Goal: Task Accomplishment & Management: Complete application form

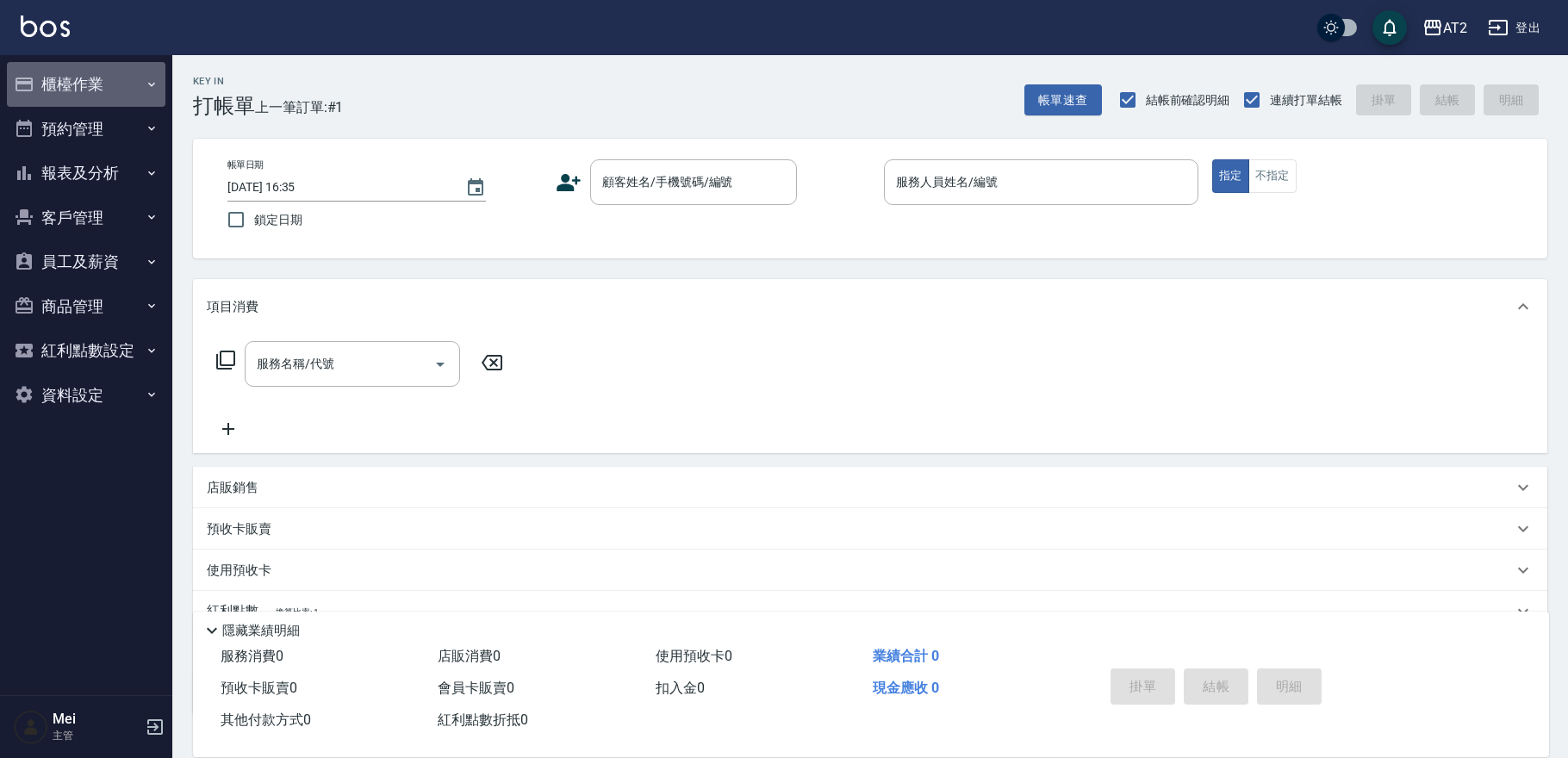
click at [86, 80] on button "櫃檯作業" at bounding box center [86, 84] width 158 height 44
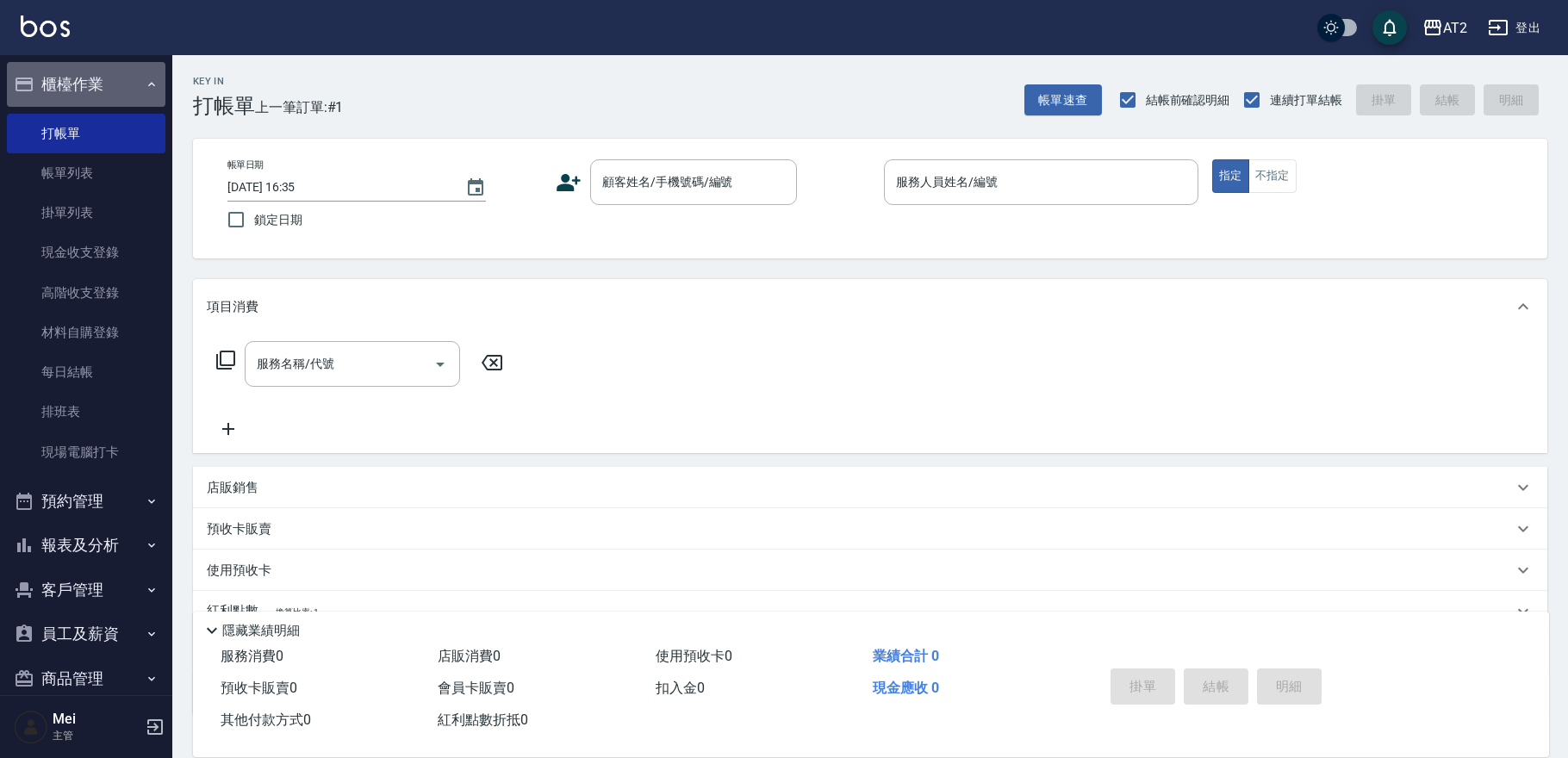
click at [127, 67] on button "櫃檯作業" at bounding box center [86, 84] width 158 height 44
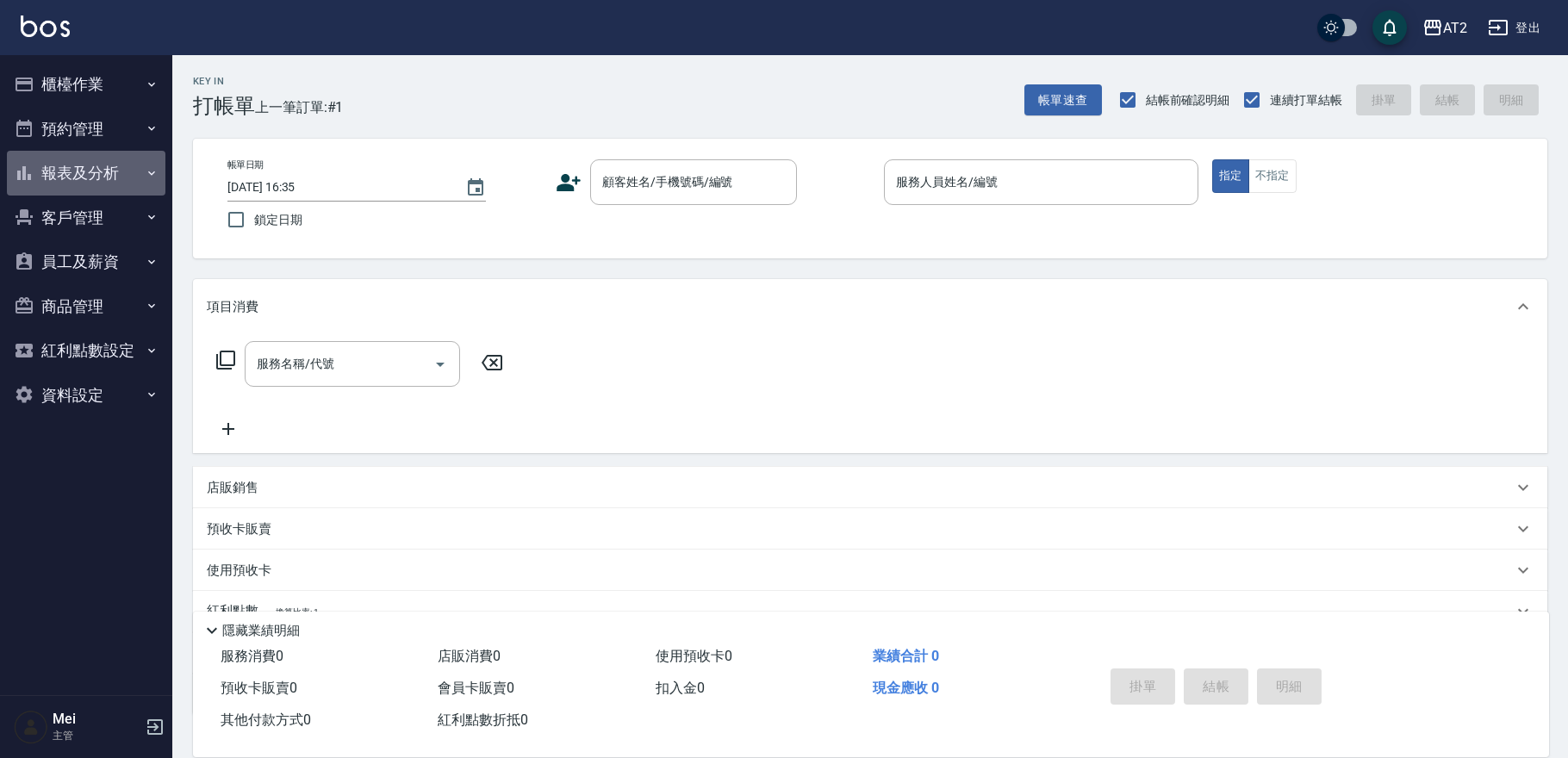
click at [111, 181] on button "報表及分析" at bounding box center [86, 172] width 158 height 44
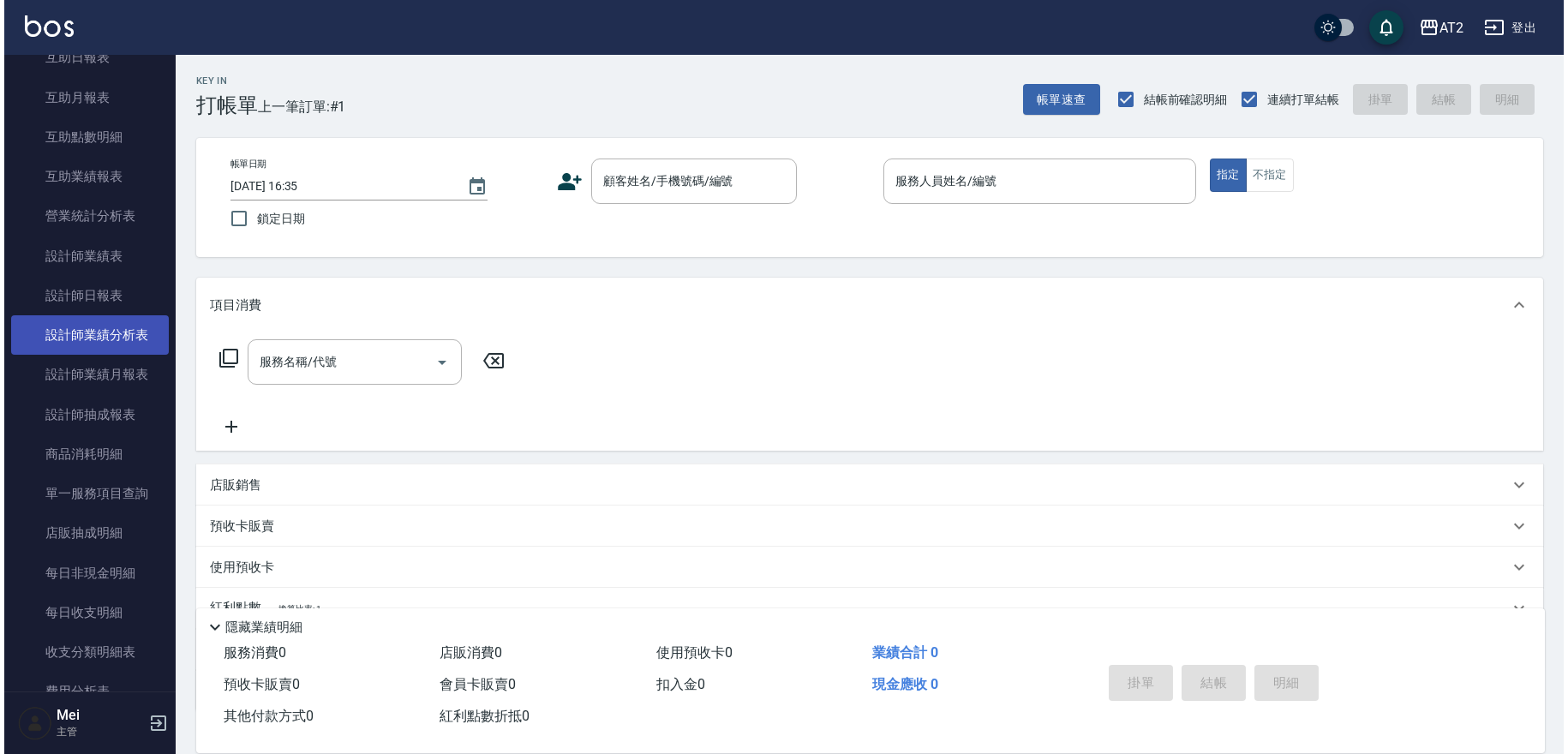
scroll to position [285, 0]
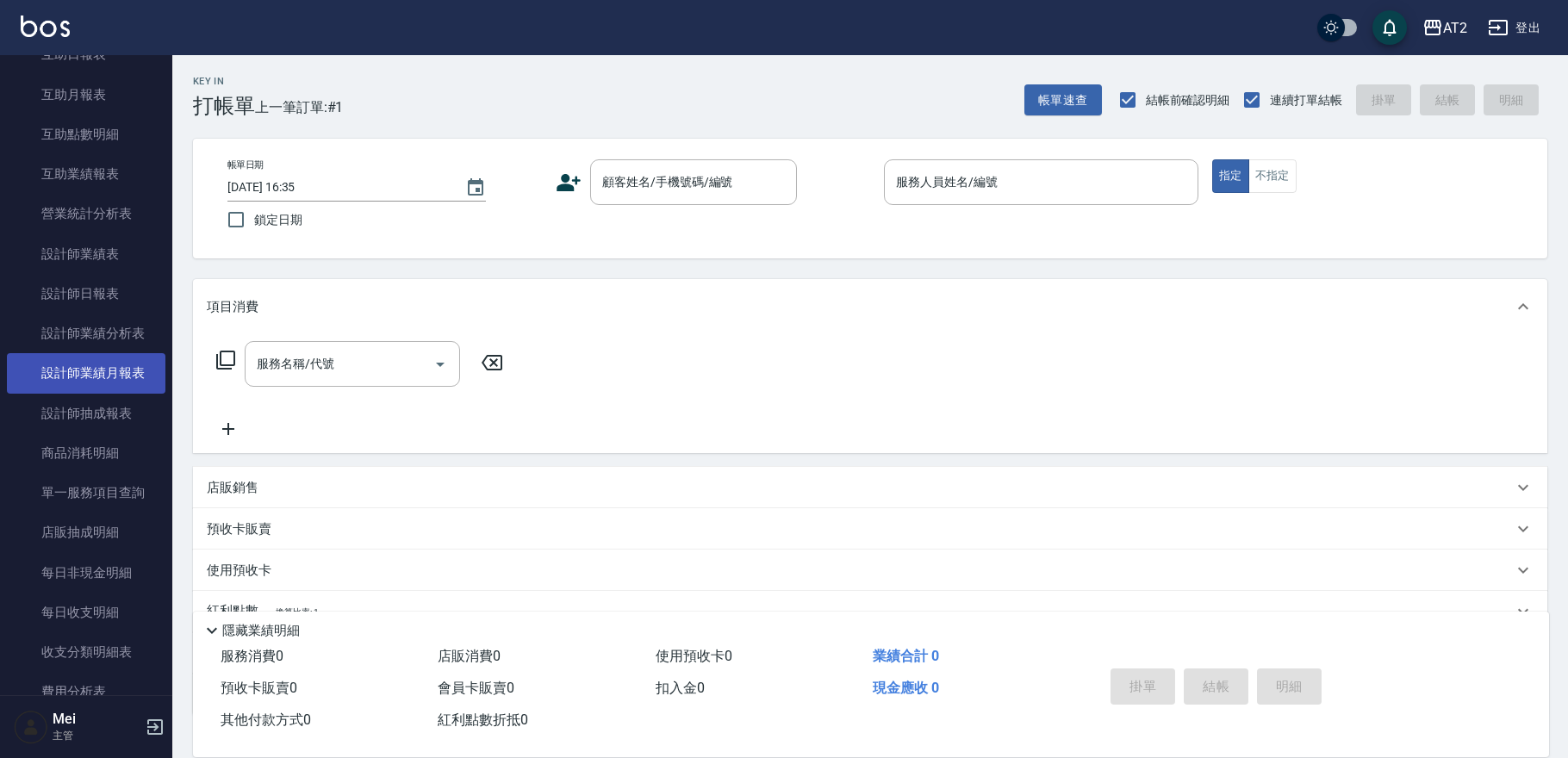
click at [98, 370] on link "設計師業績月報表" at bounding box center [86, 373] width 158 height 40
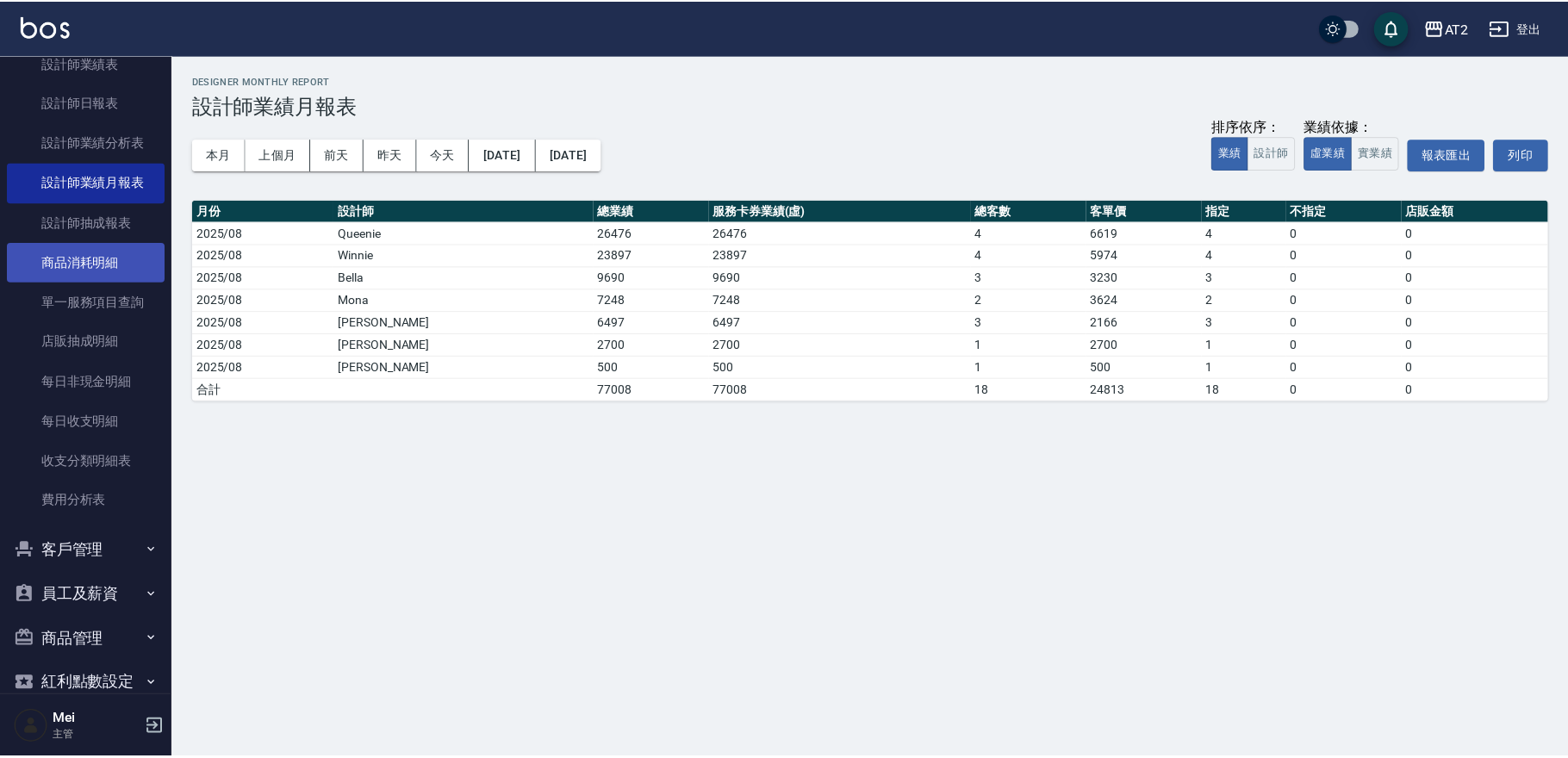
scroll to position [191, 0]
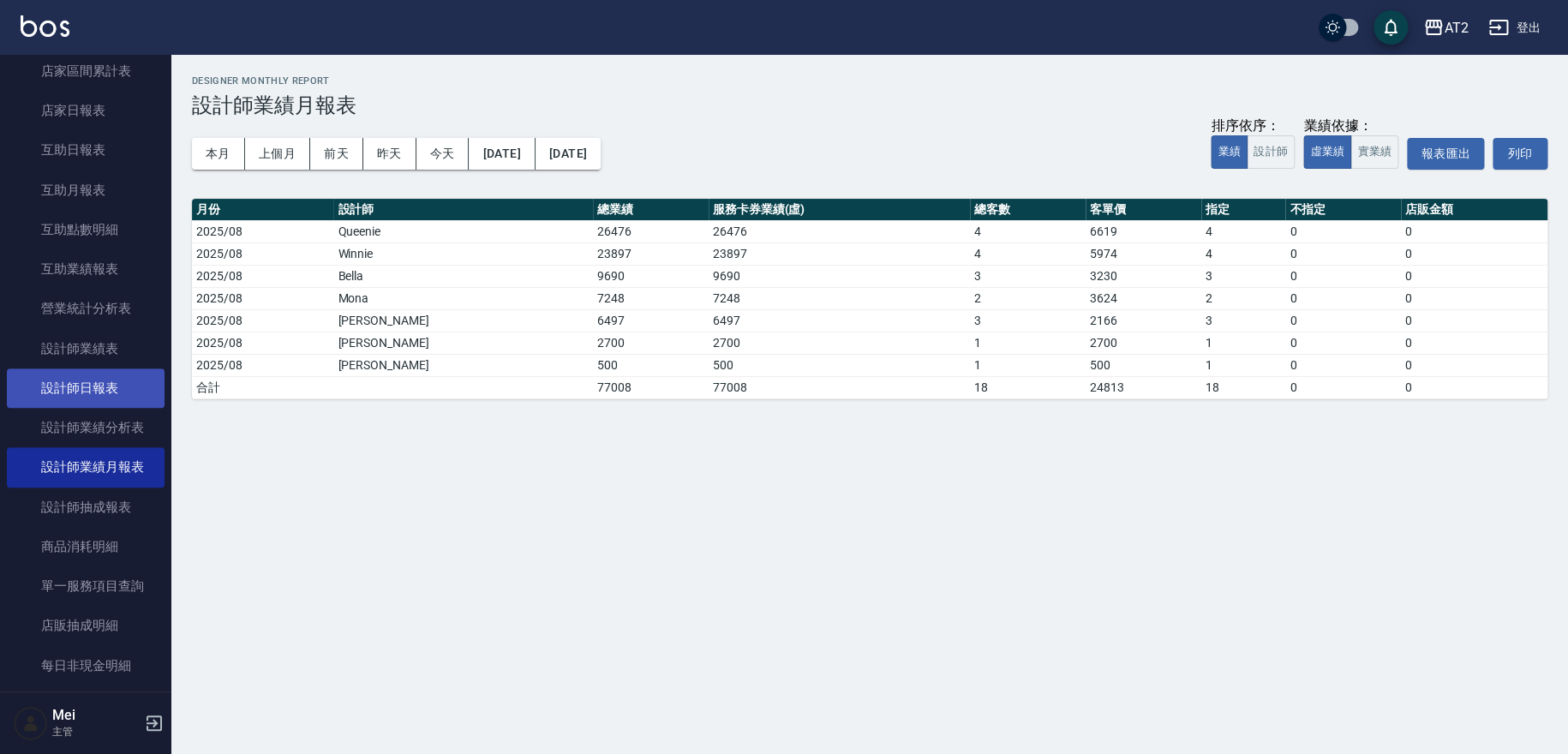
click at [81, 392] on link "設計師日報表" at bounding box center [86, 388] width 158 height 40
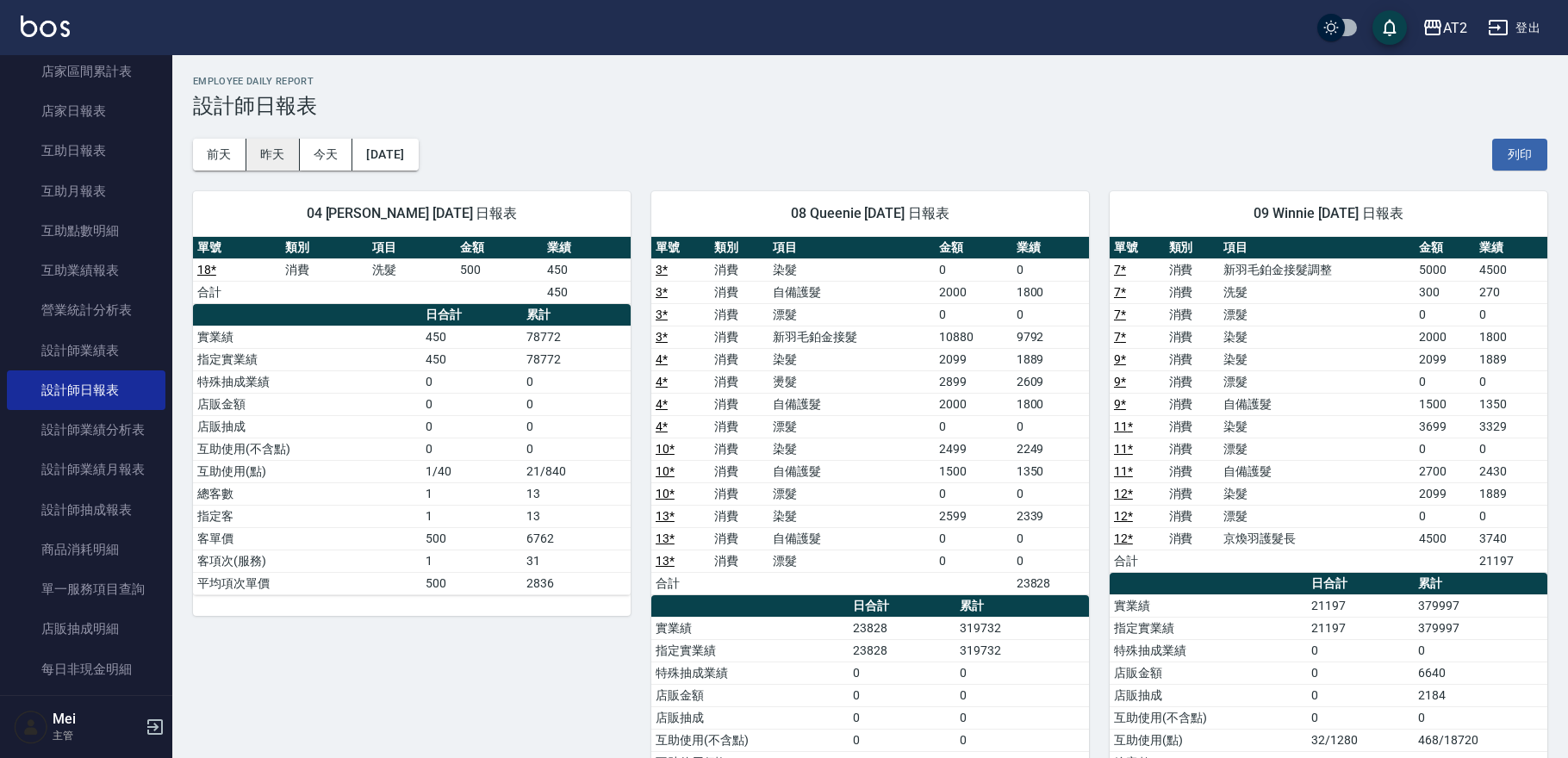
click at [286, 146] on button "昨天" at bounding box center [273, 154] width 53 height 32
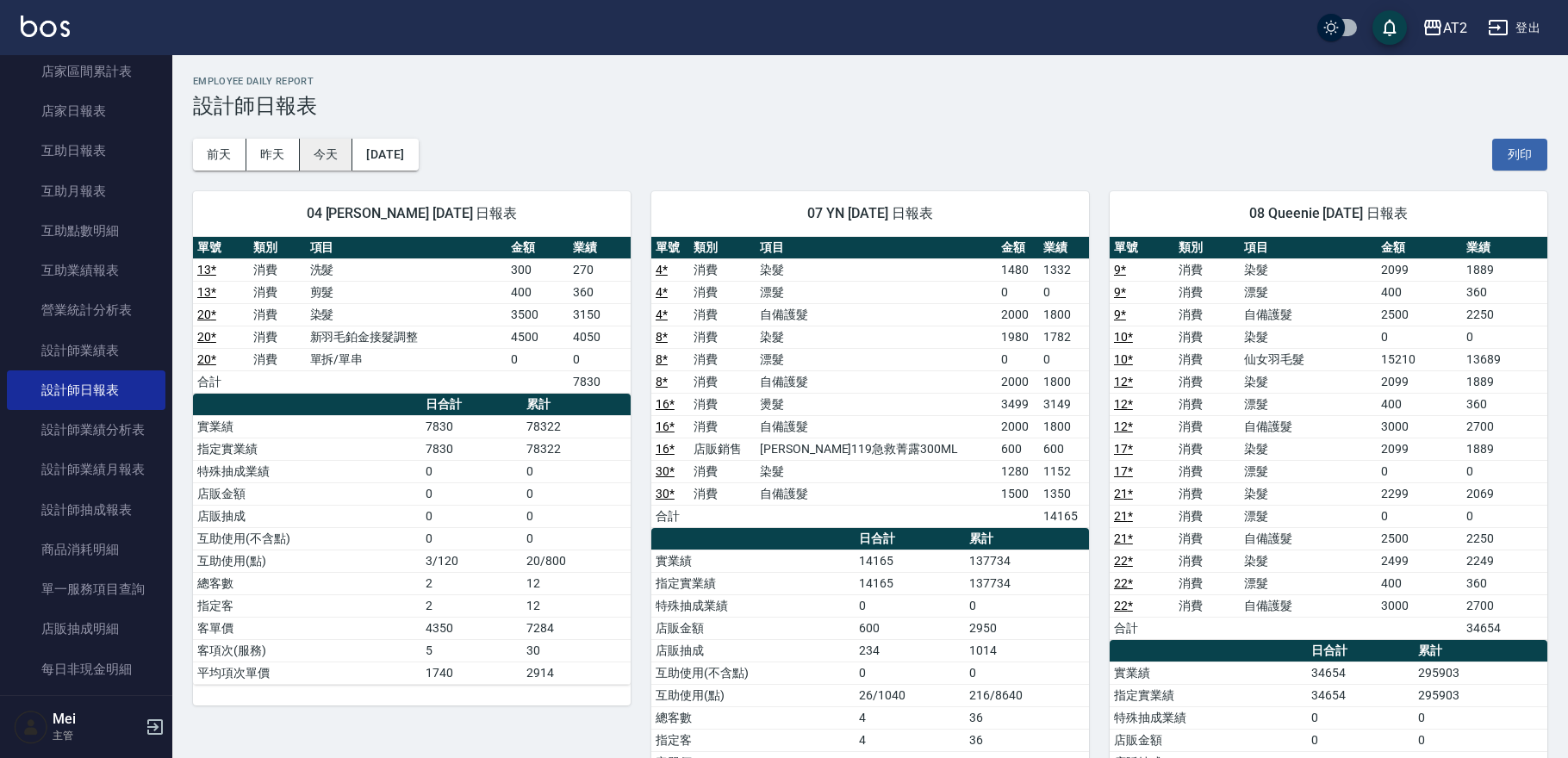
click at [319, 160] on button "今天" at bounding box center [326, 154] width 53 height 32
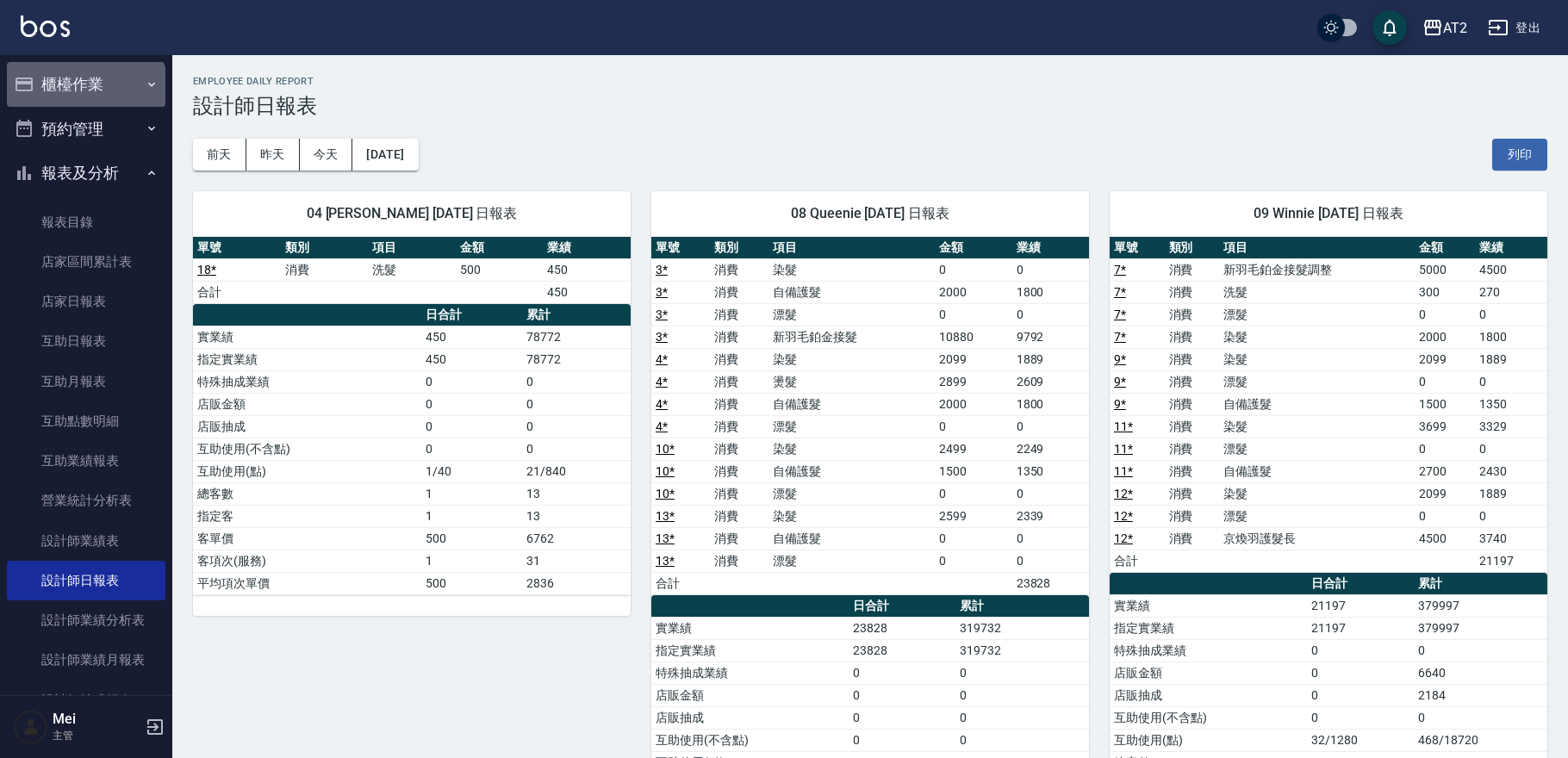
click at [84, 99] on button "櫃檯作業" at bounding box center [86, 84] width 158 height 44
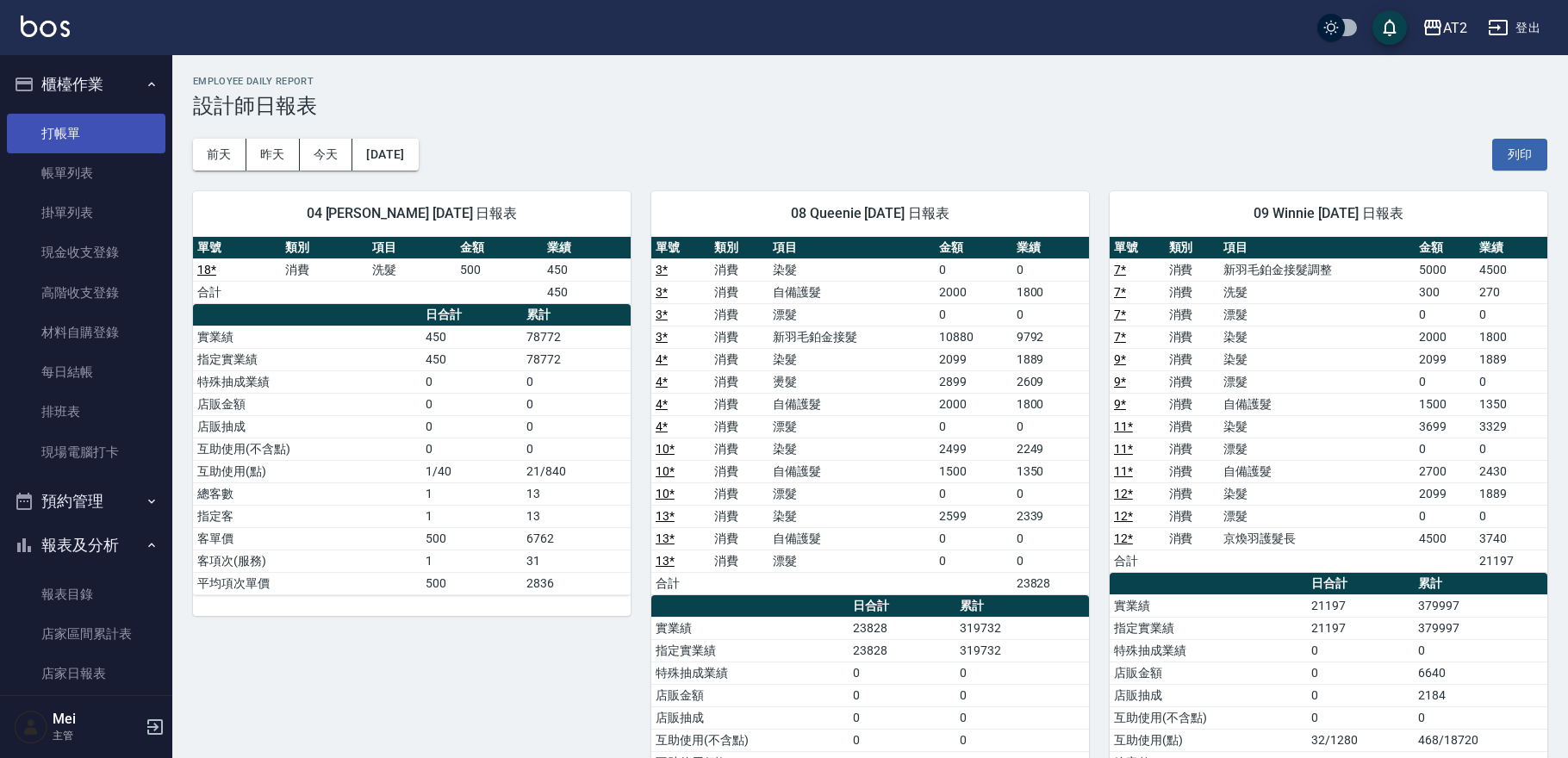
click at [45, 129] on link "打帳單" at bounding box center [86, 134] width 158 height 40
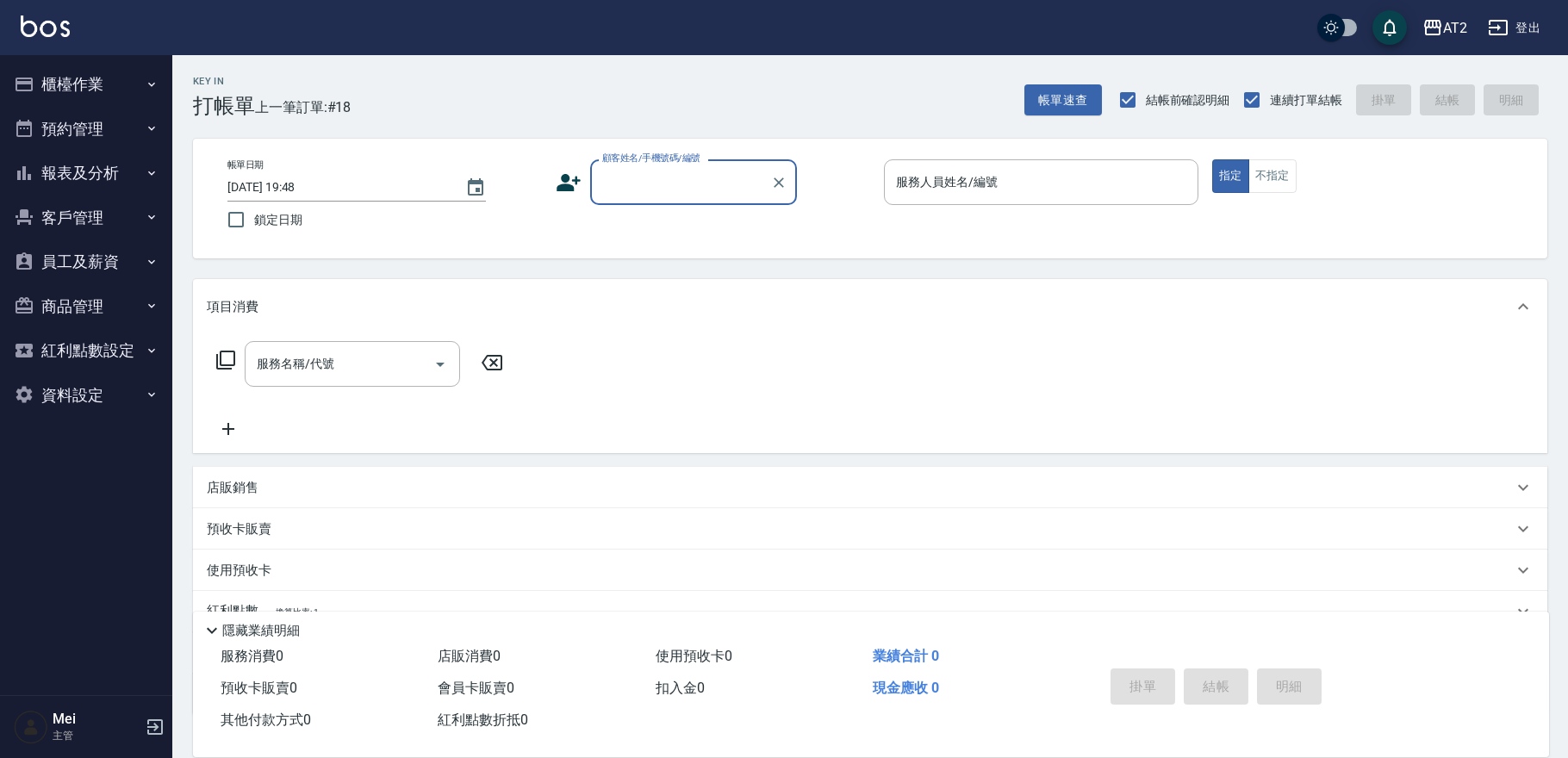
drag, startPoint x: 670, startPoint y: 185, endPoint x: 666, endPoint y: 198, distance: 13.6
click at [668, 185] on input "顧客姓名/手機號碼/編號" at bounding box center [681, 182] width 165 height 30
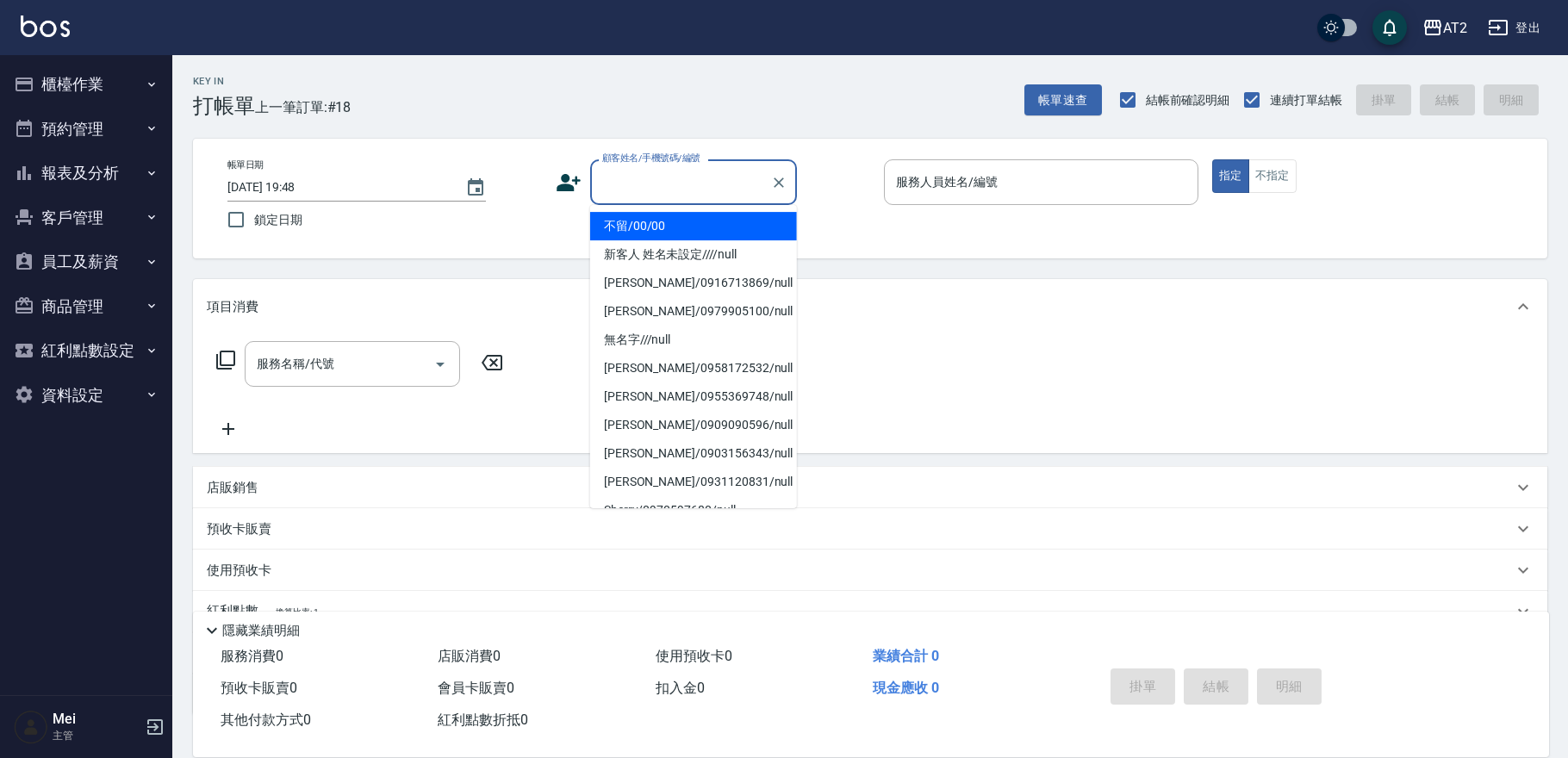
click at [666, 221] on li "不留/00/00" at bounding box center [693, 225] width 206 height 29
type input "不留/00/00"
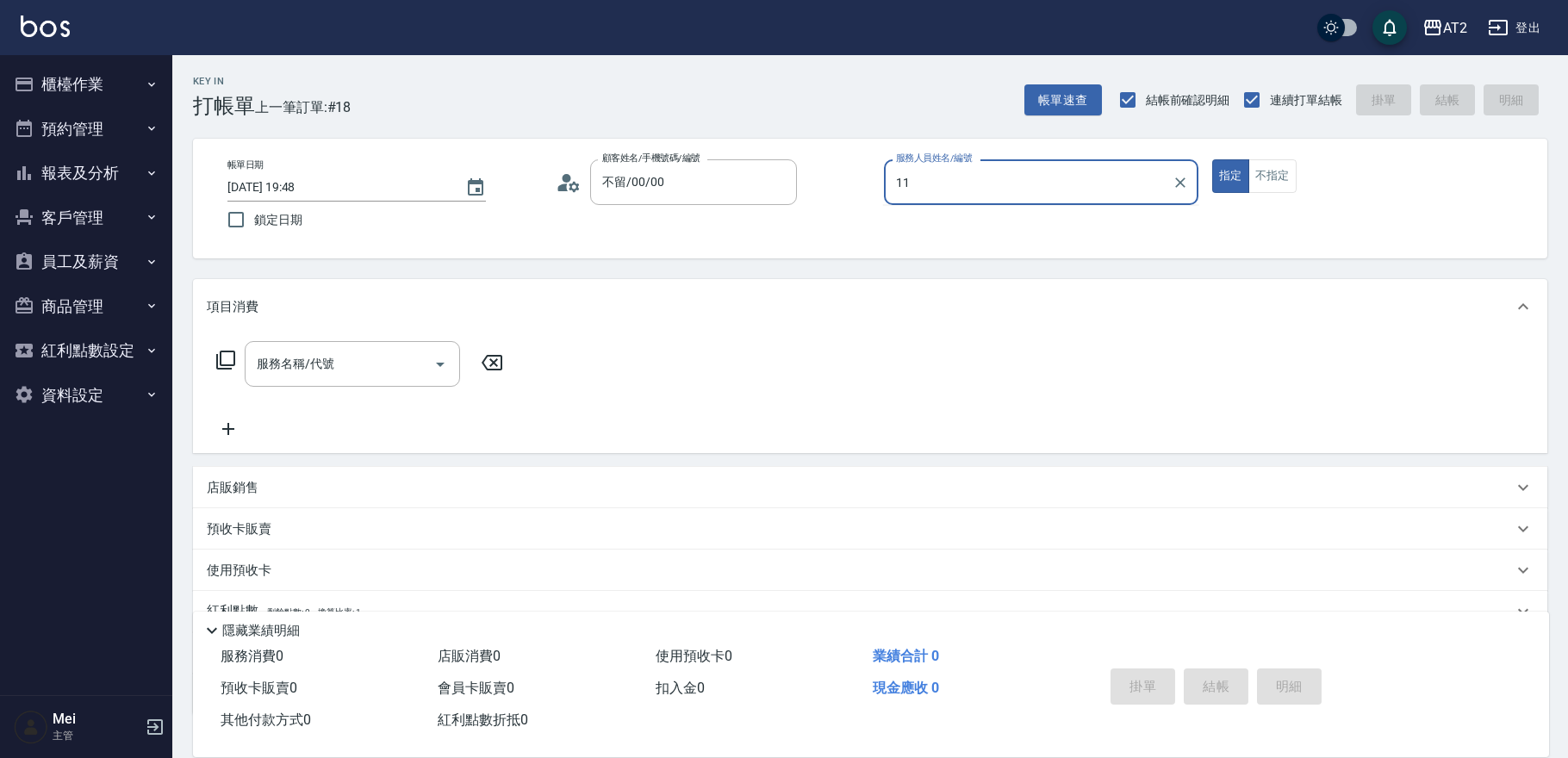
type input "Nini-11"
type button "true"
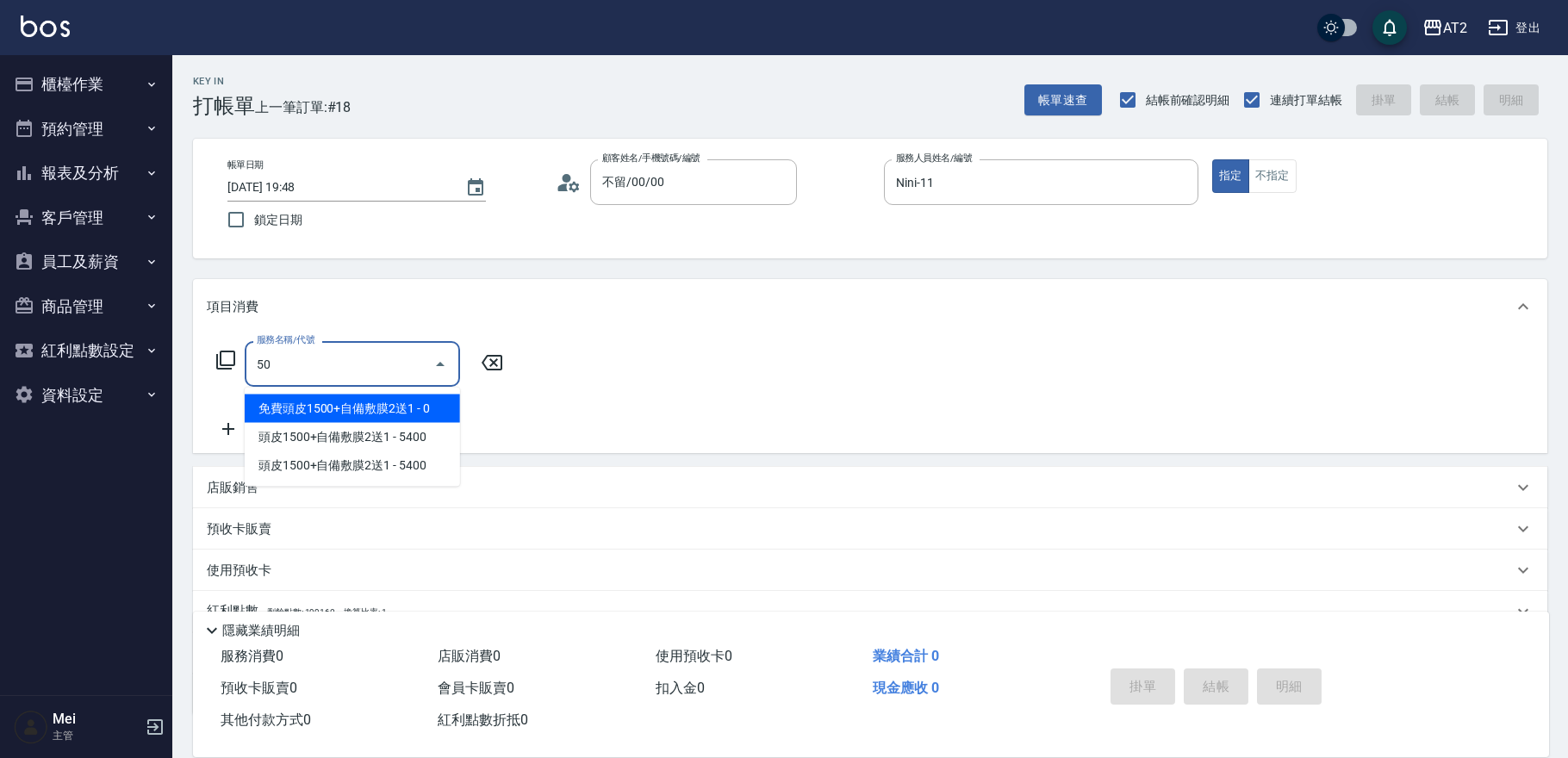
type input "501"
type input "100"
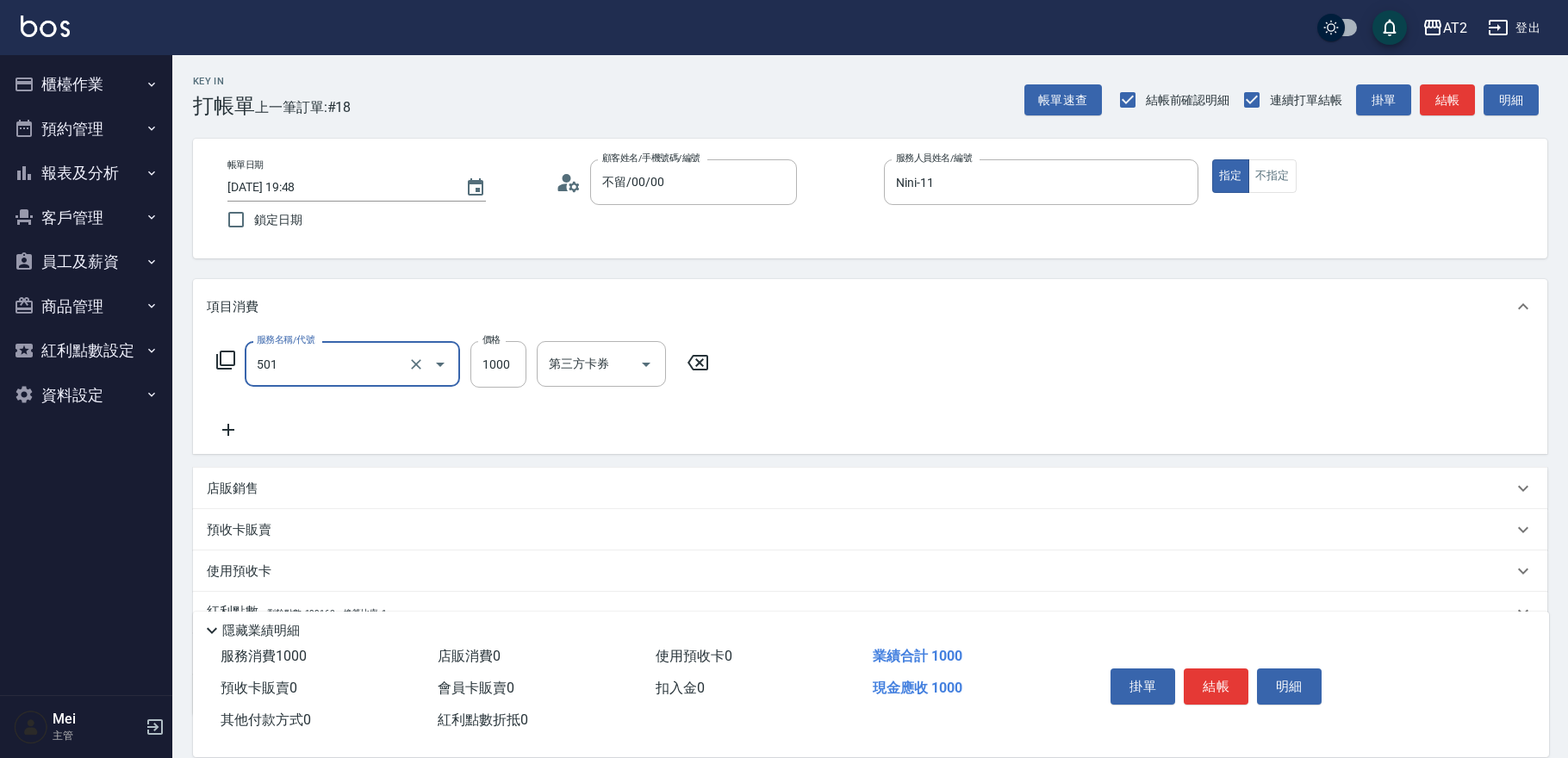
type input "染髮(501)"
type input "0"
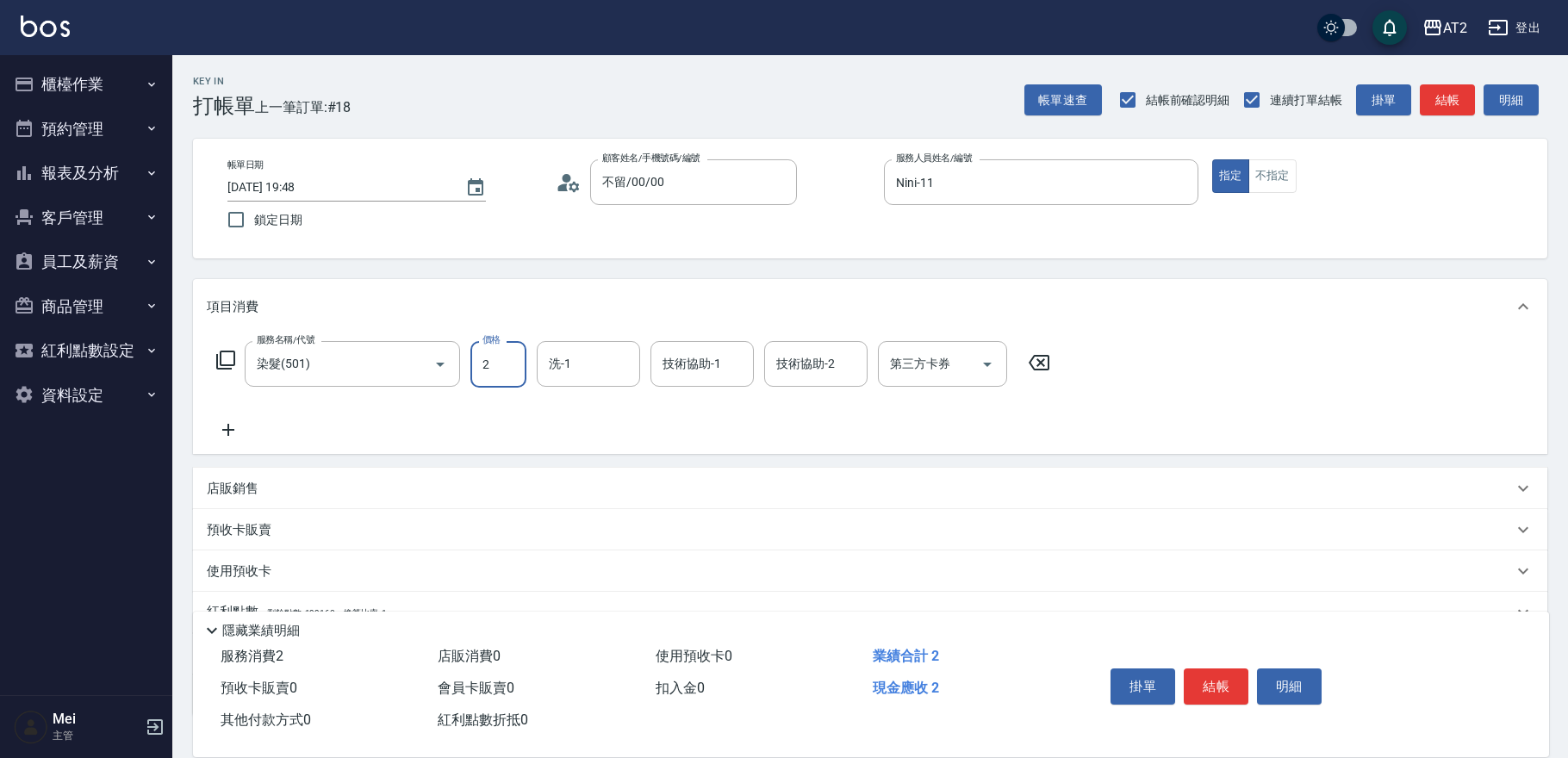
type input "20"
type input "209"
type input "200"
type input "2099"
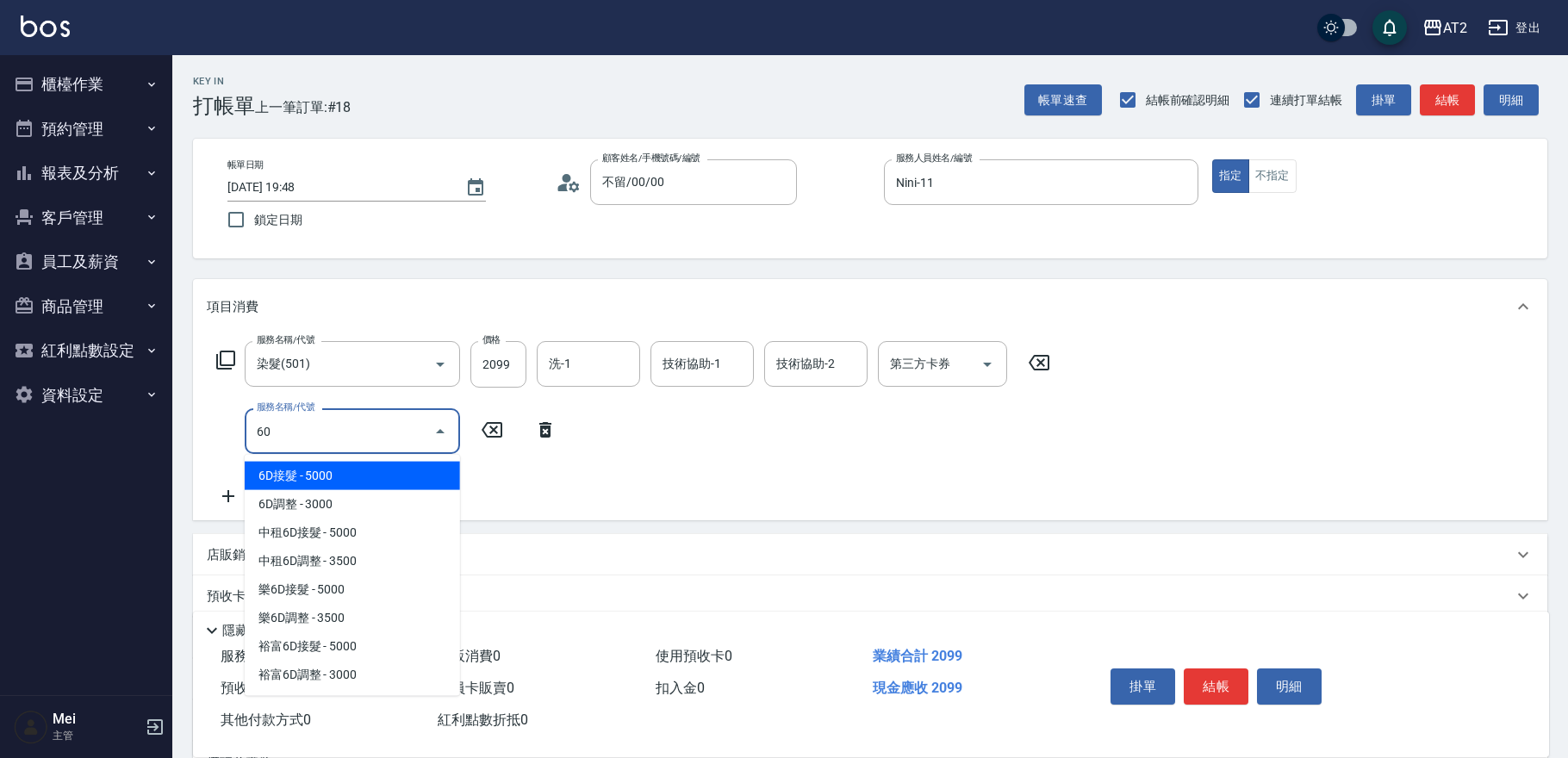
type input "601"
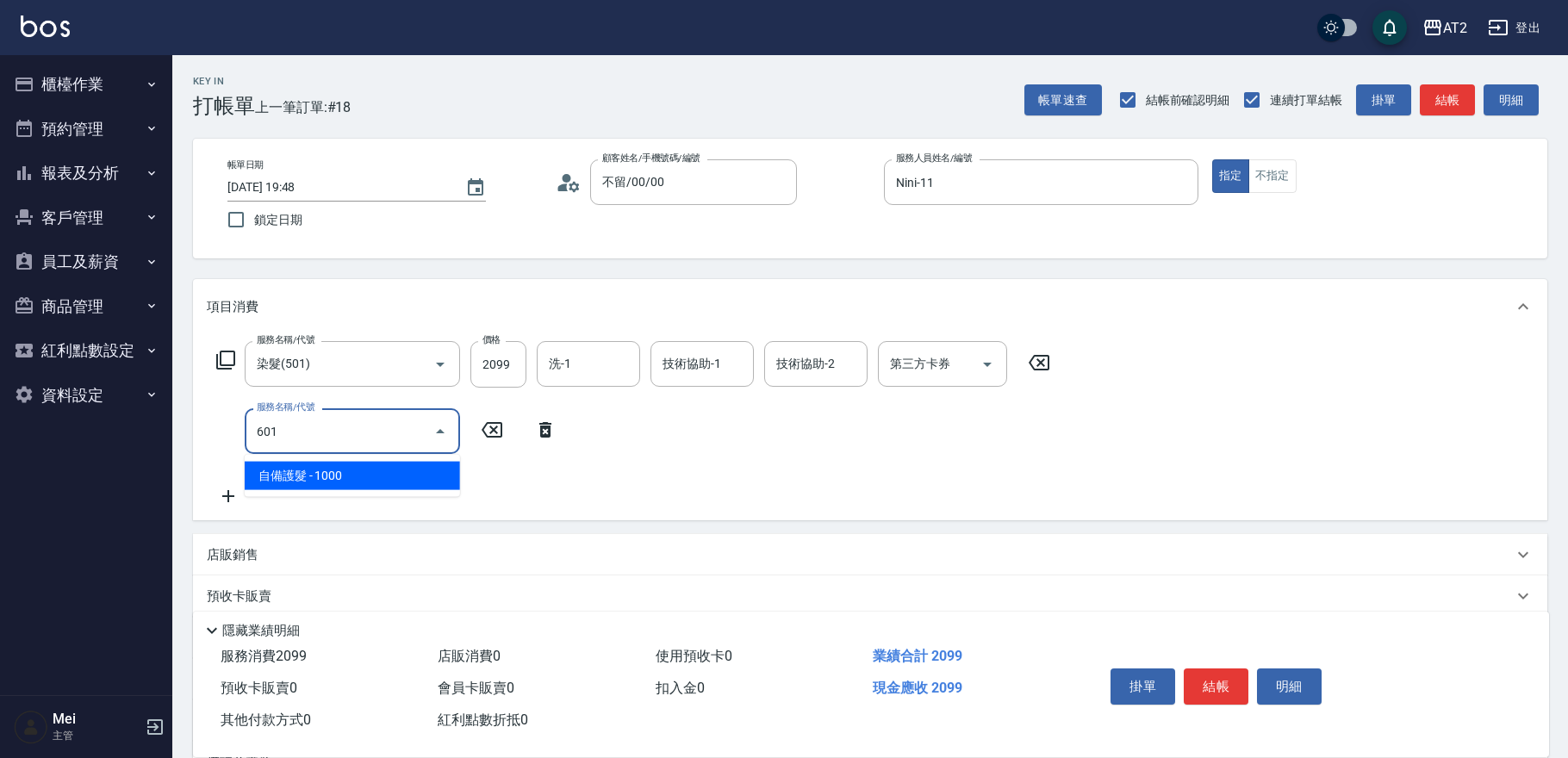
type input "300"
type input "自備護髮(601)"
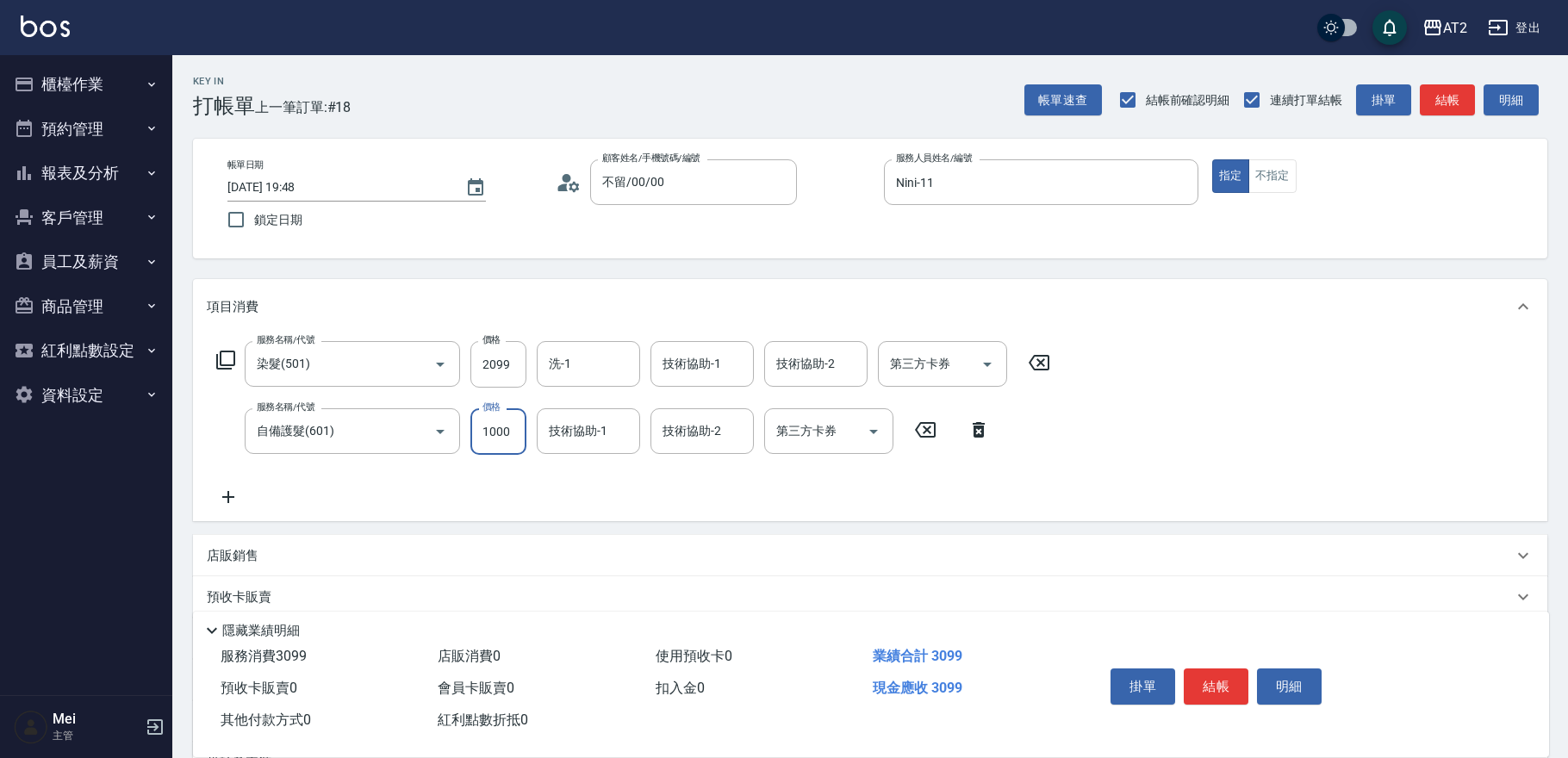
type input "210"
type input "15"
type input "220"
type input "1500"
type input "350"
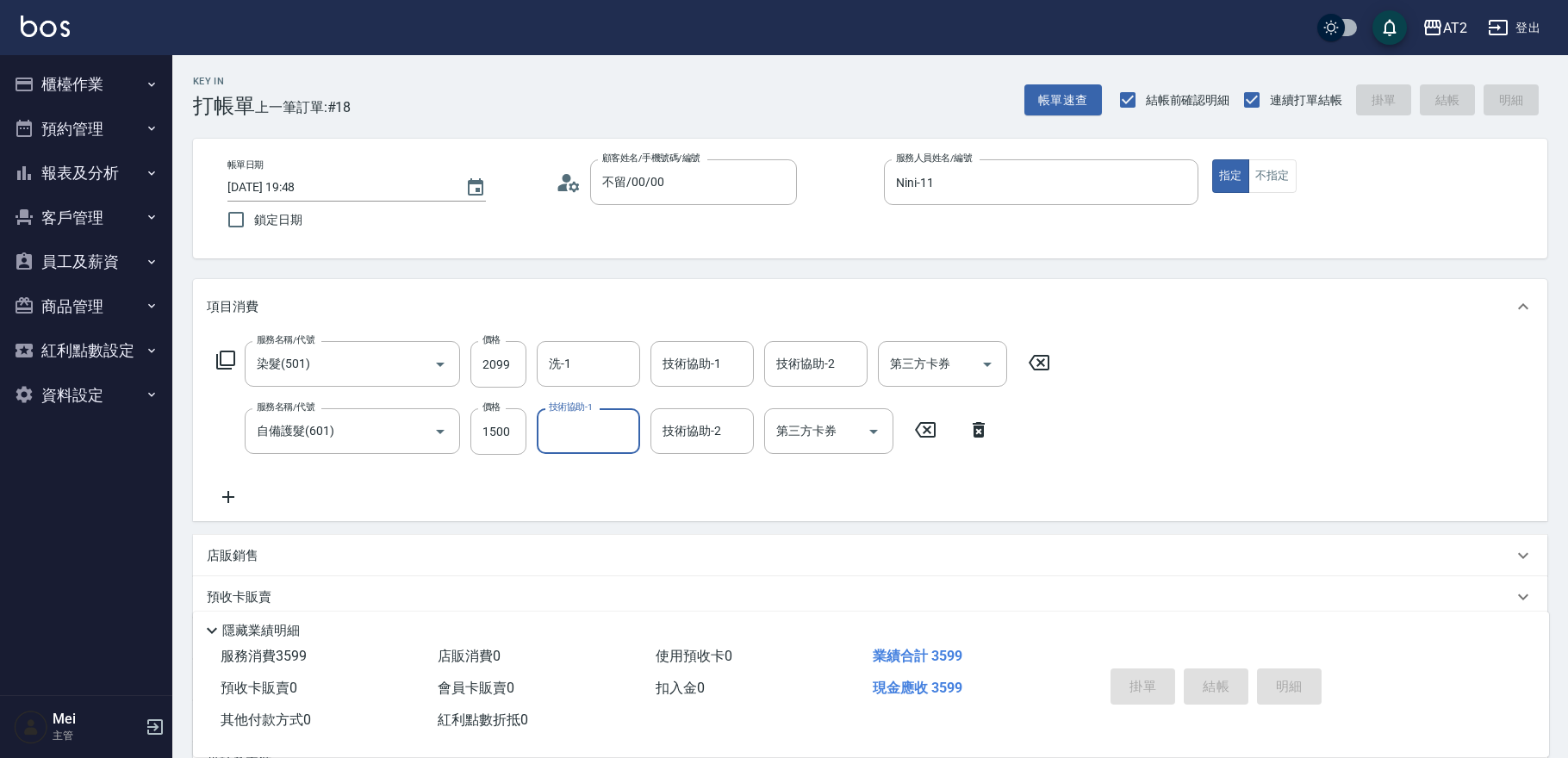
type input "0"
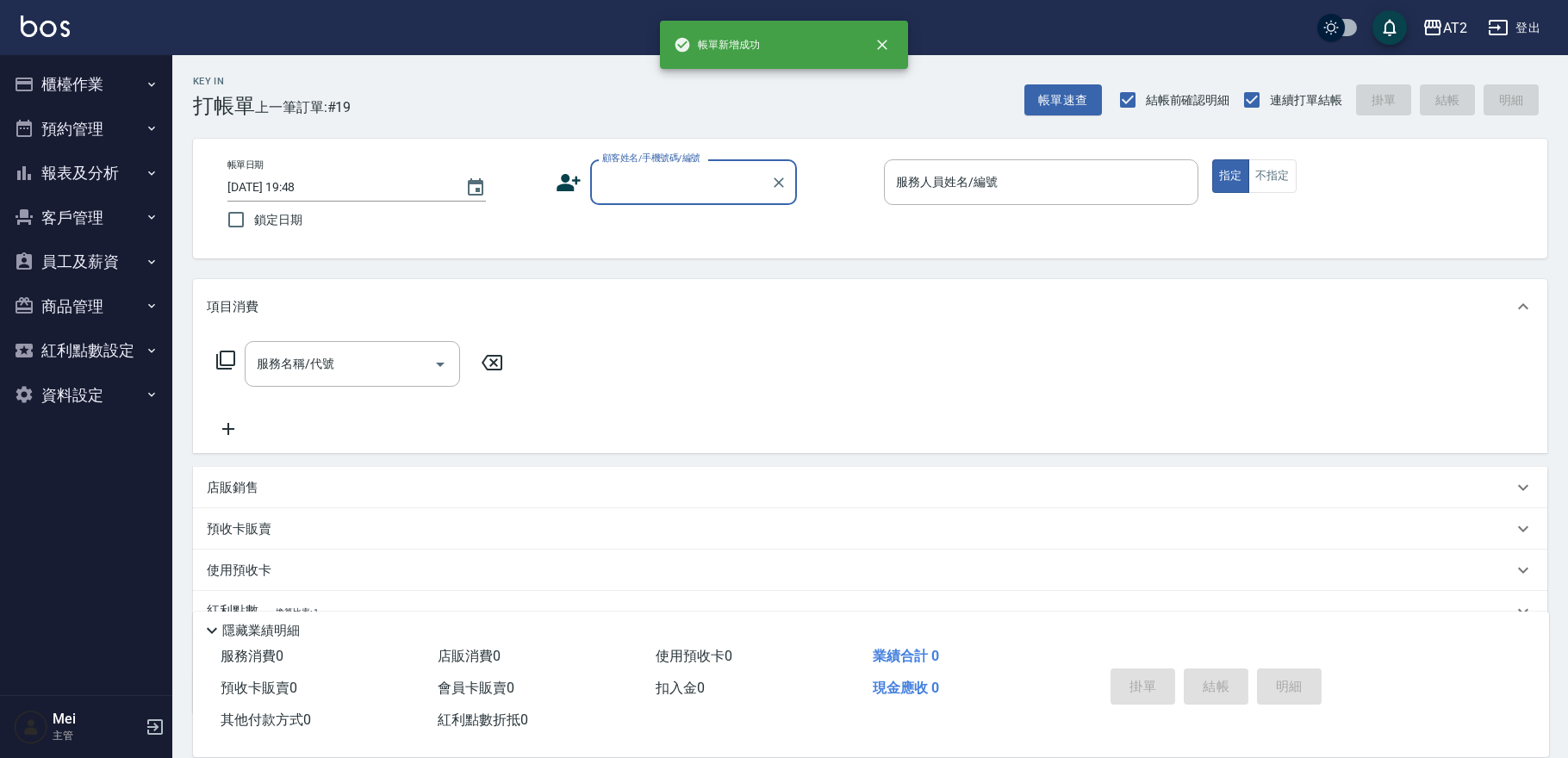
click at [664, 189] on input "顧客姓名/手機號碼/編號" at bounding box center [681, 182] width 165 height 30
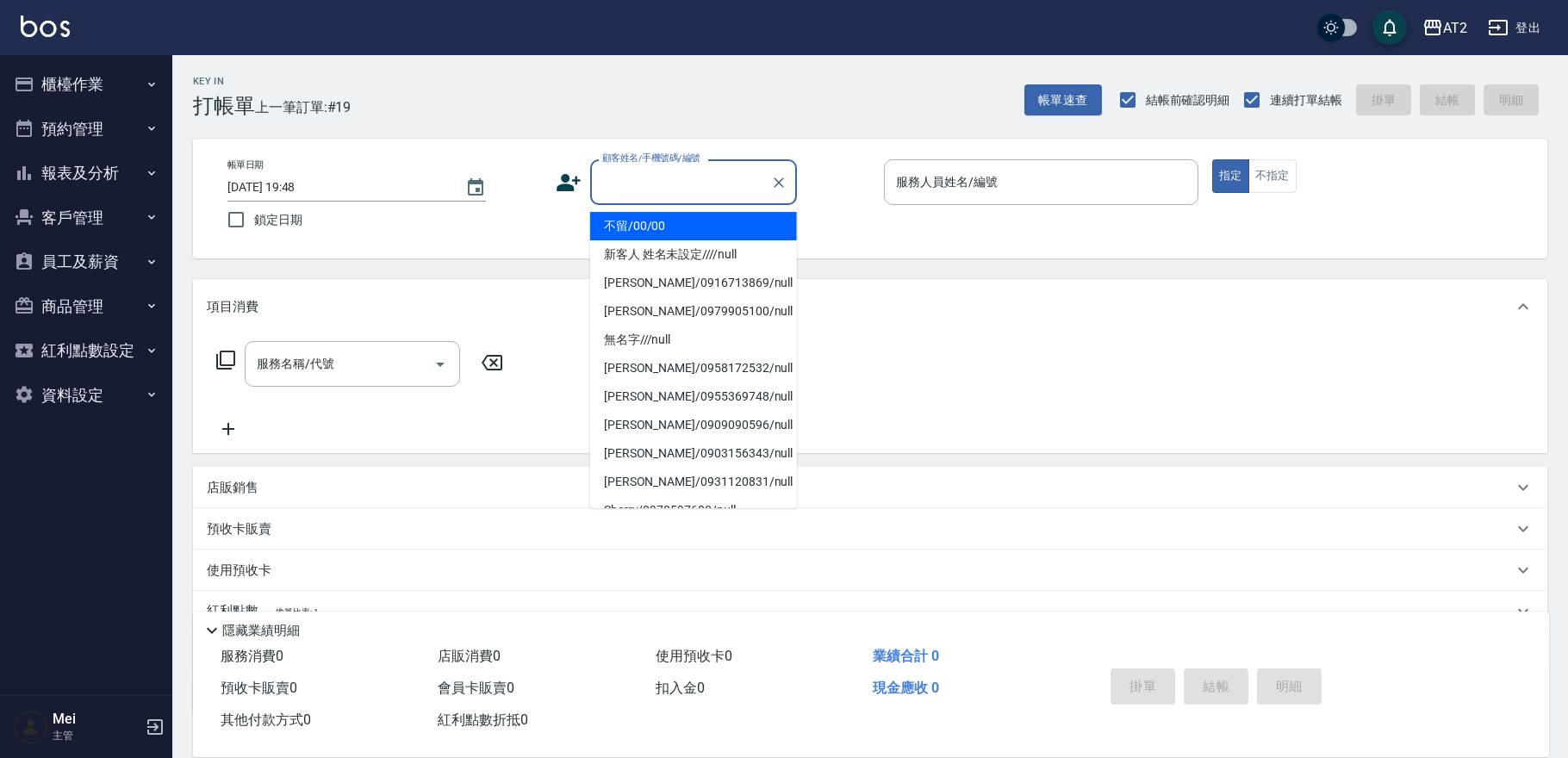
click at [655, 225] on li "不留/00/00" at bounding box center [693, 225] width 206 height 29
type input "不留/00/00"
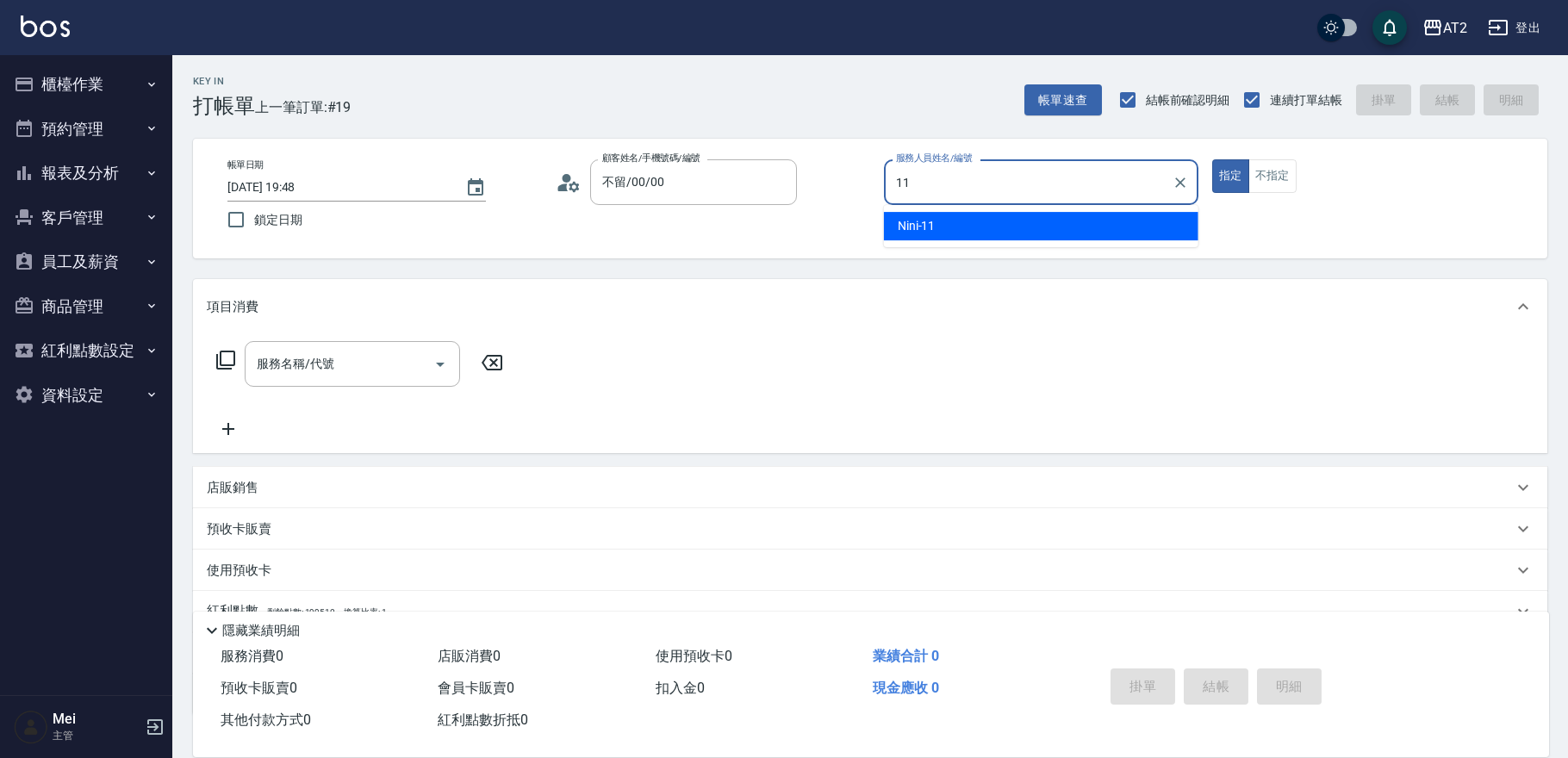
type input "Nini-11"
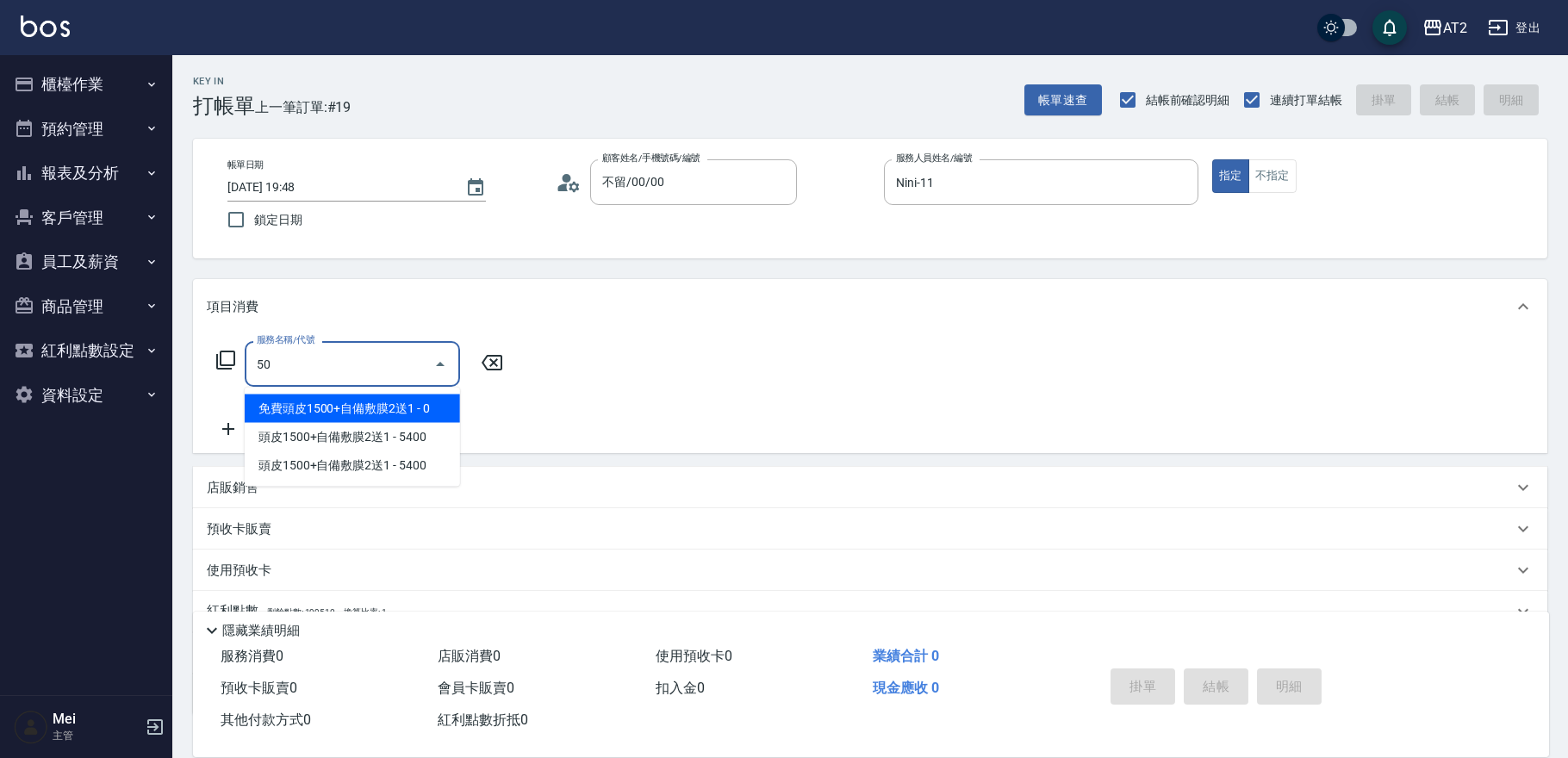
type input "501"
type input "100"
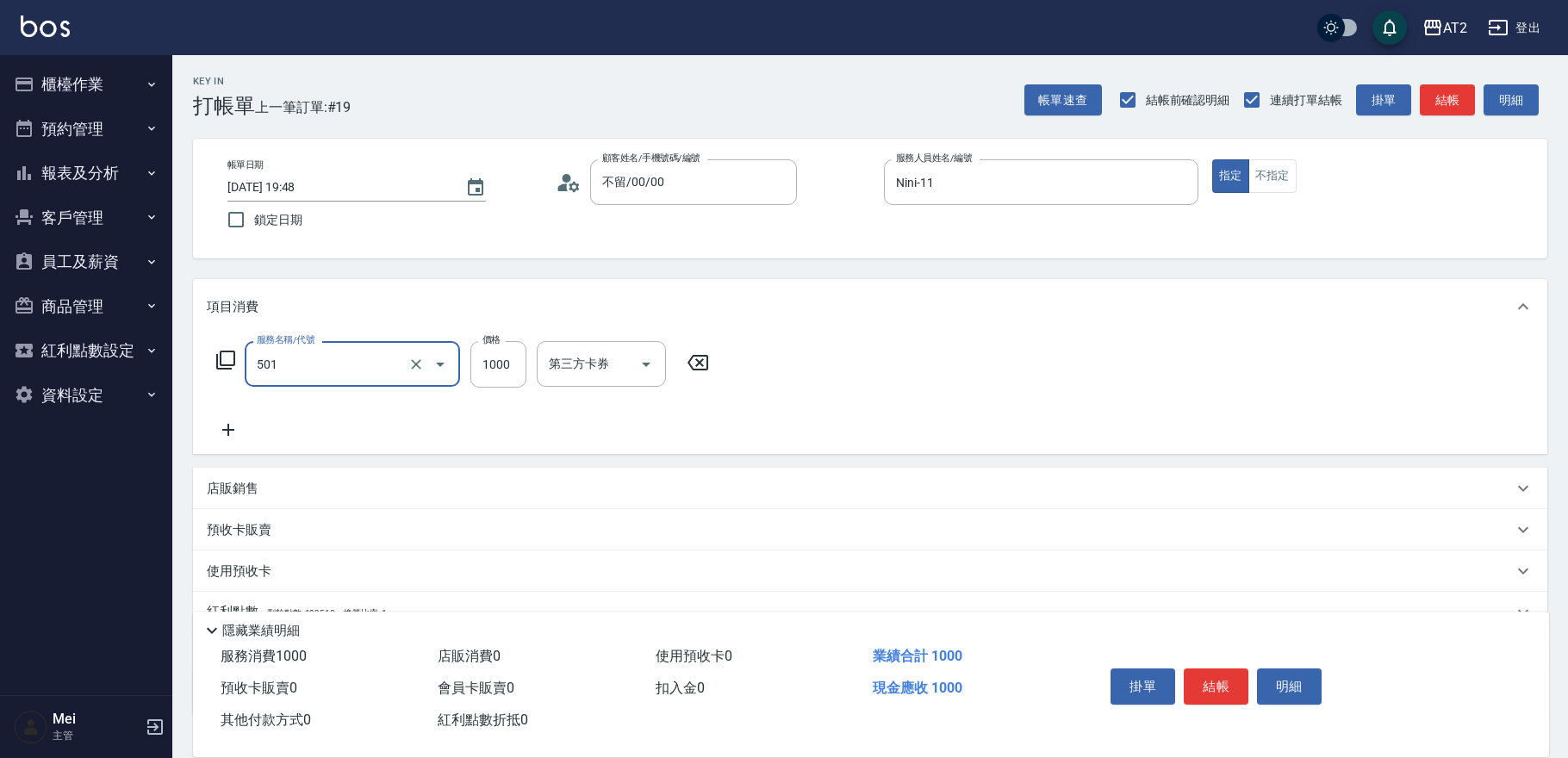
type input "染髮(501)"
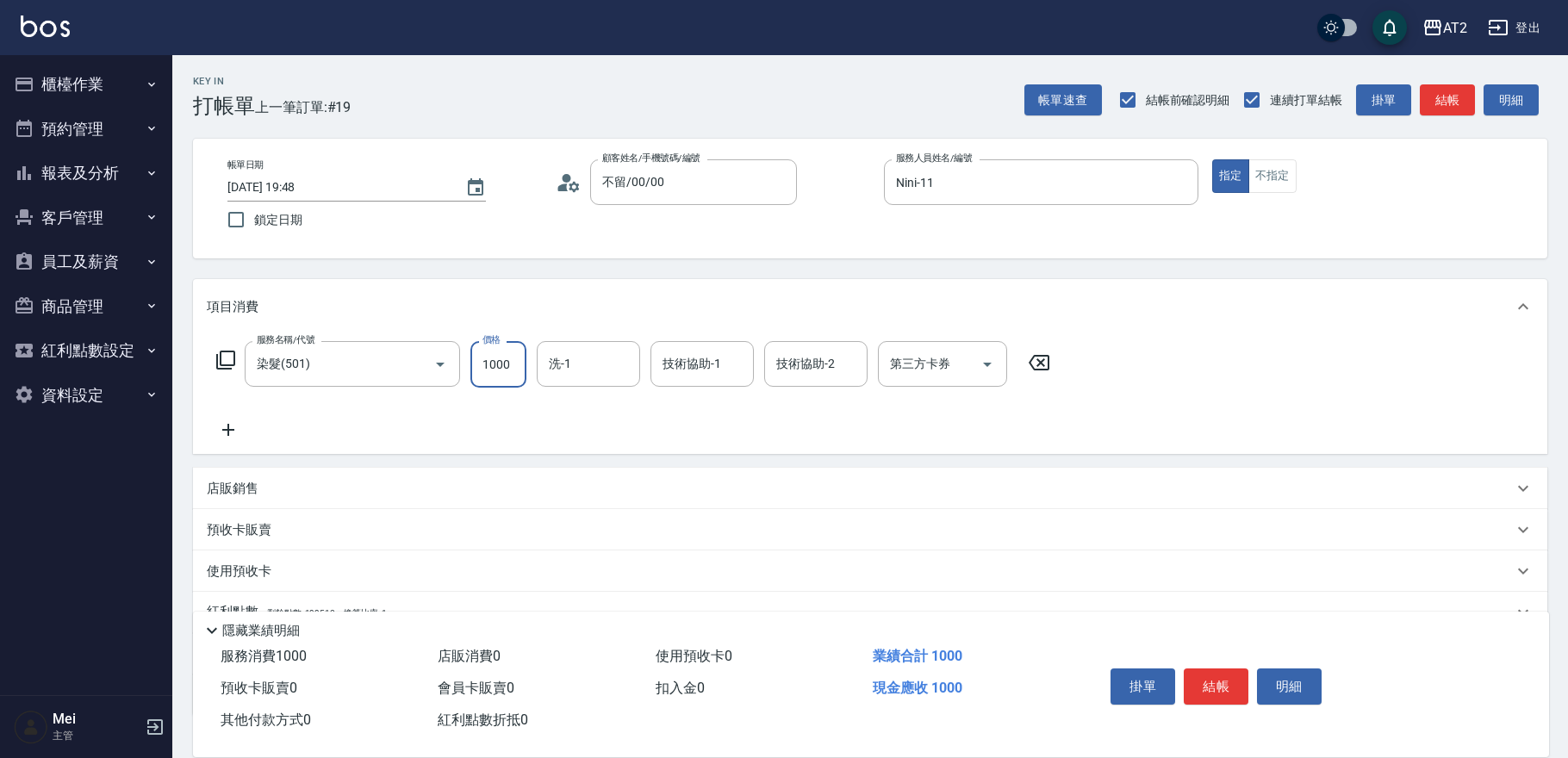
type input "0"
type input "20"
type input "209"
type input "200"
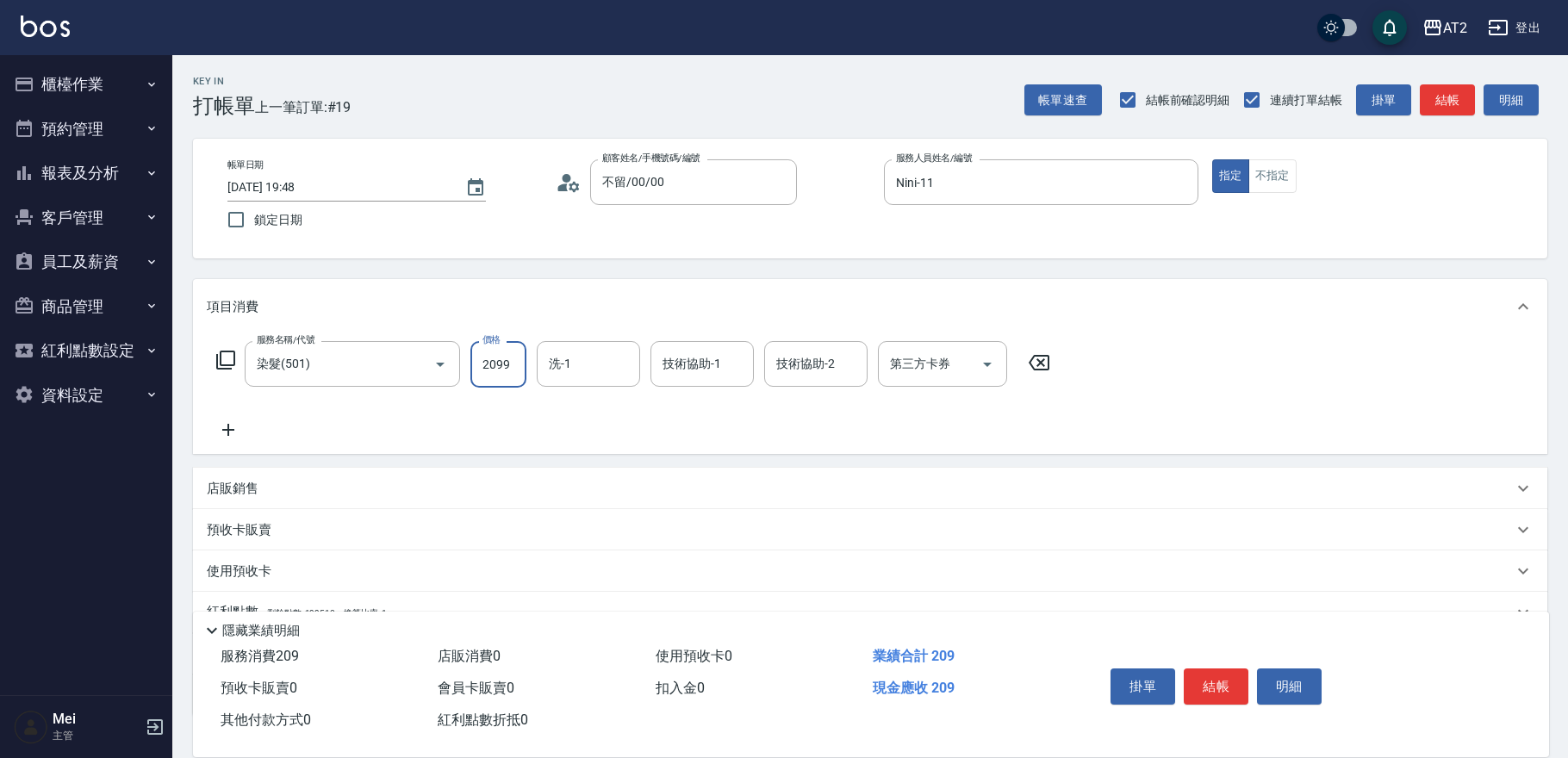
type input "2099"
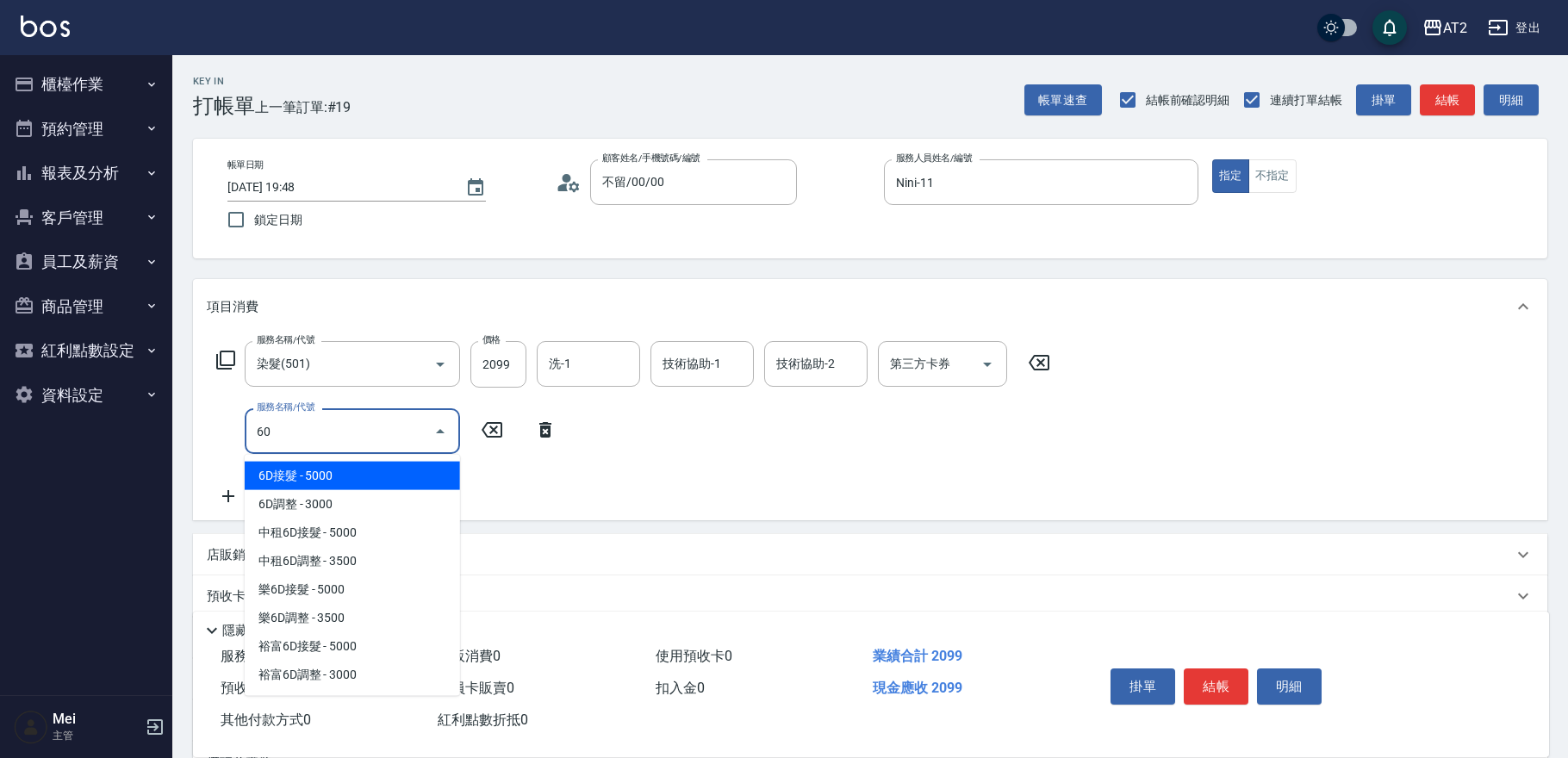
type input "601"
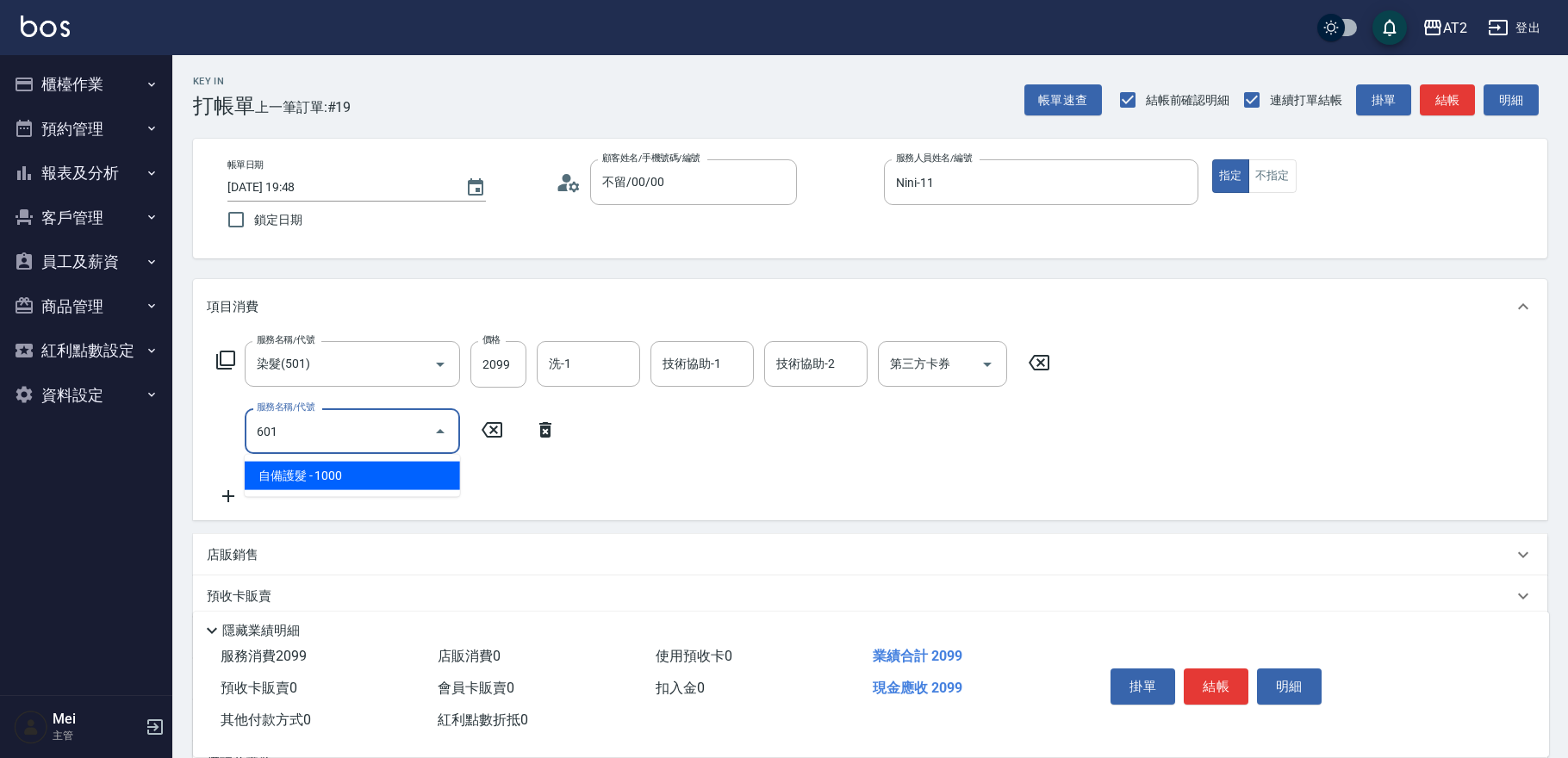
type input "300"
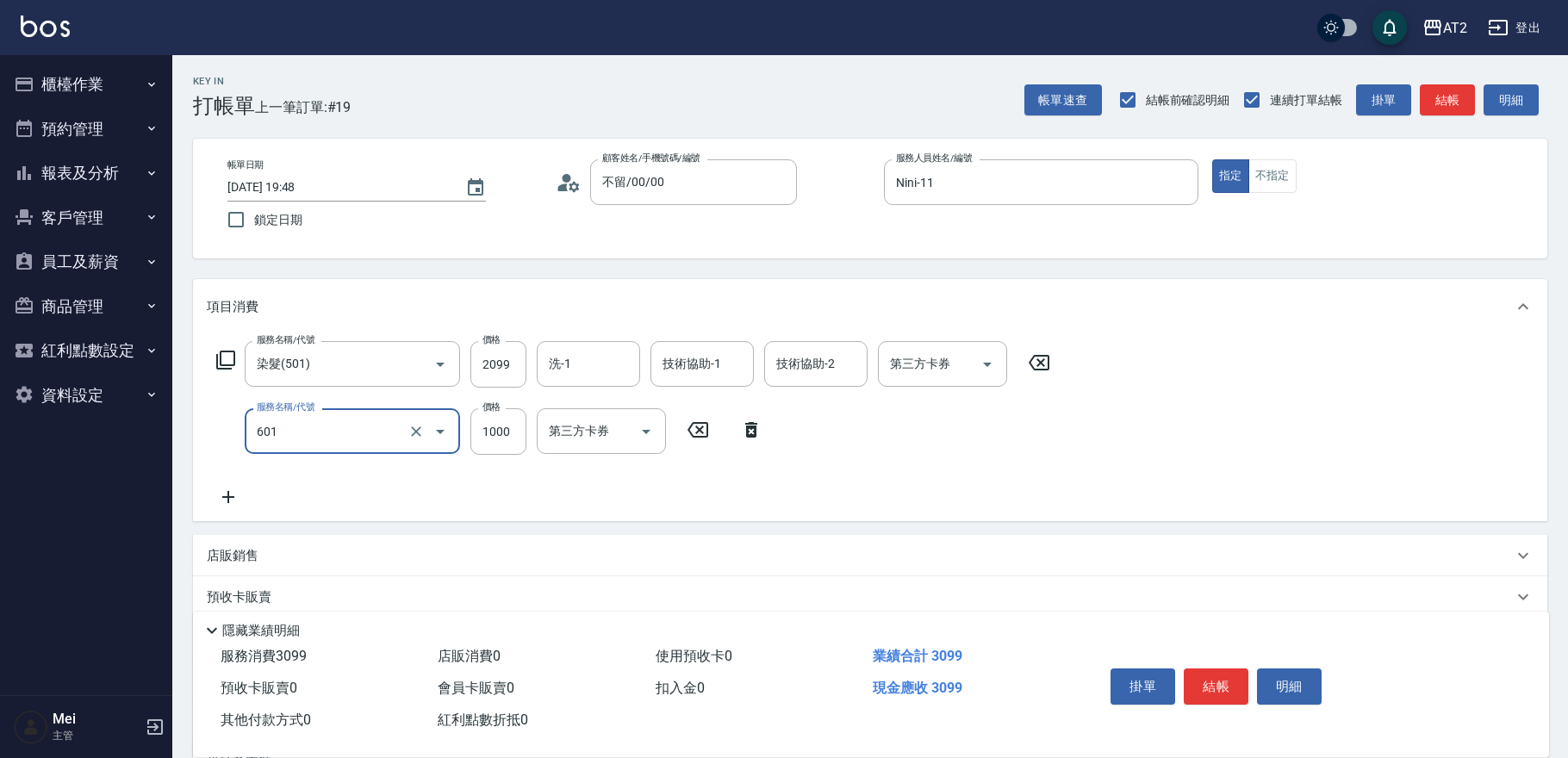
type input "自備護髮(601)"
type input "210"
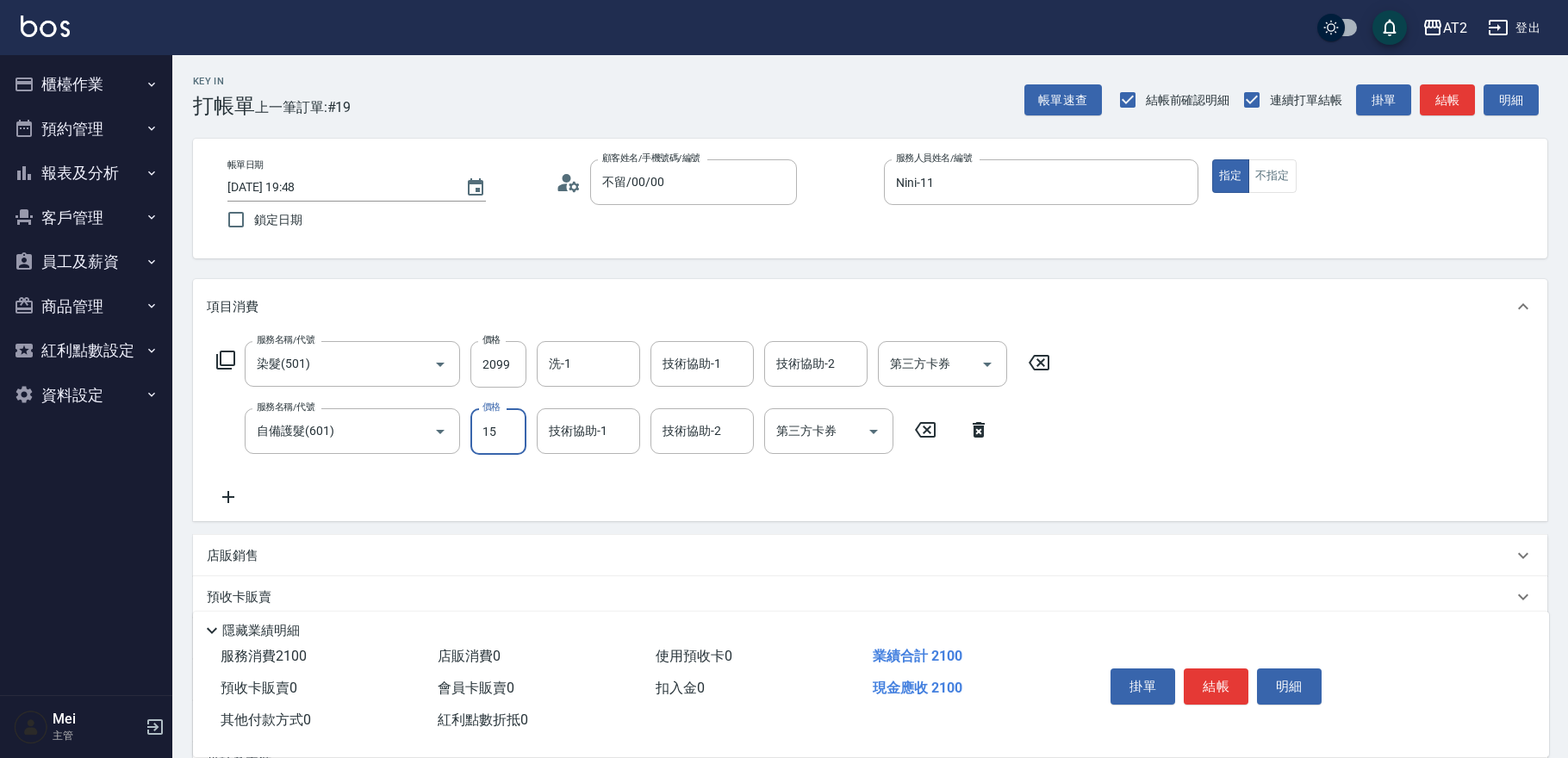
type input "150"
type input "220"
type input "1500"
type input "350"
type input "軒軒-42"
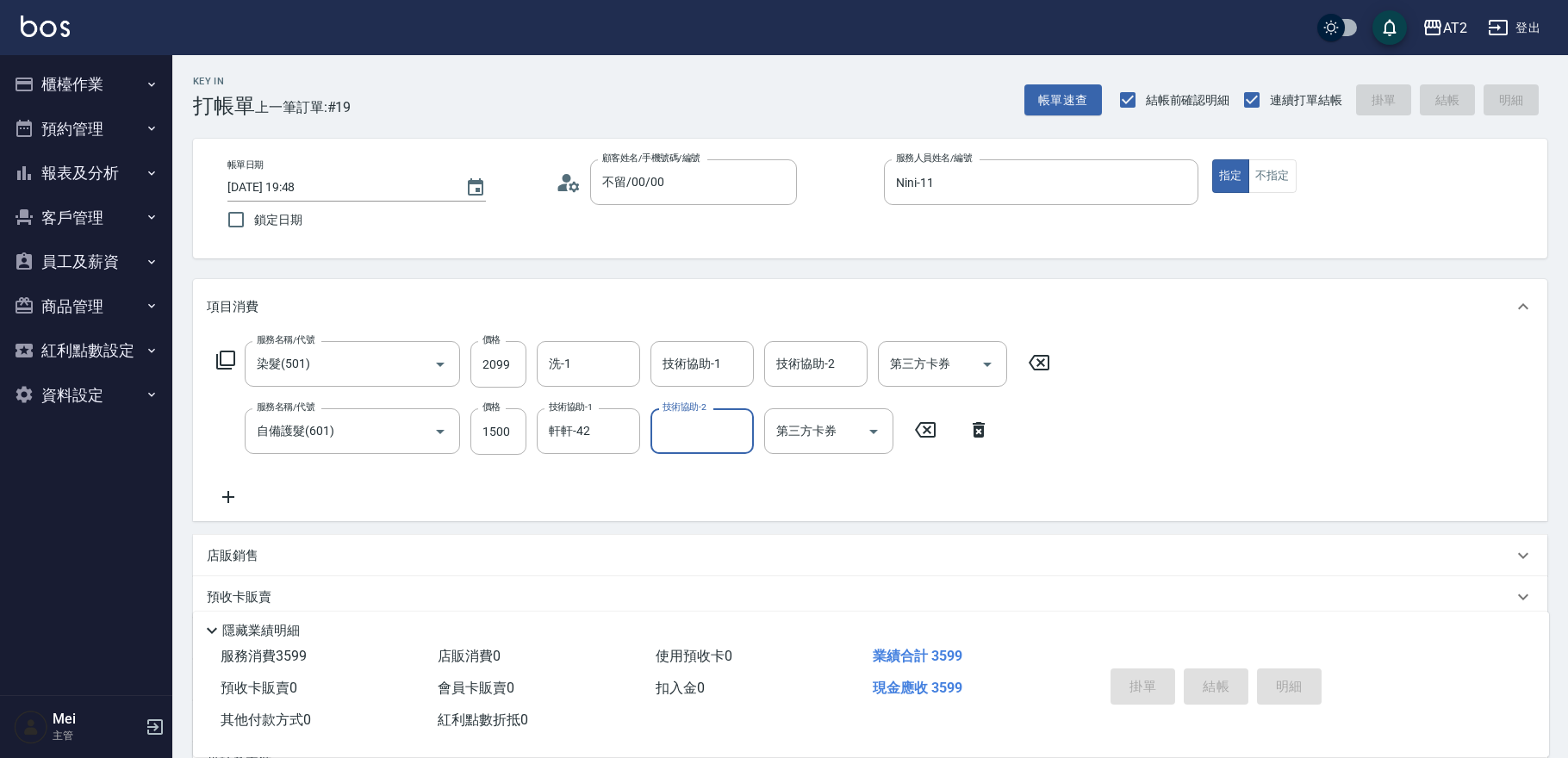
type input "0"
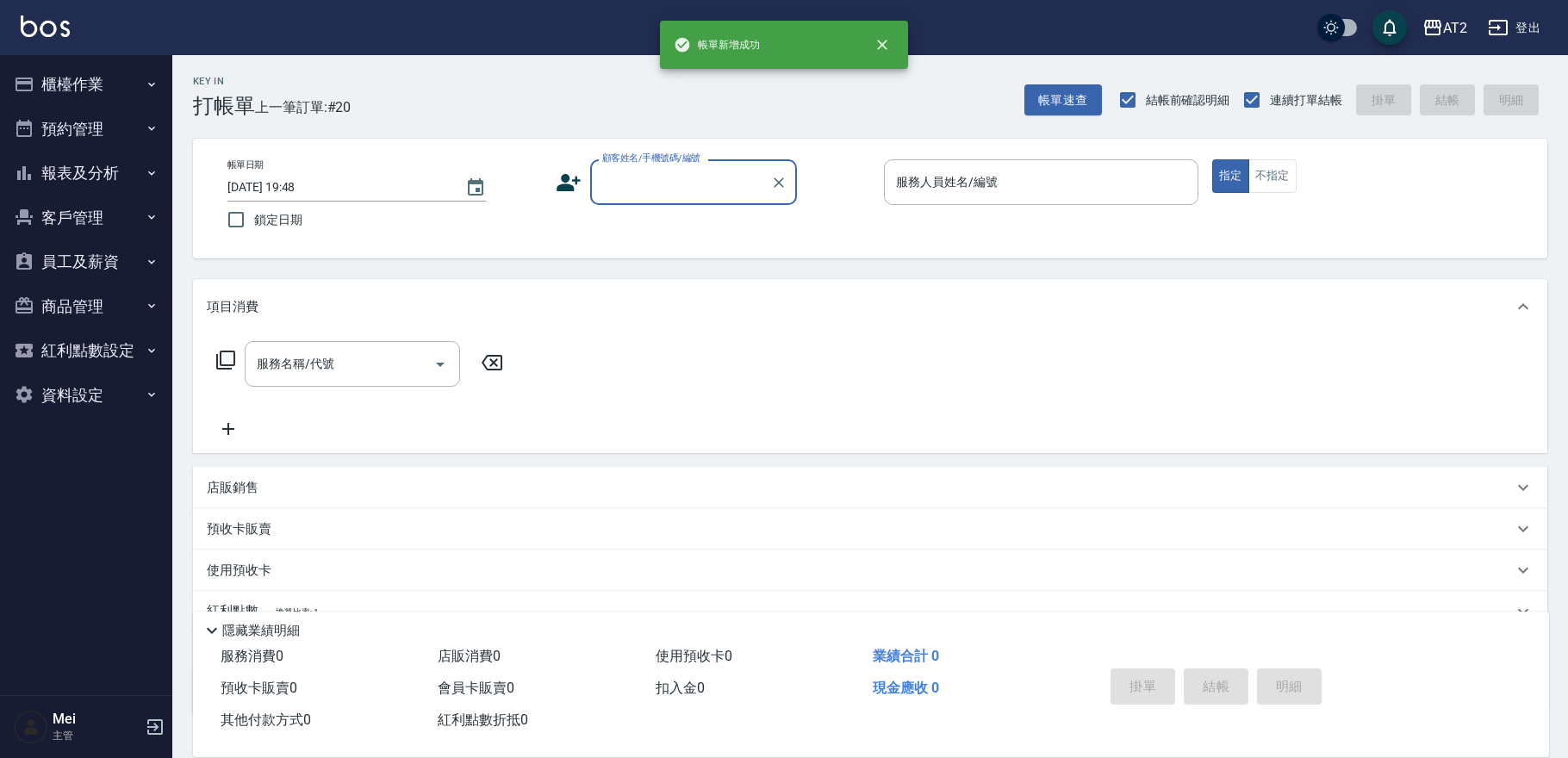
click at [652, 173] on input "顧客姓名/手機號碼/編號" at bounding box center [681, 182] width 165 height 30
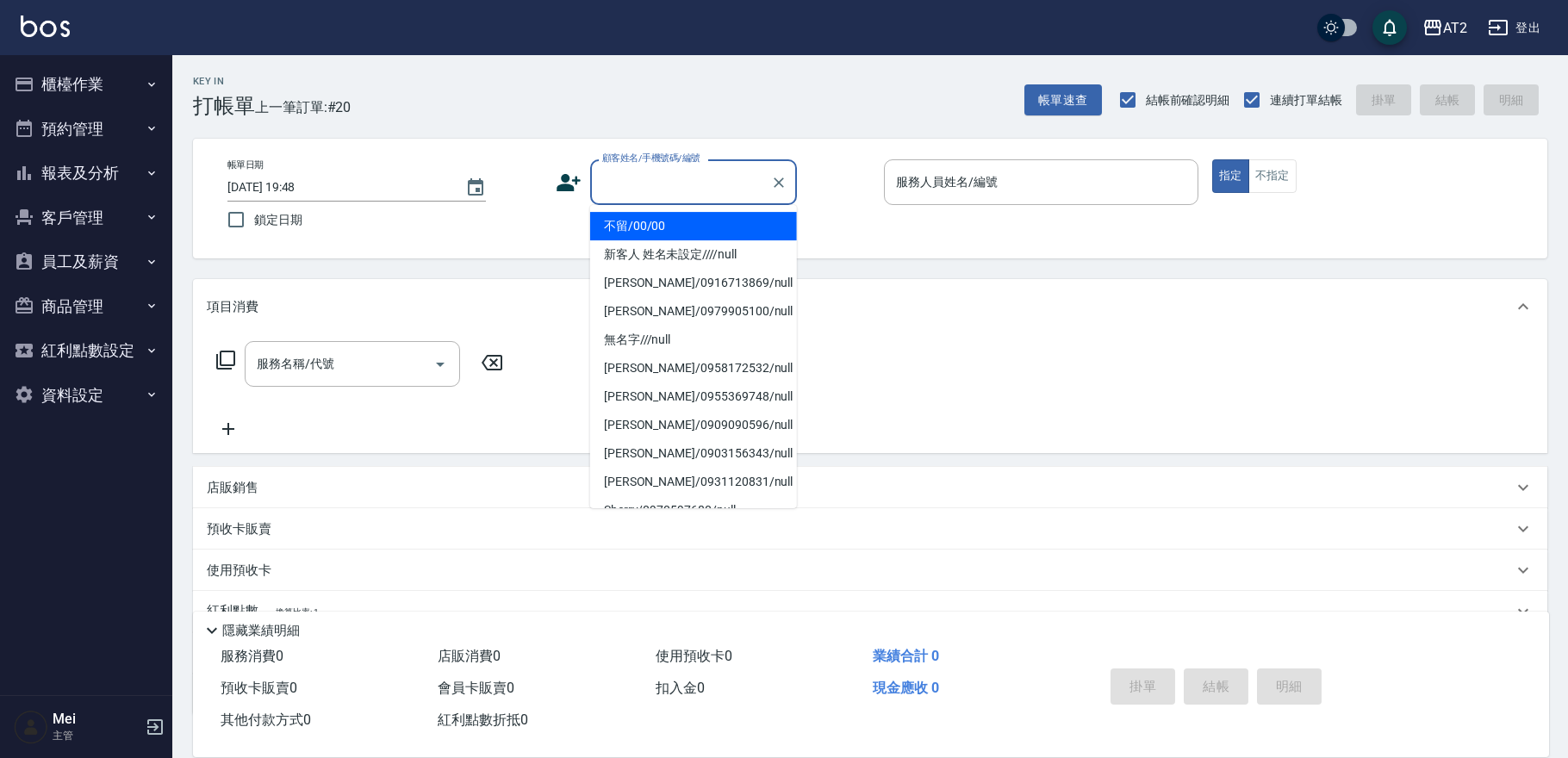
click at [649, 215] on li "不留/00/00" at bounding box center [693, 225] width 206 height 29
type input "不留/00/00"
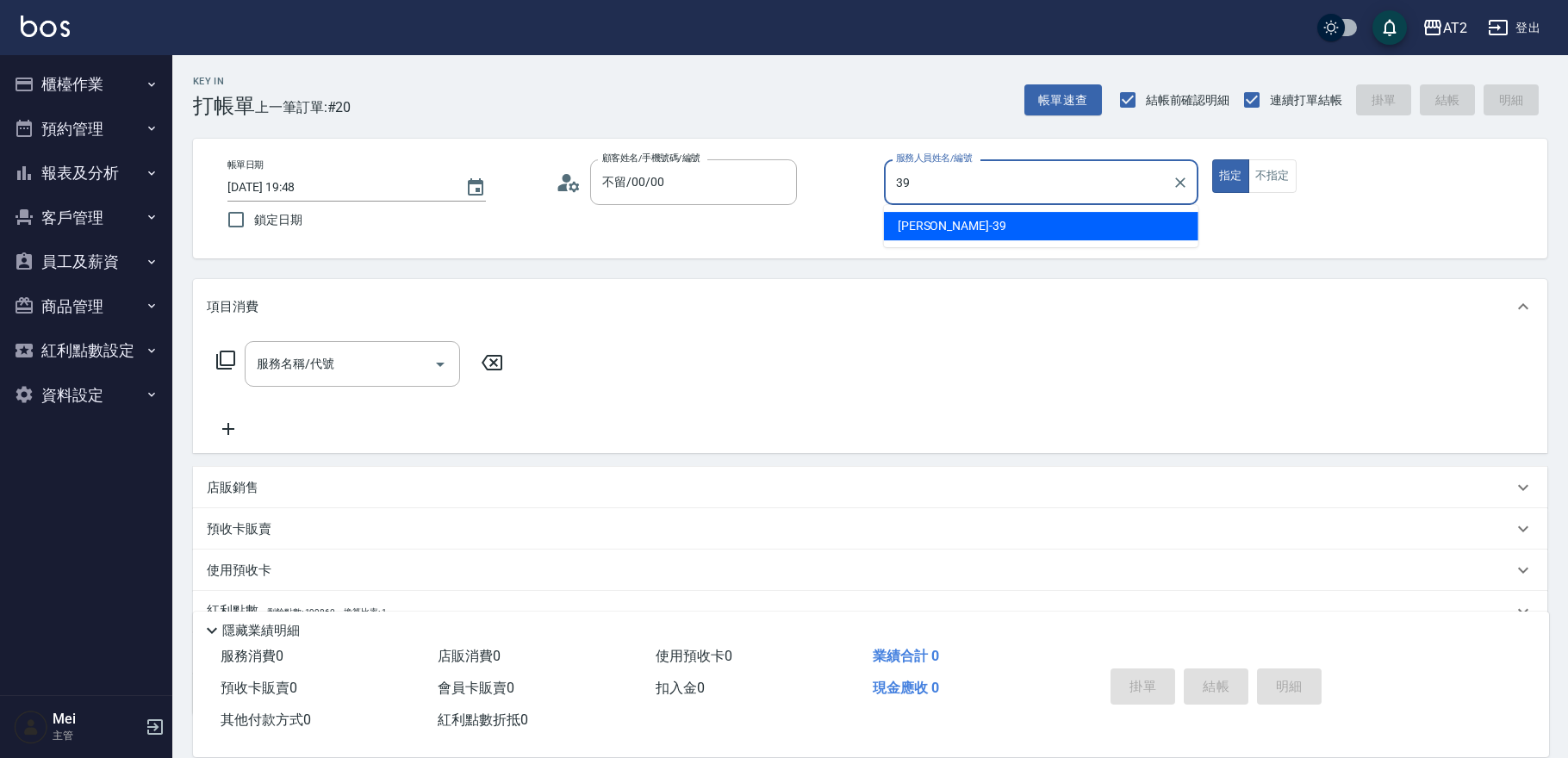
type input "Molly-39"
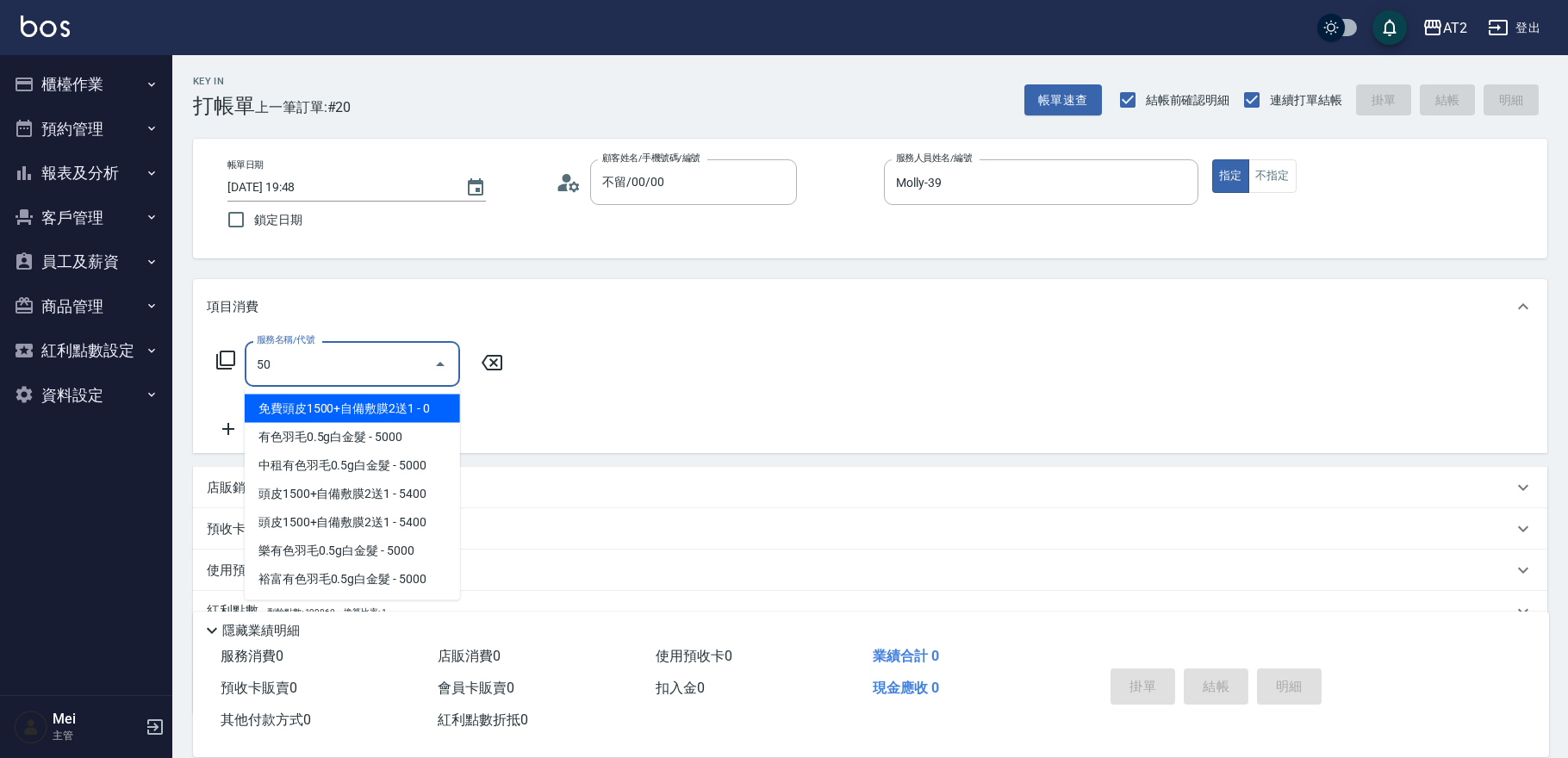
type input "501"
type input "100"
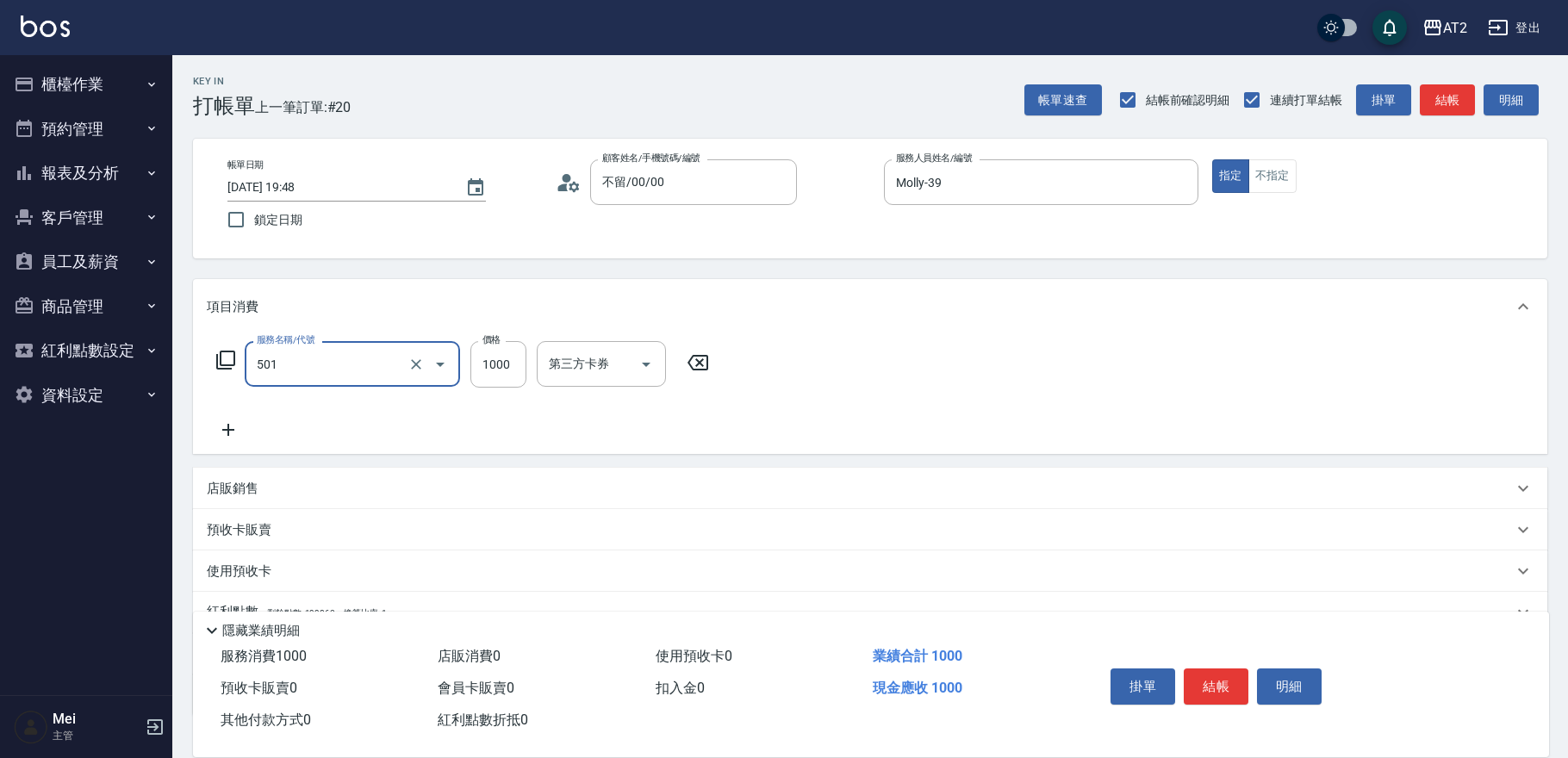
type input "染髮(501)"
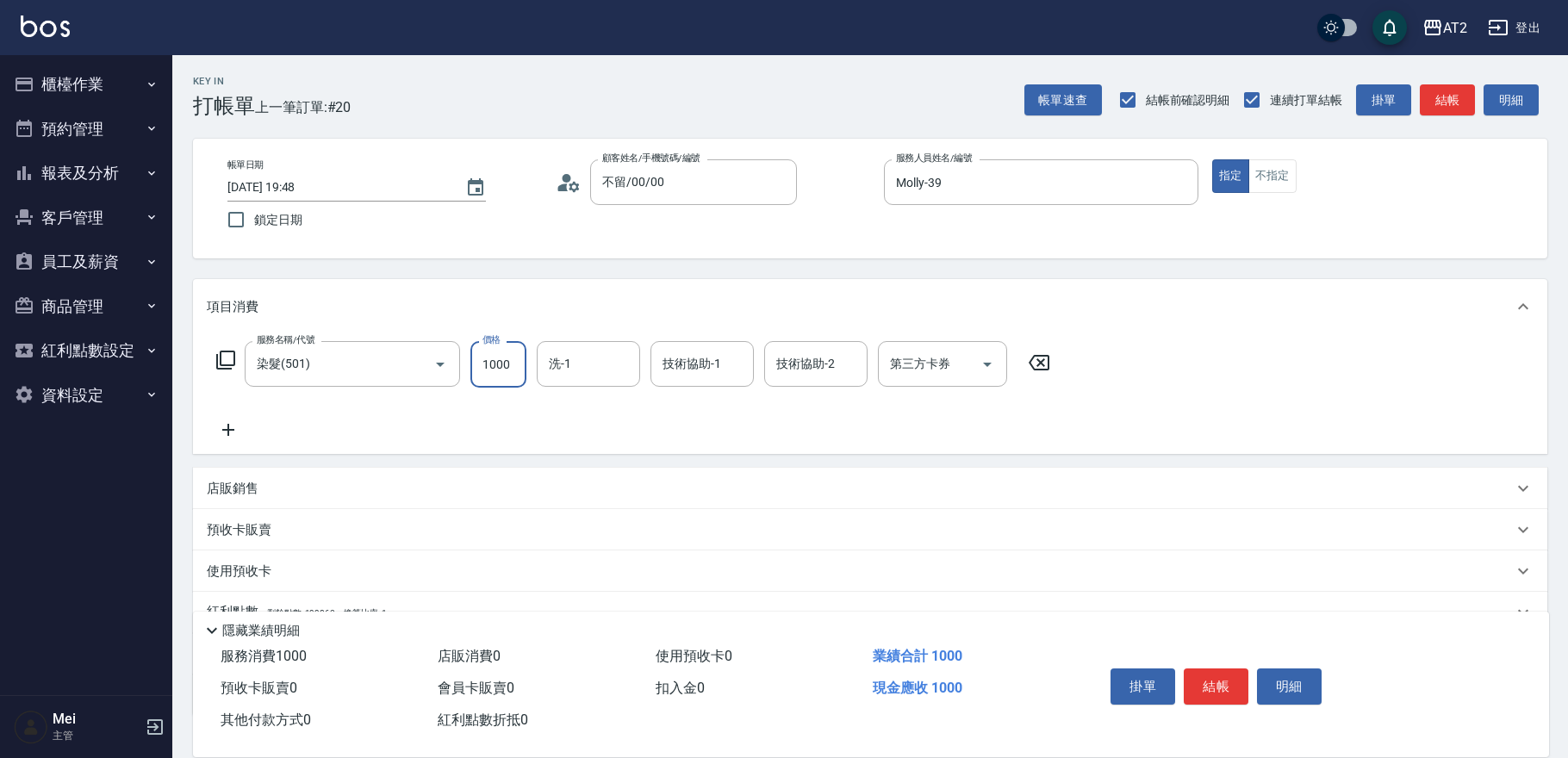
type input "0"
type input "10"
type input "108"
type input "100"
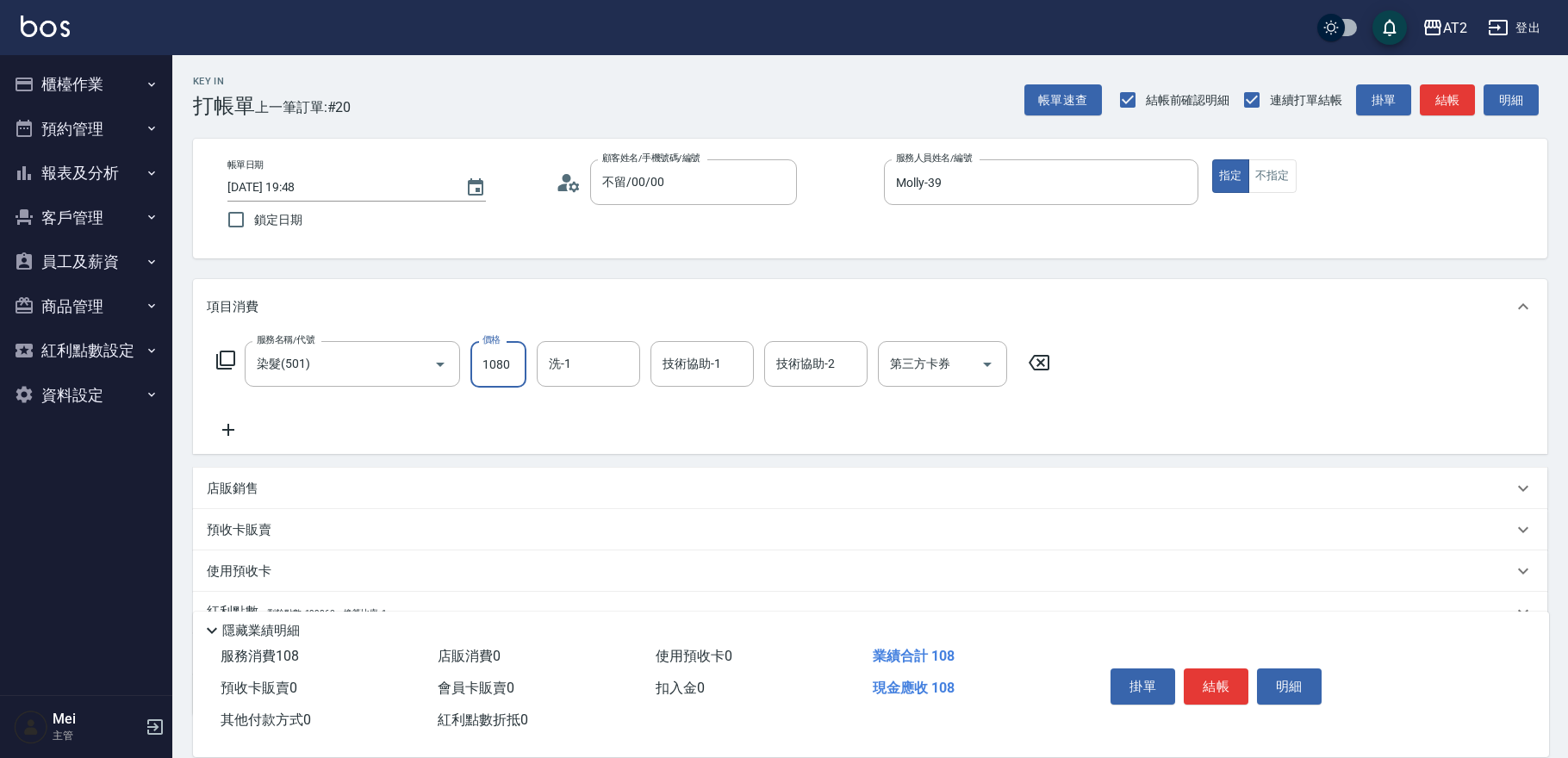
type input "1080"
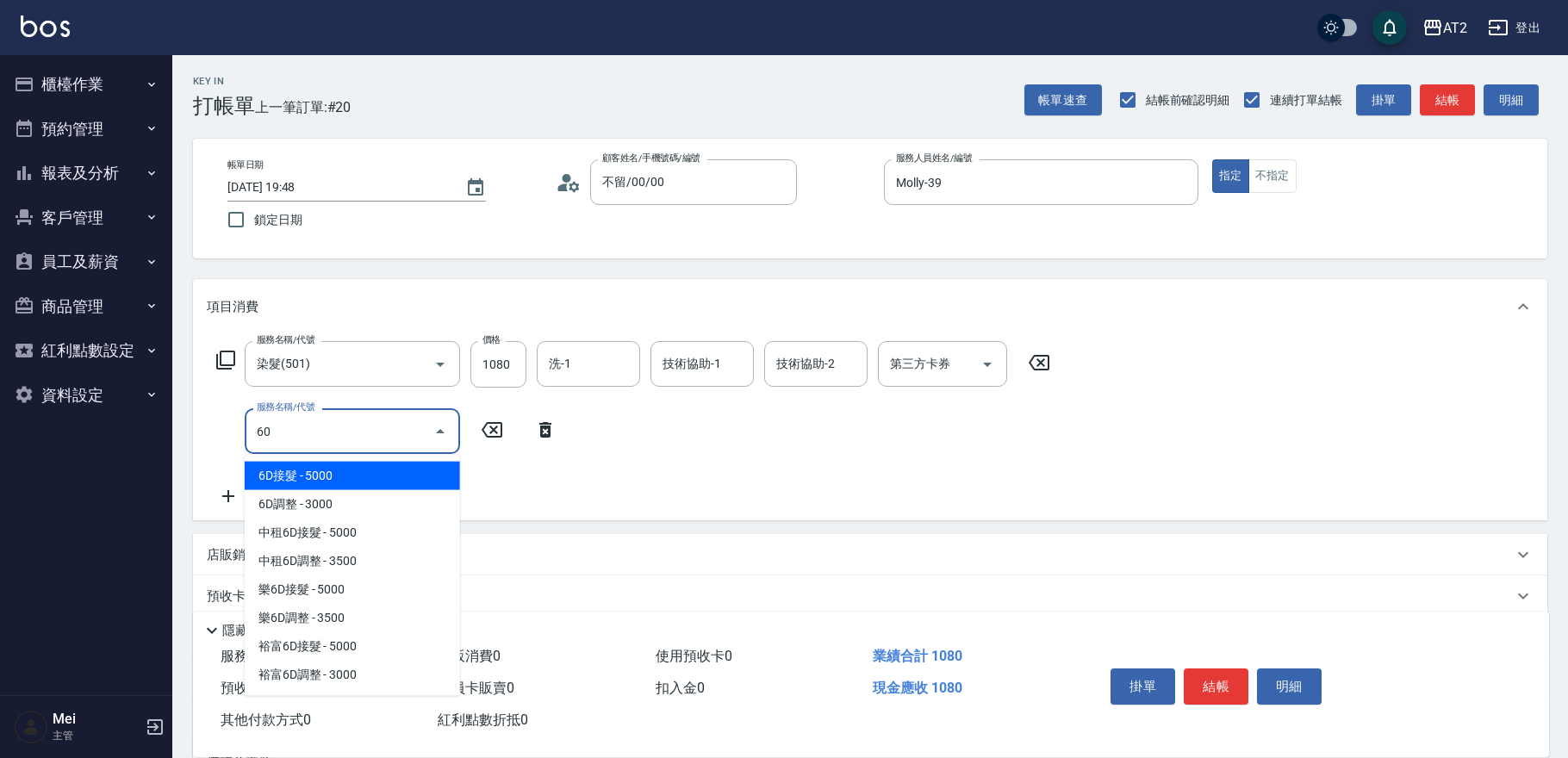
type input "601"
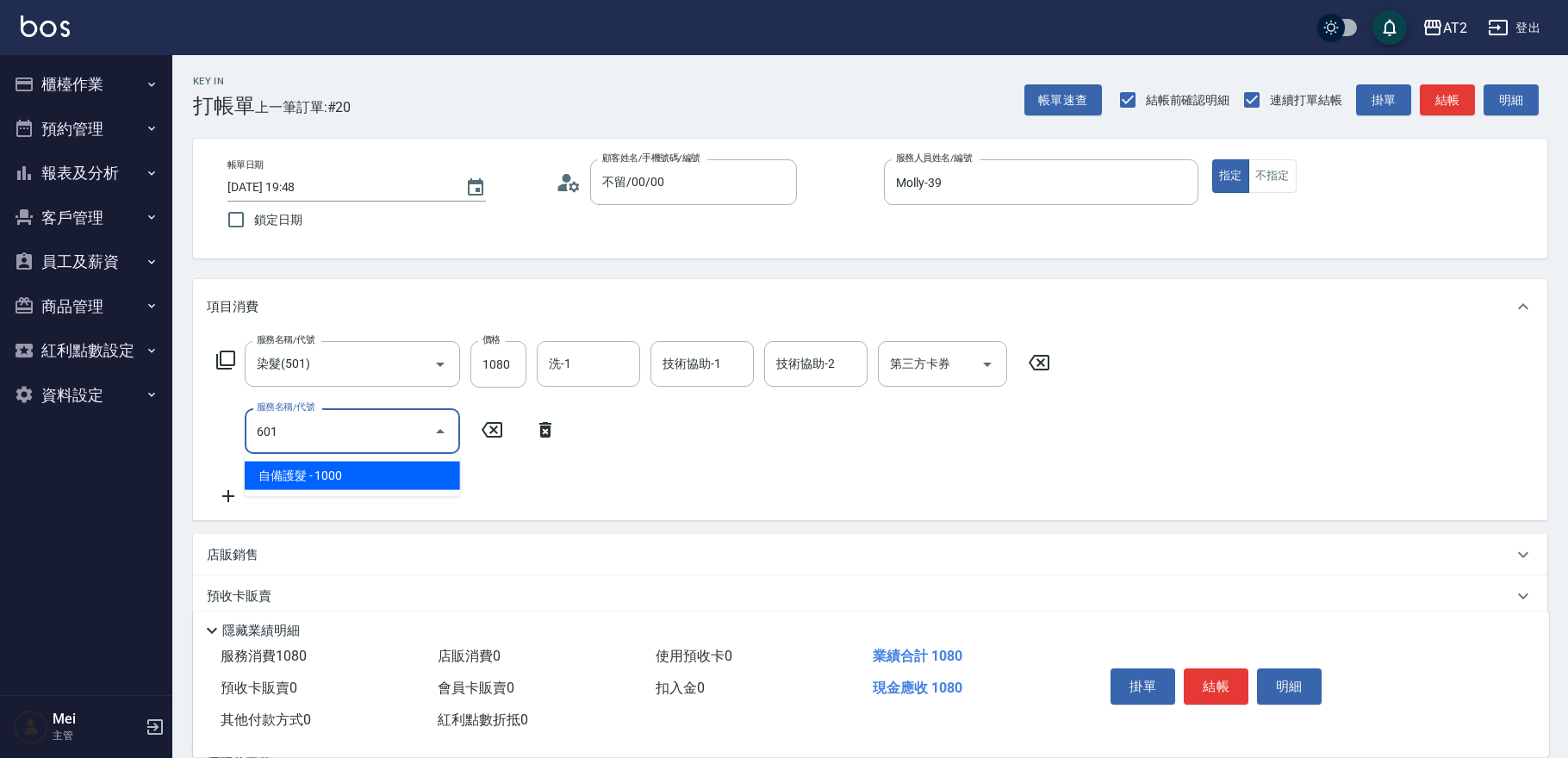
type input "200"
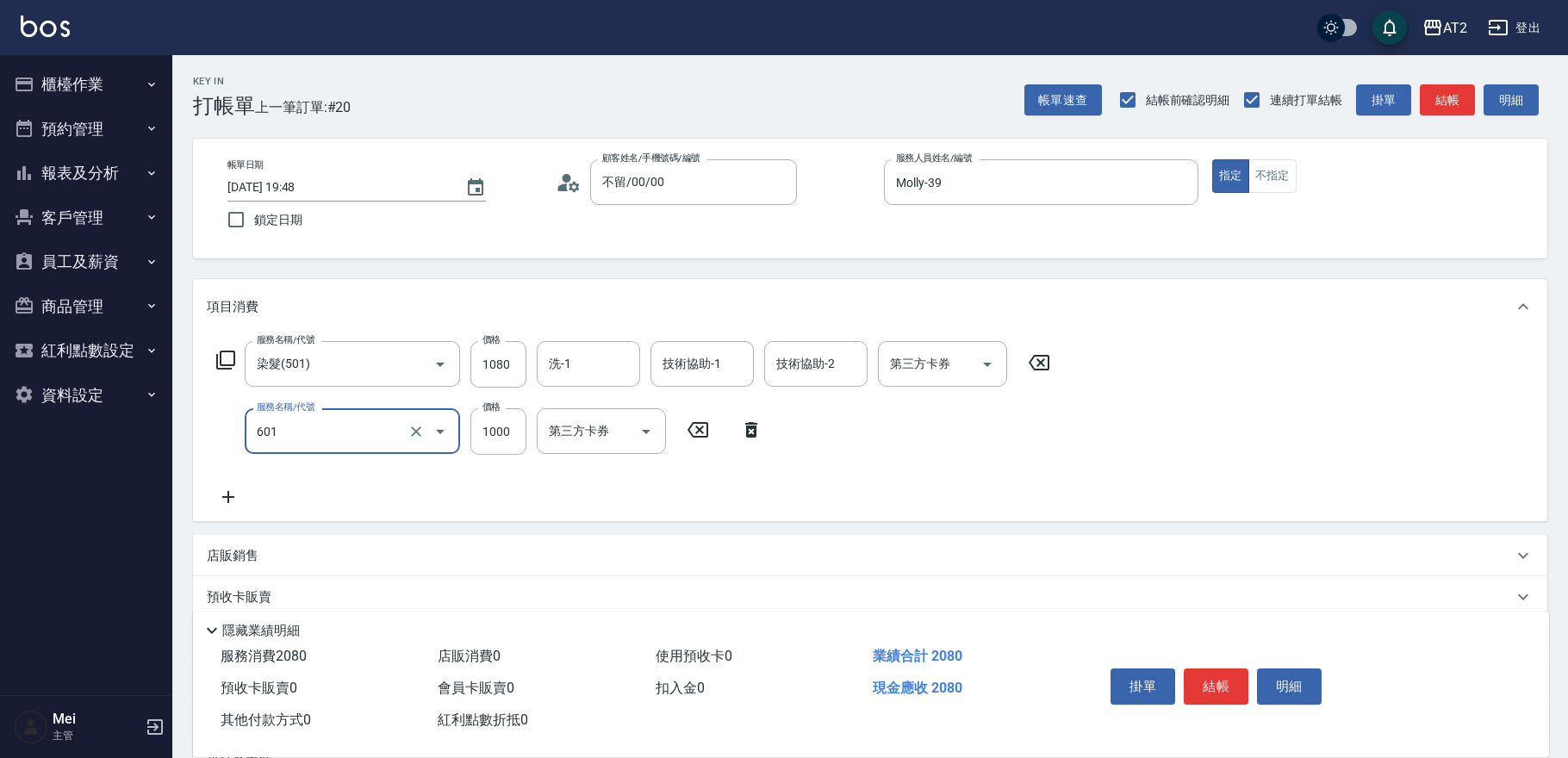
type input "自備護髮(601)"
type input "100"
type input "2"
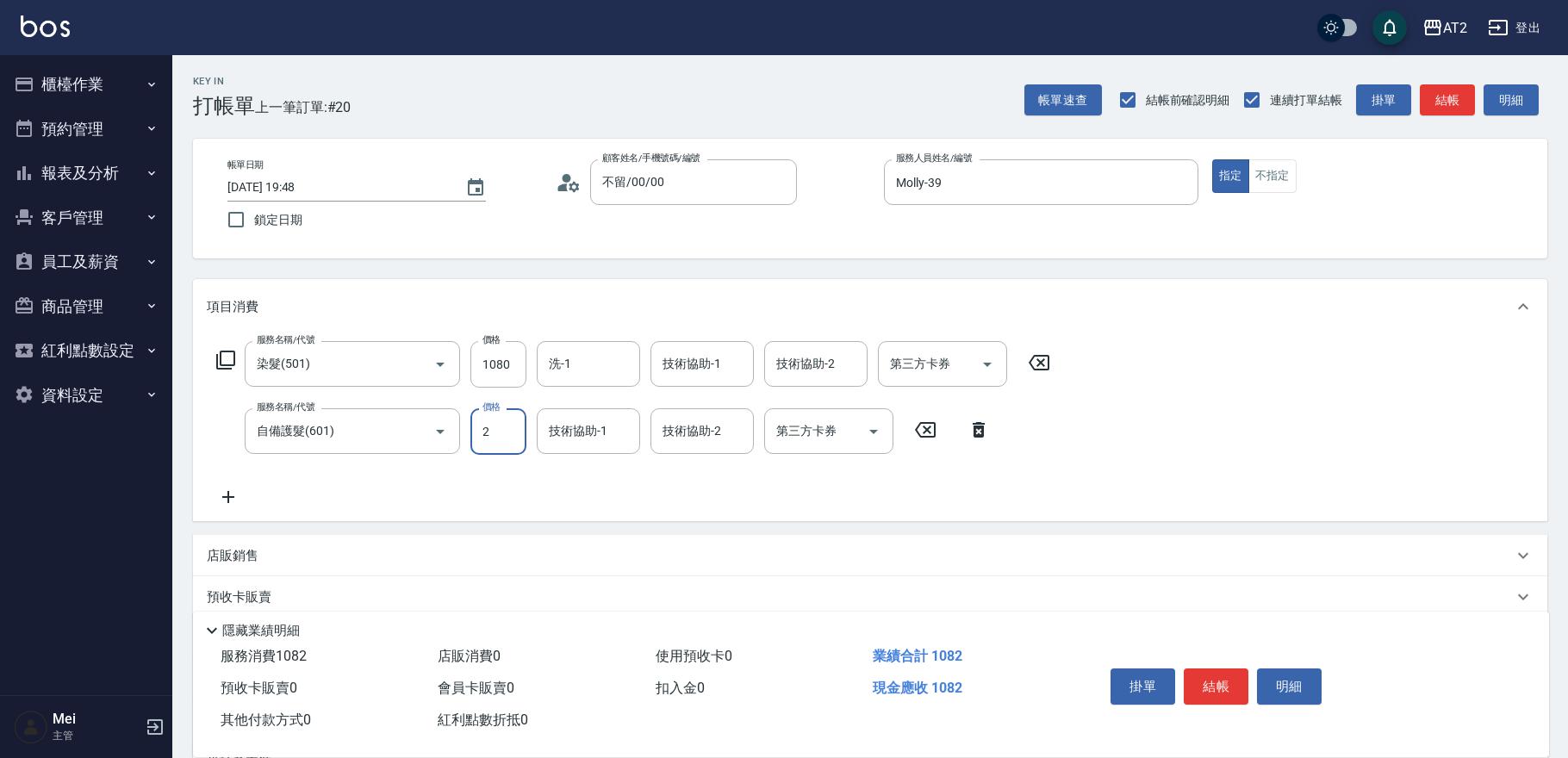
type input "110"
type input "25"
type input "130"
type input "2568"
type input "360"
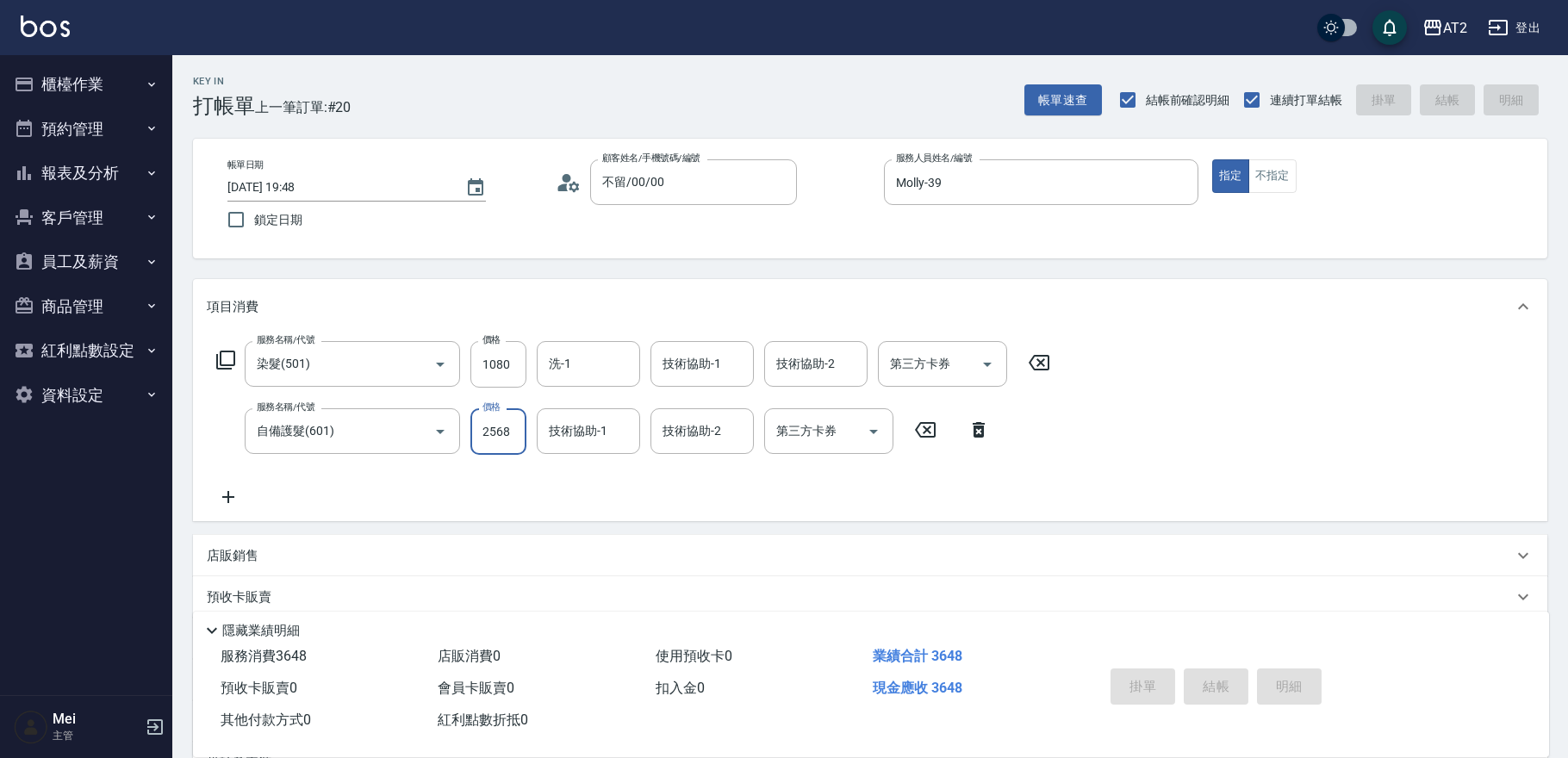
type input "0"
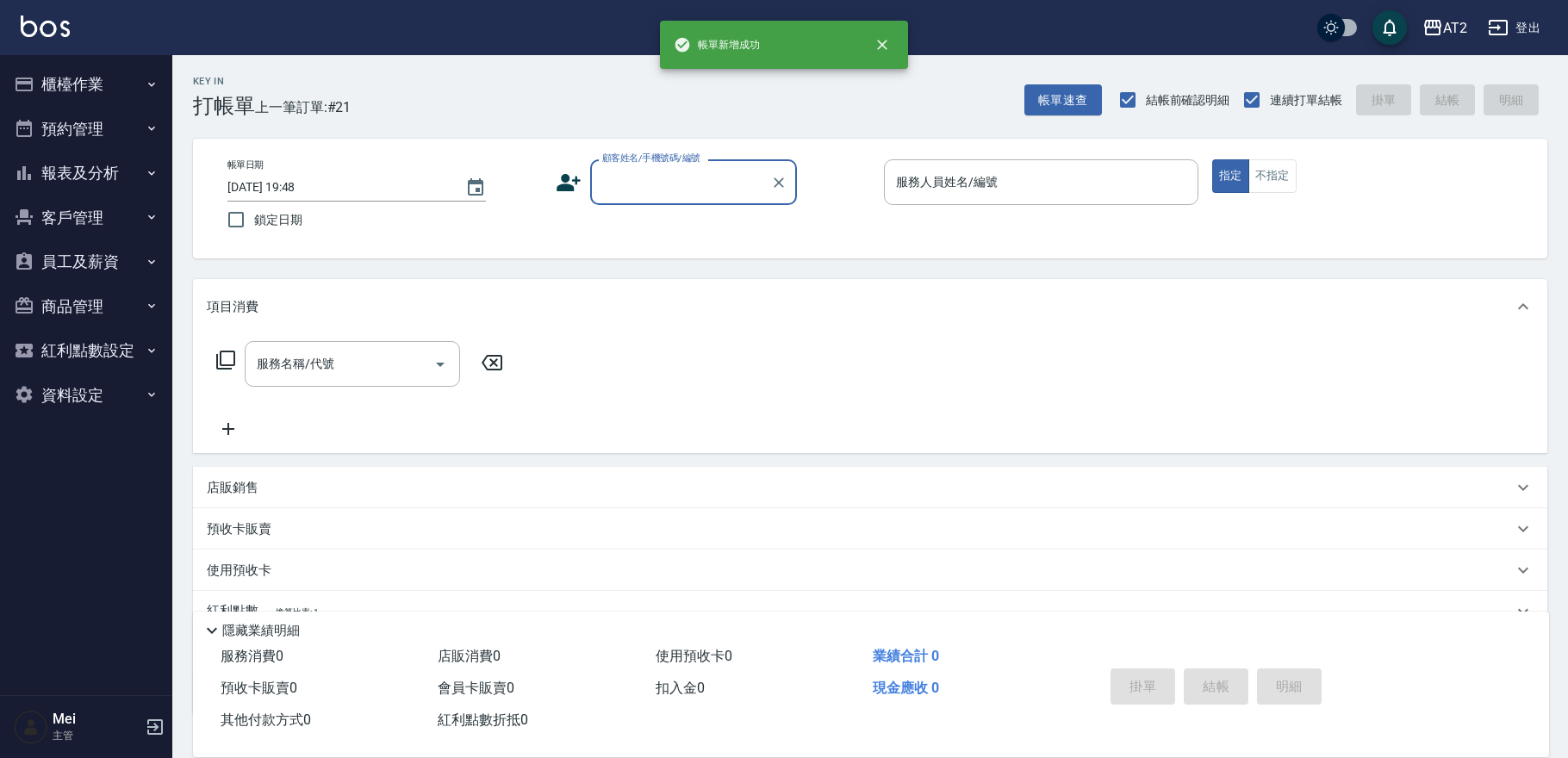
click at [655, 190] on input "顧客姓名/手機號碼/編號" at bounding box center [681, 182] width 165 height 30
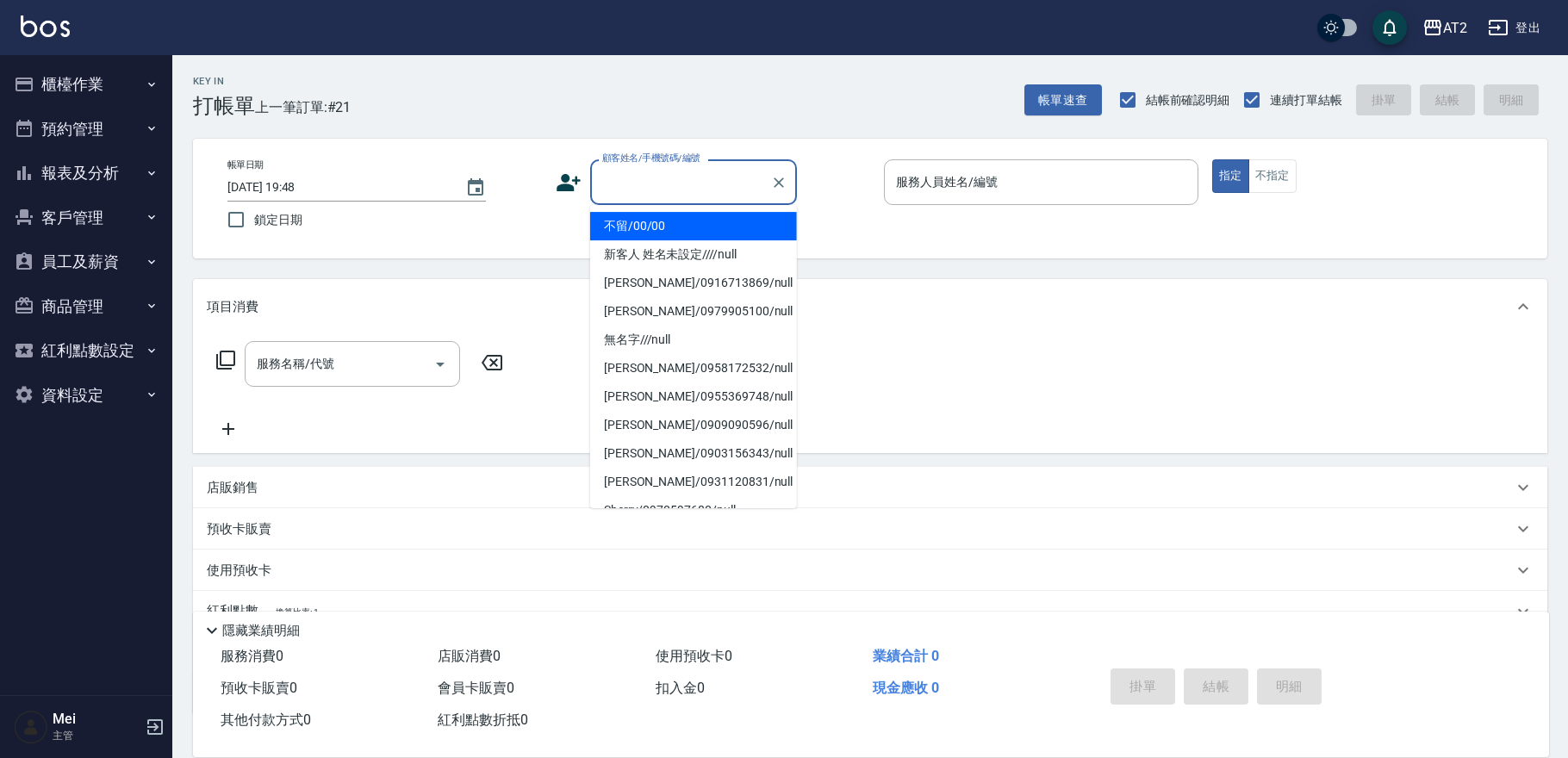
click at [649, 218] on li "不留/00/00" at bounding box center [693, 225] width 206 height 29
type input "不留/00/00"
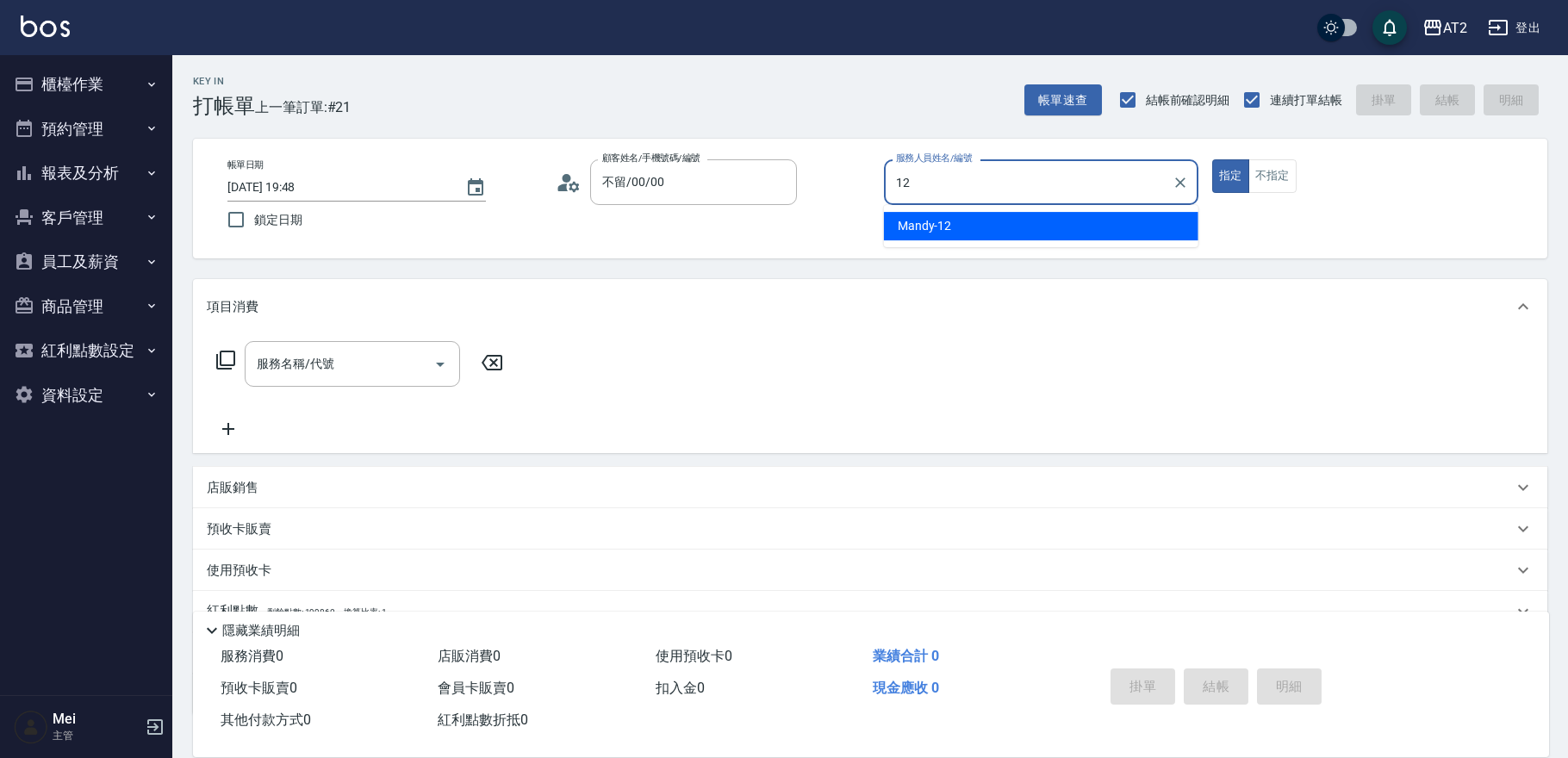
type input "Mandy-12"
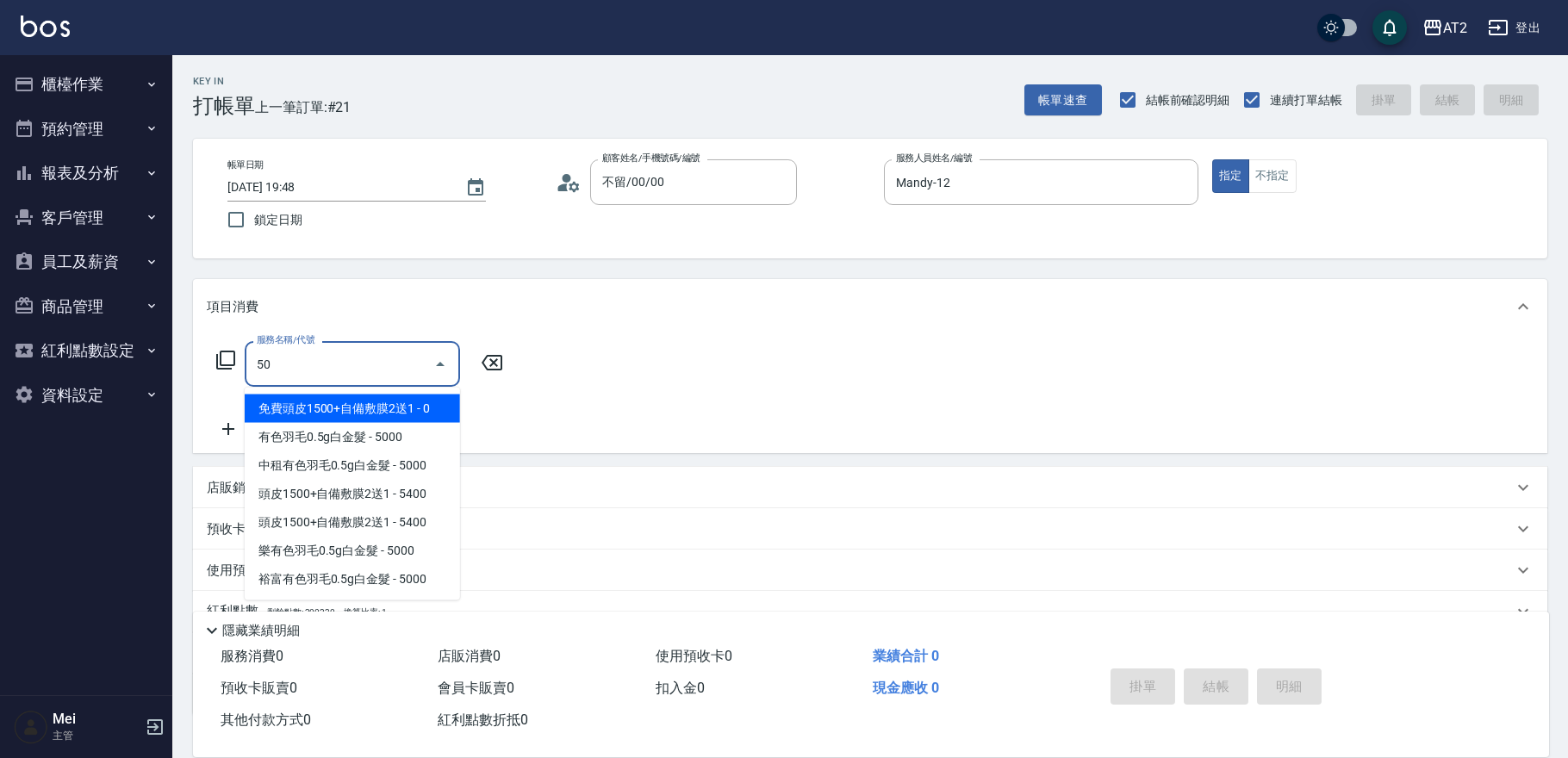
type input "501"
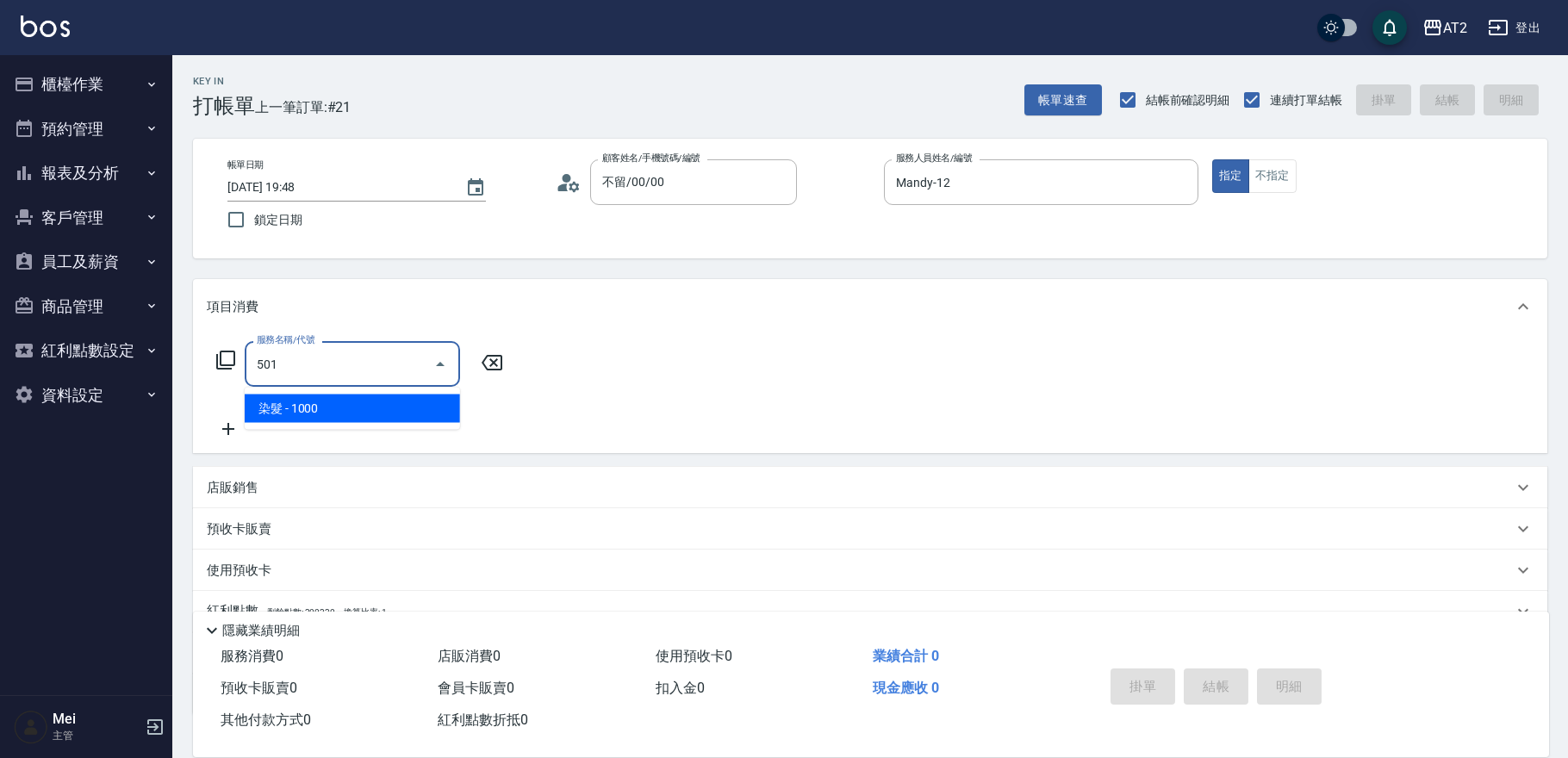
type input "100"
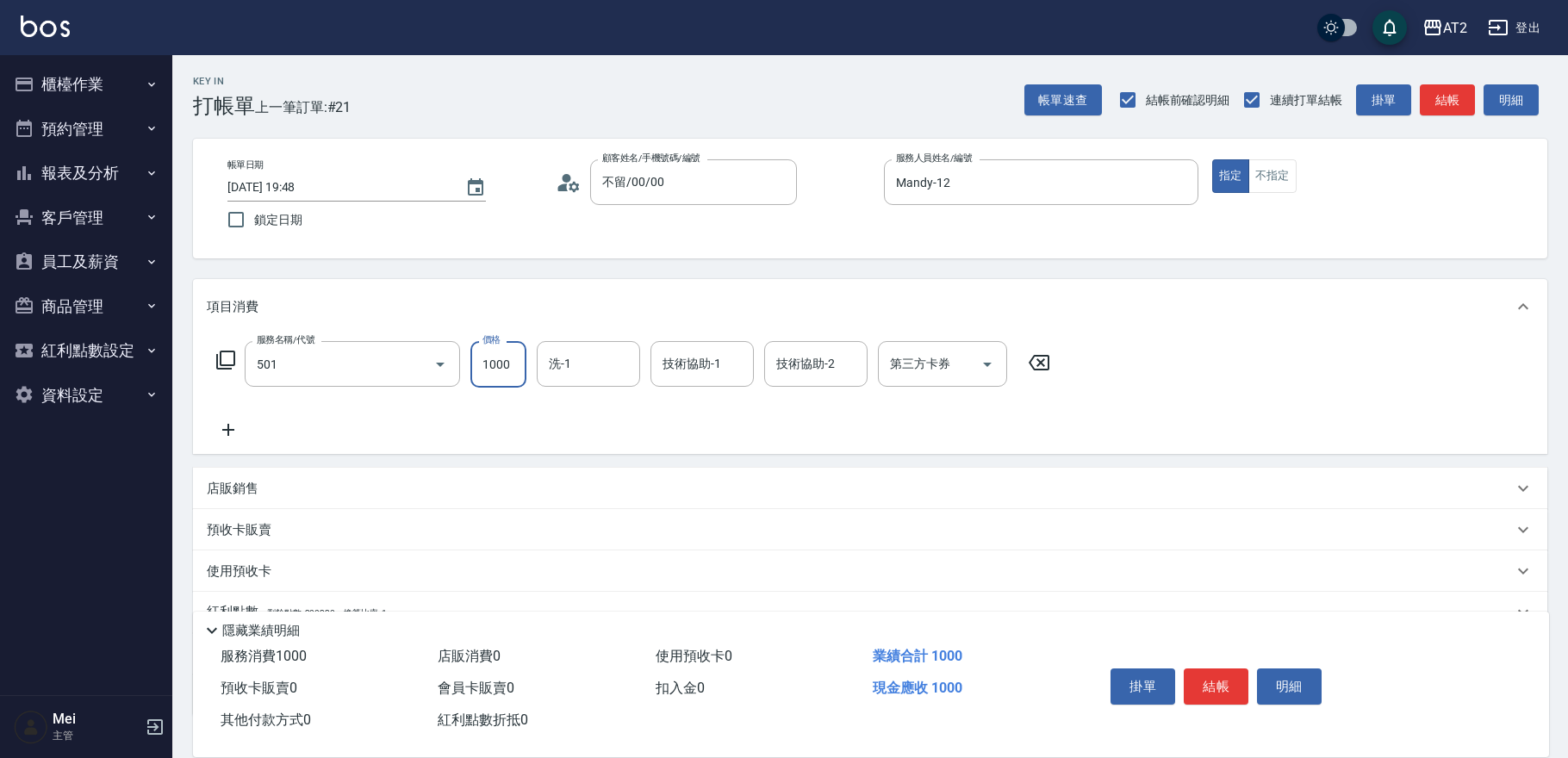
type input "染髮(501)"
type input "0"
type input "200"
type input "2000"
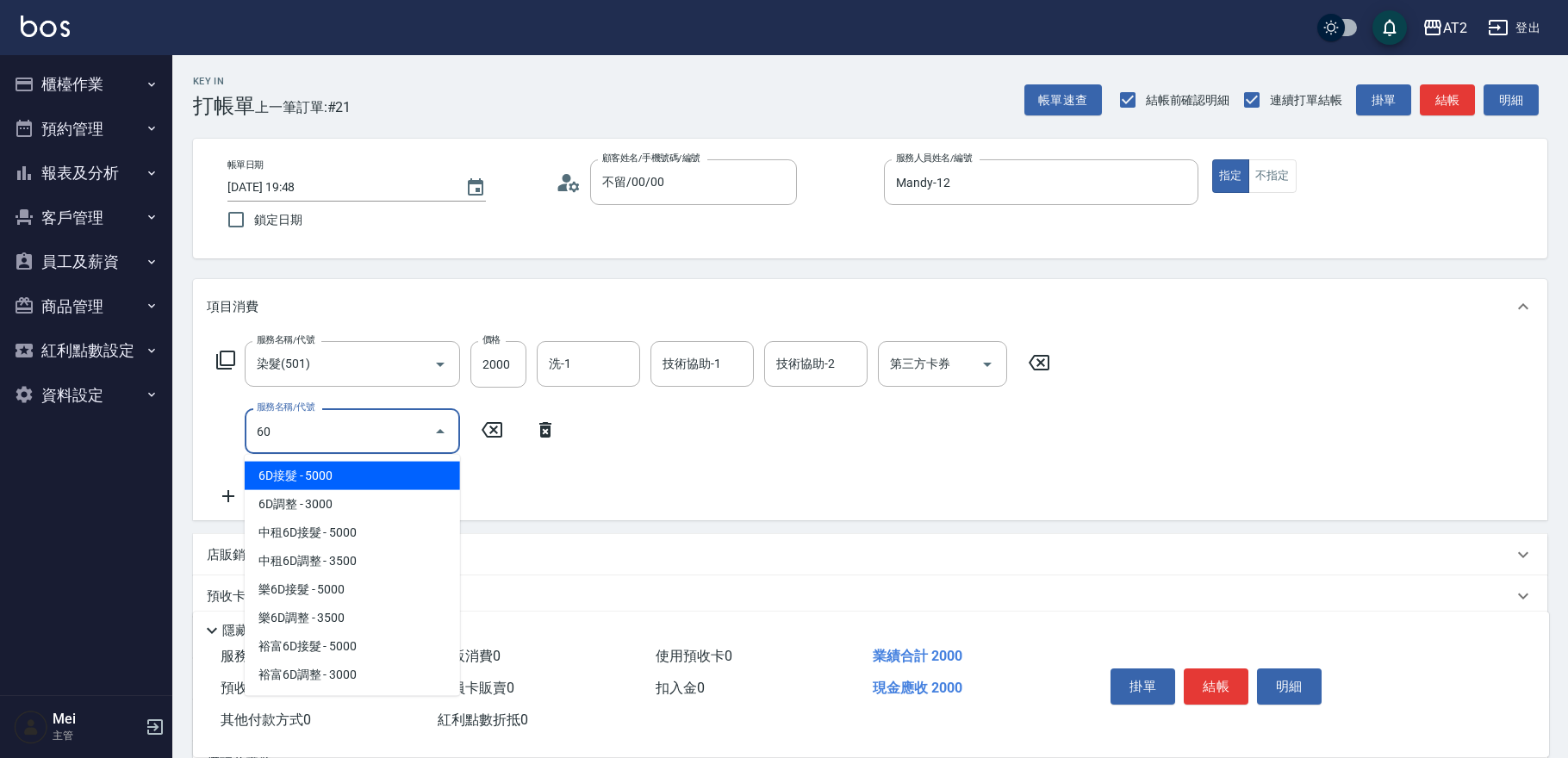
type input "601"
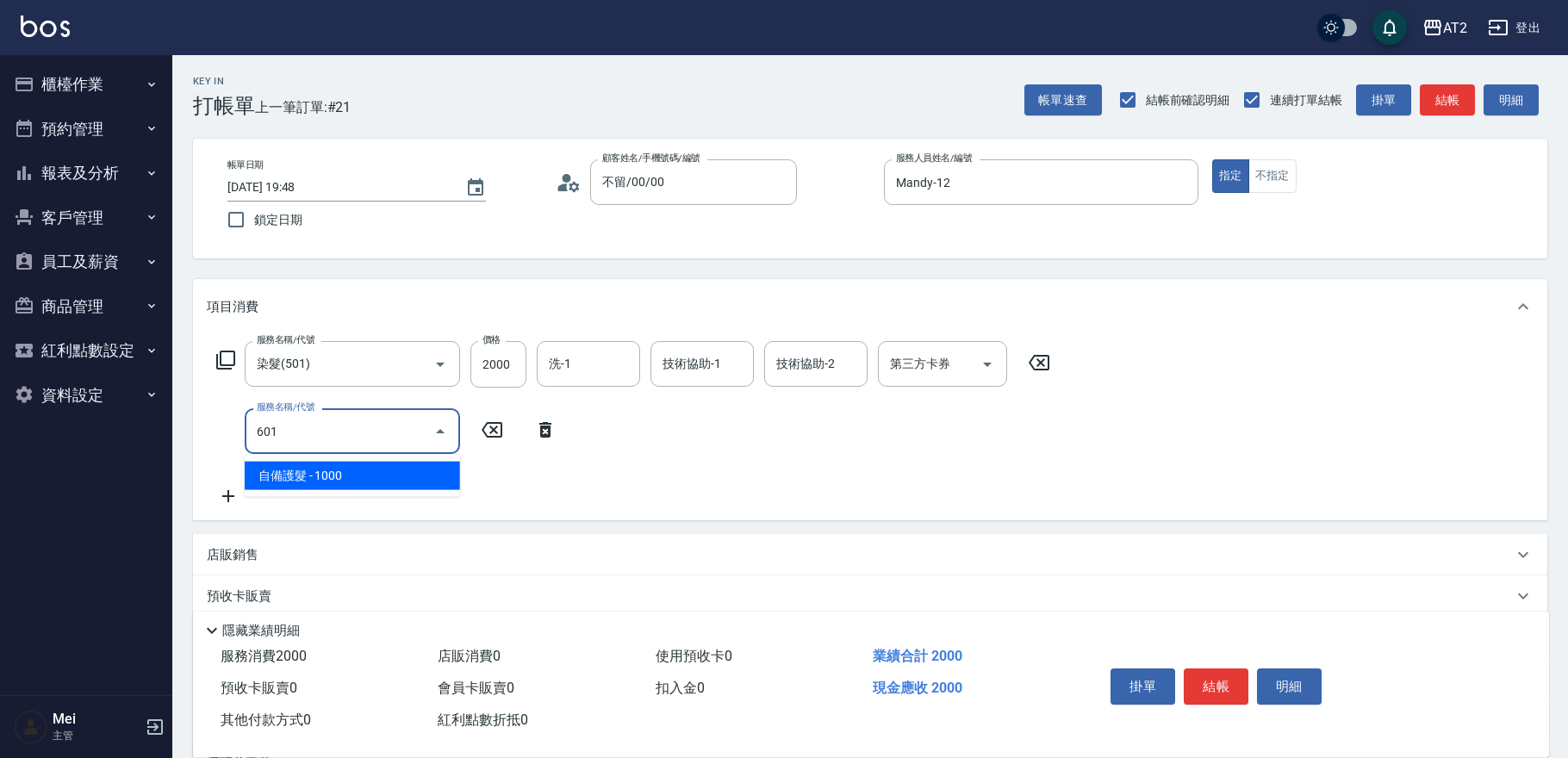
type input "300"
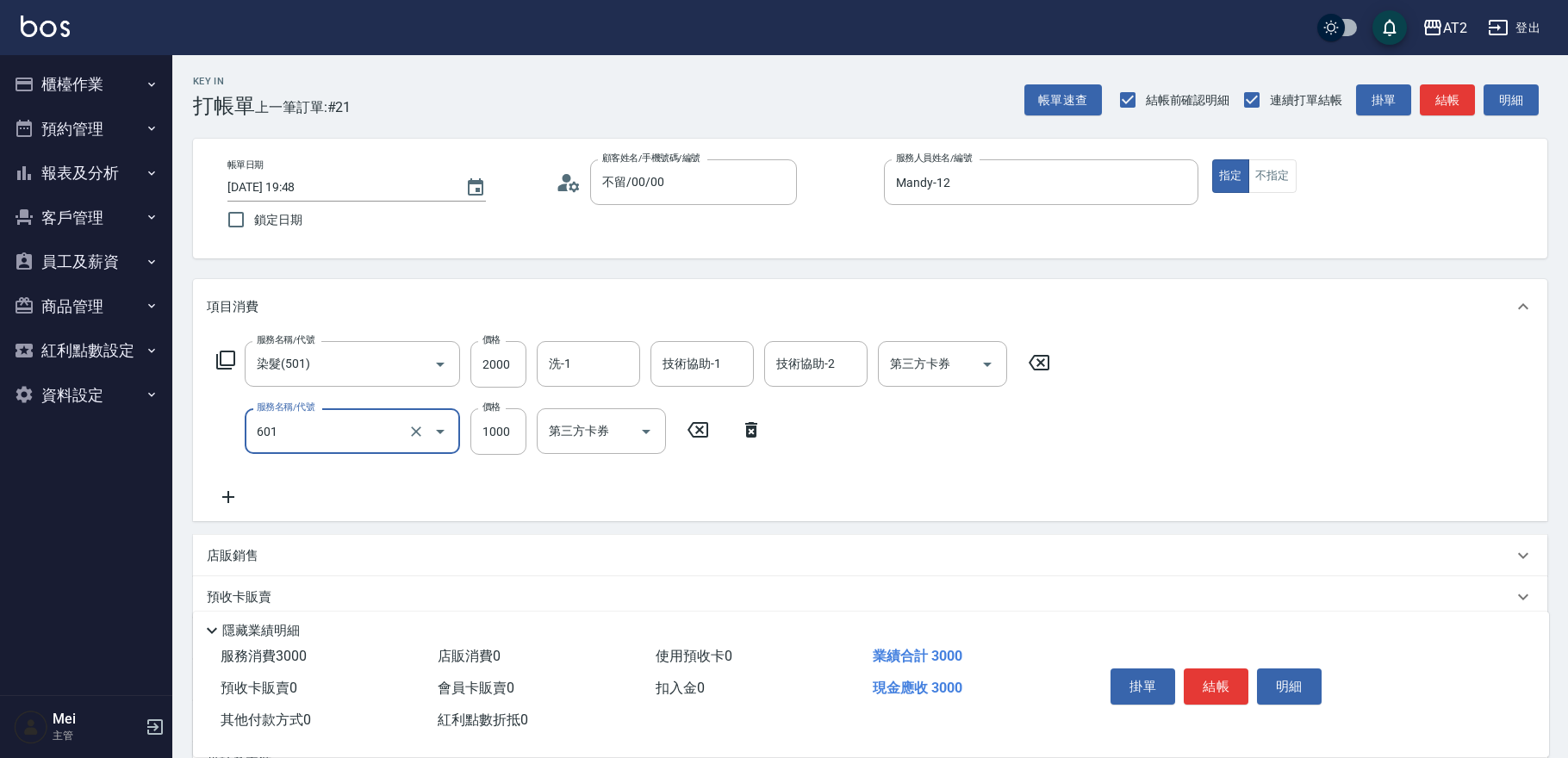
type input "自備護髮(601)"
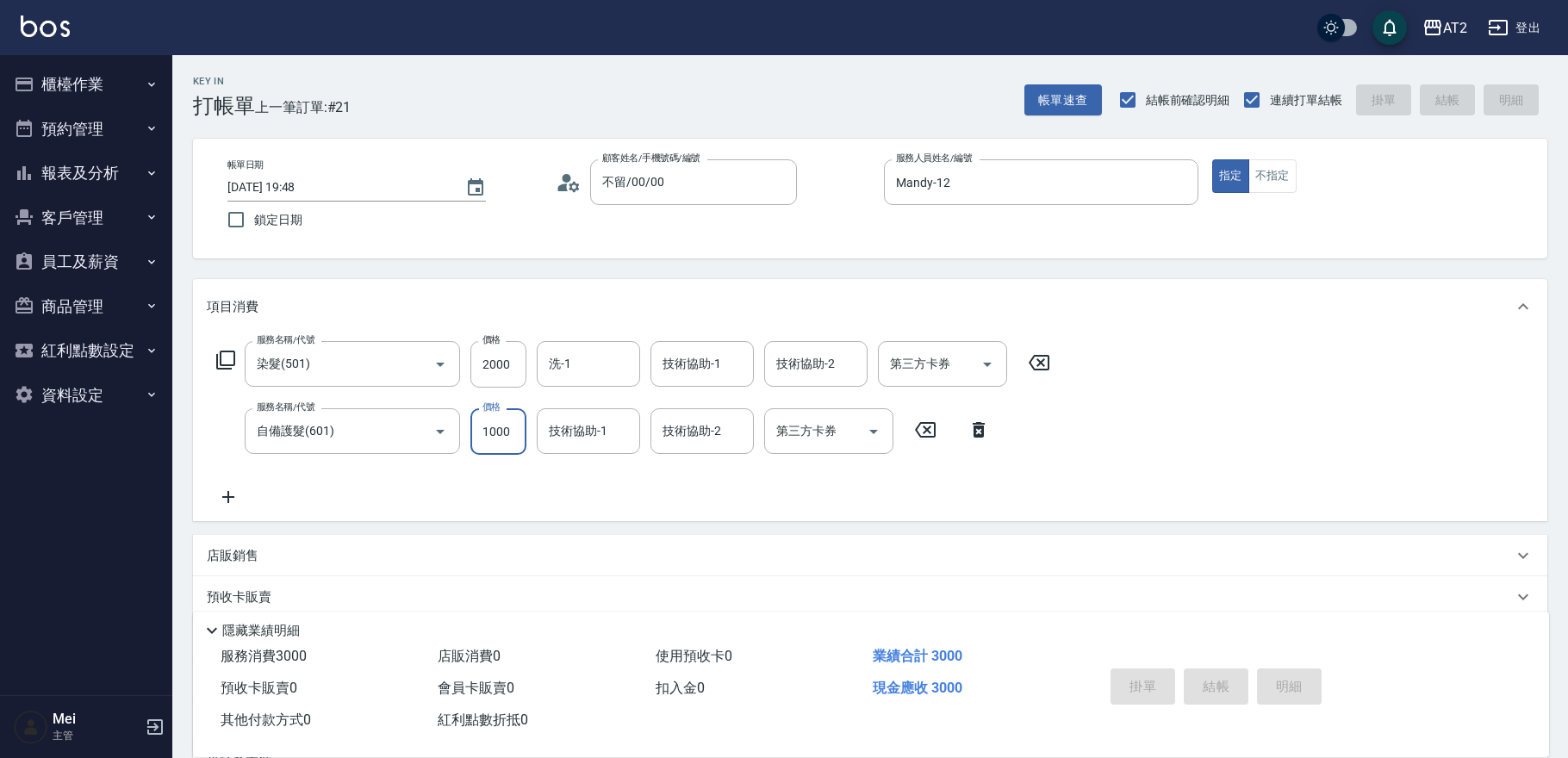
type input "0"
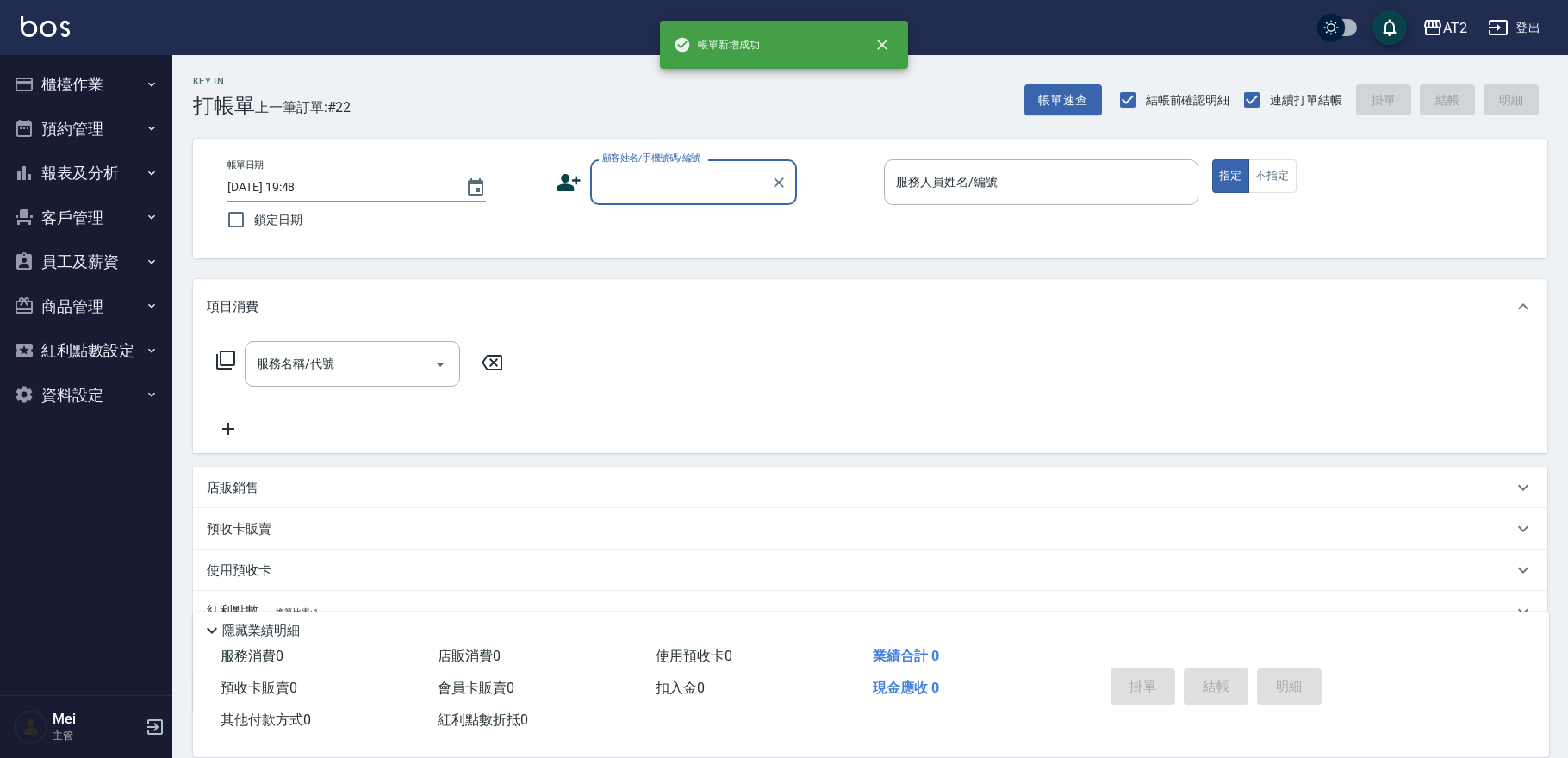
click at [672, 175] on input "顧客姓名/手機號碼/編號" at bounding box center [681, 182] width 165 height 30
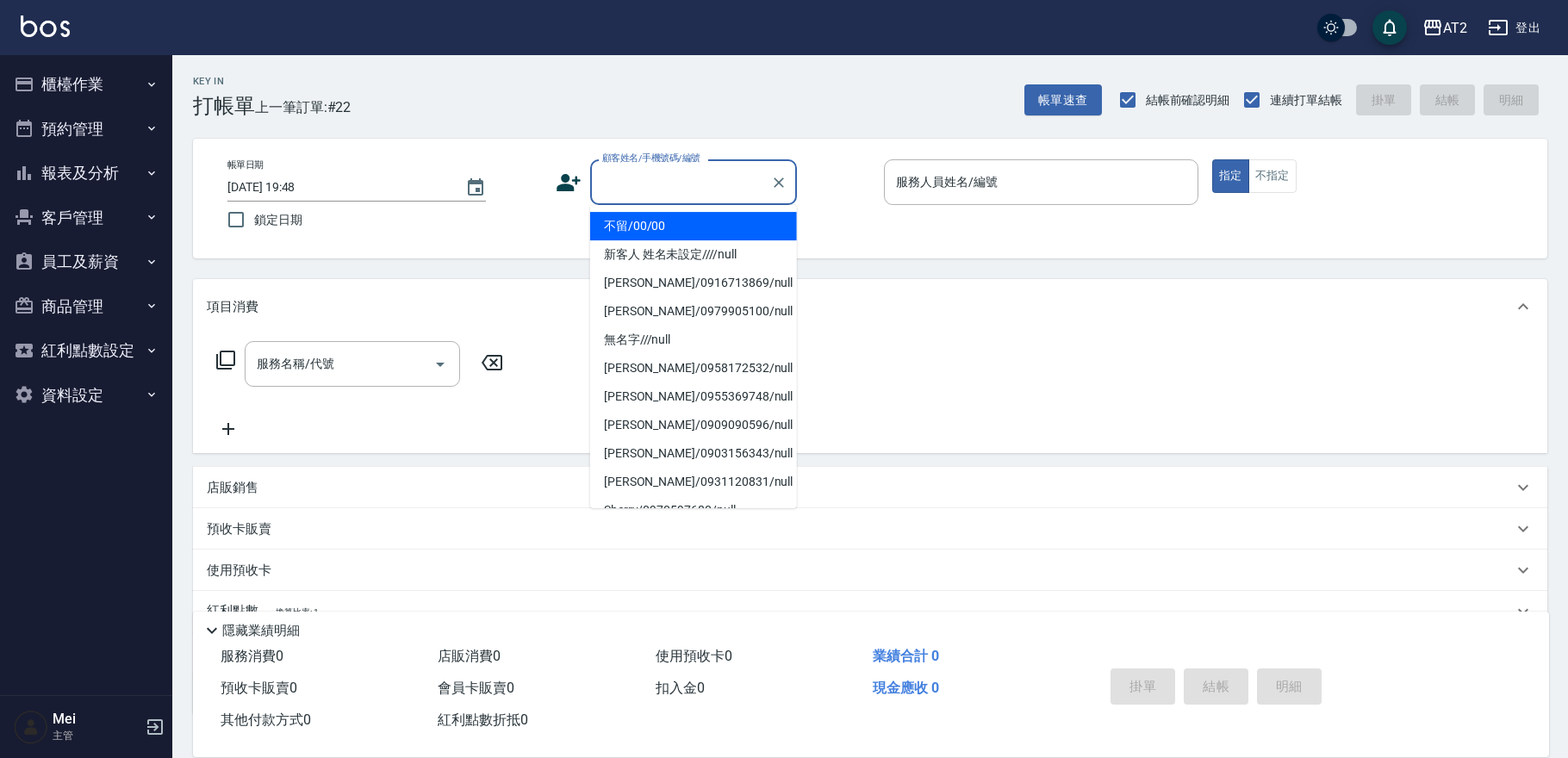
click at [669, 214] on li "不留/00/00" at bounding box center [693, 225] width 206 height 29
type input "不留/00/00"
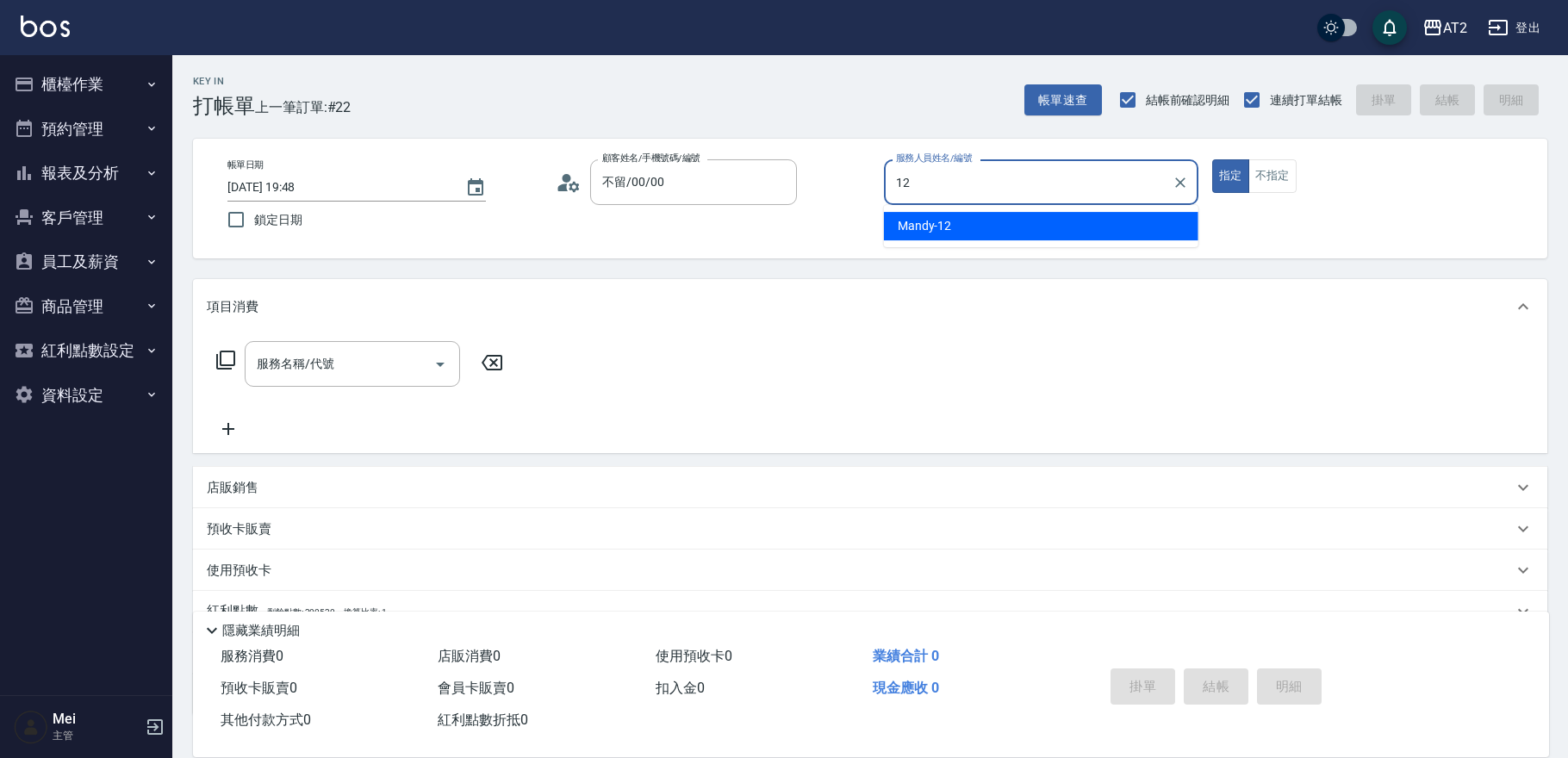
type input "Mandy-12"
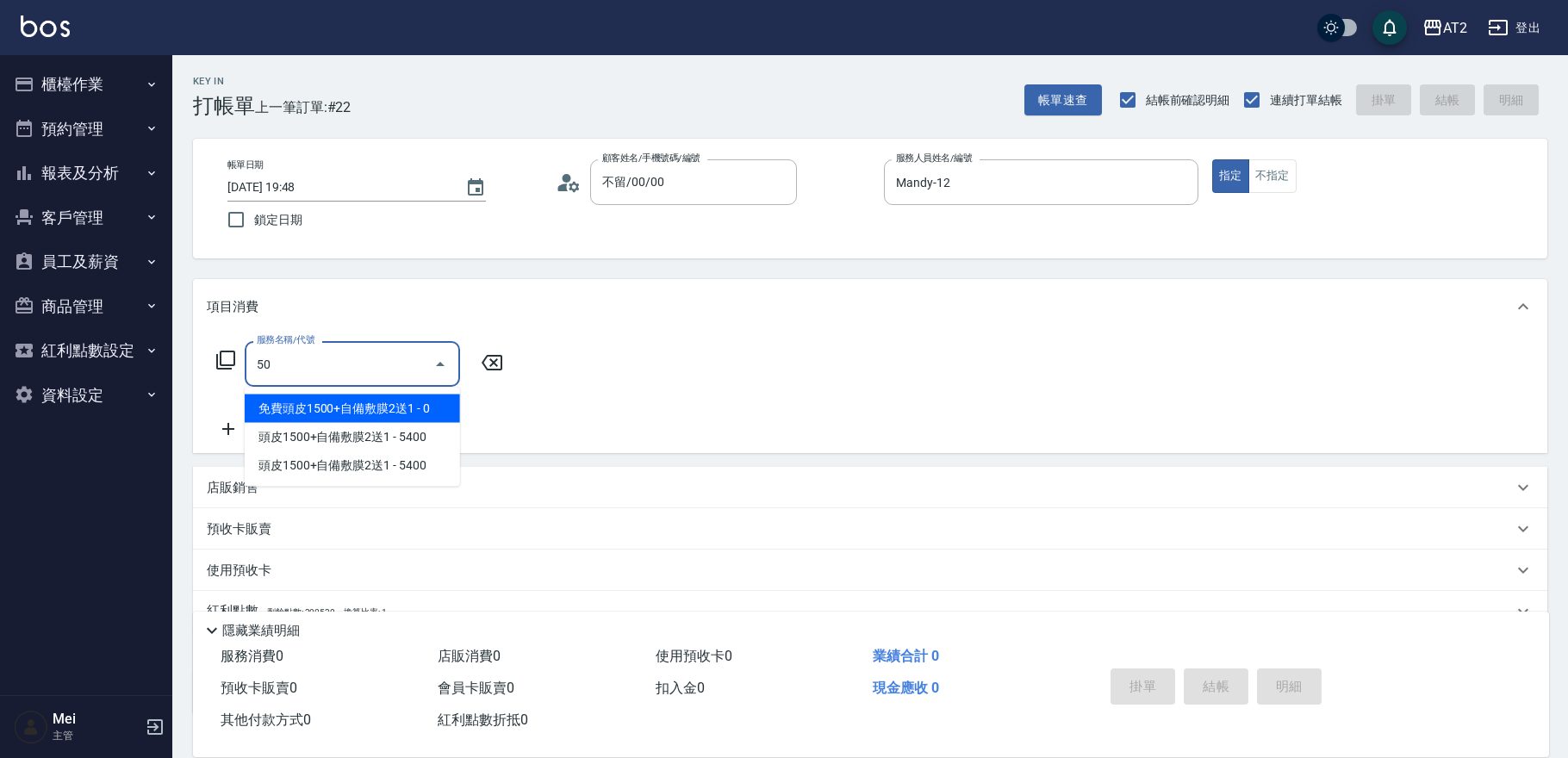
type input "501"
type input "100"
type input "染髮(501)"
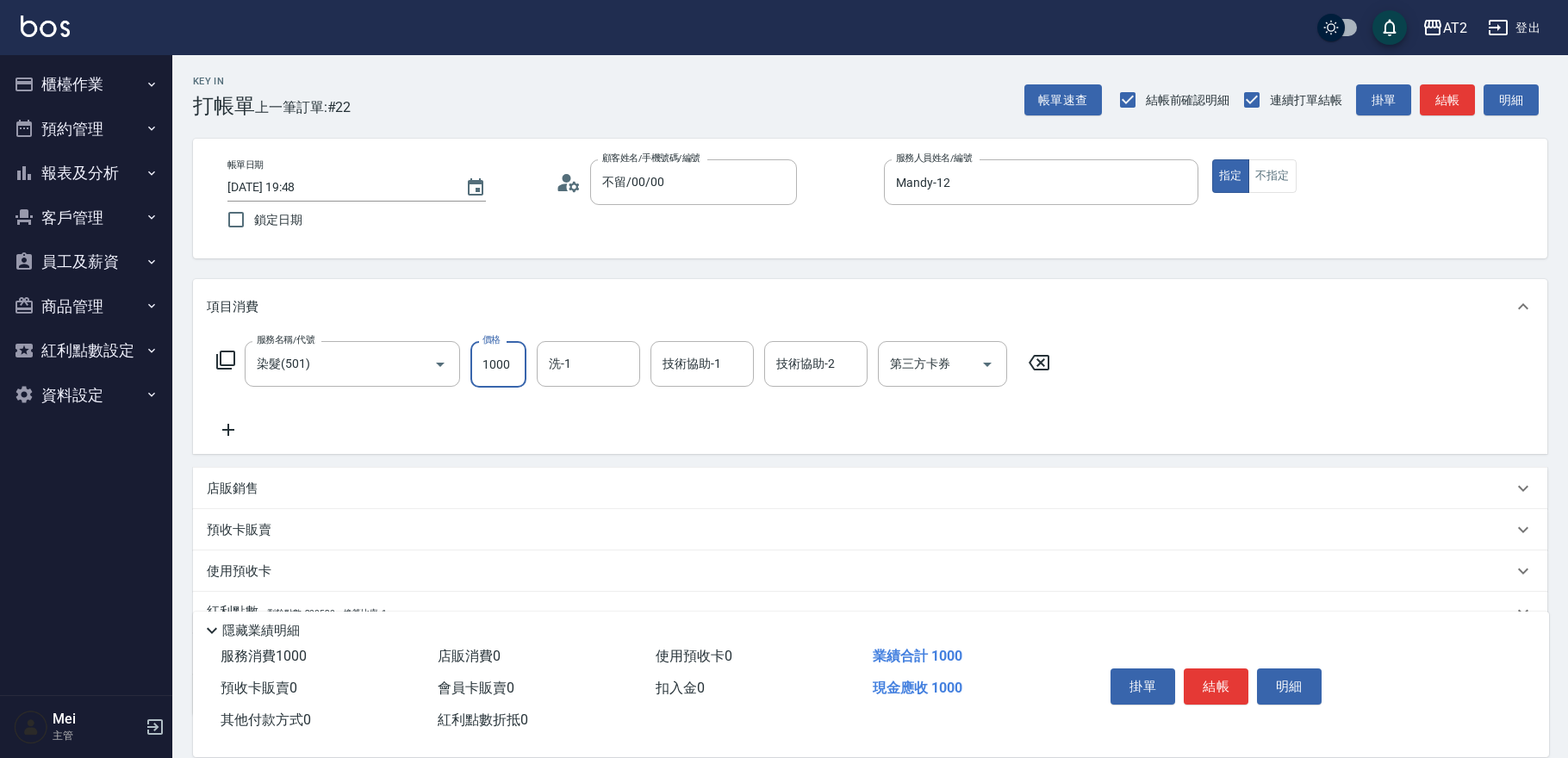
type input "0"
type input "16"
type input "10"
type input "160"
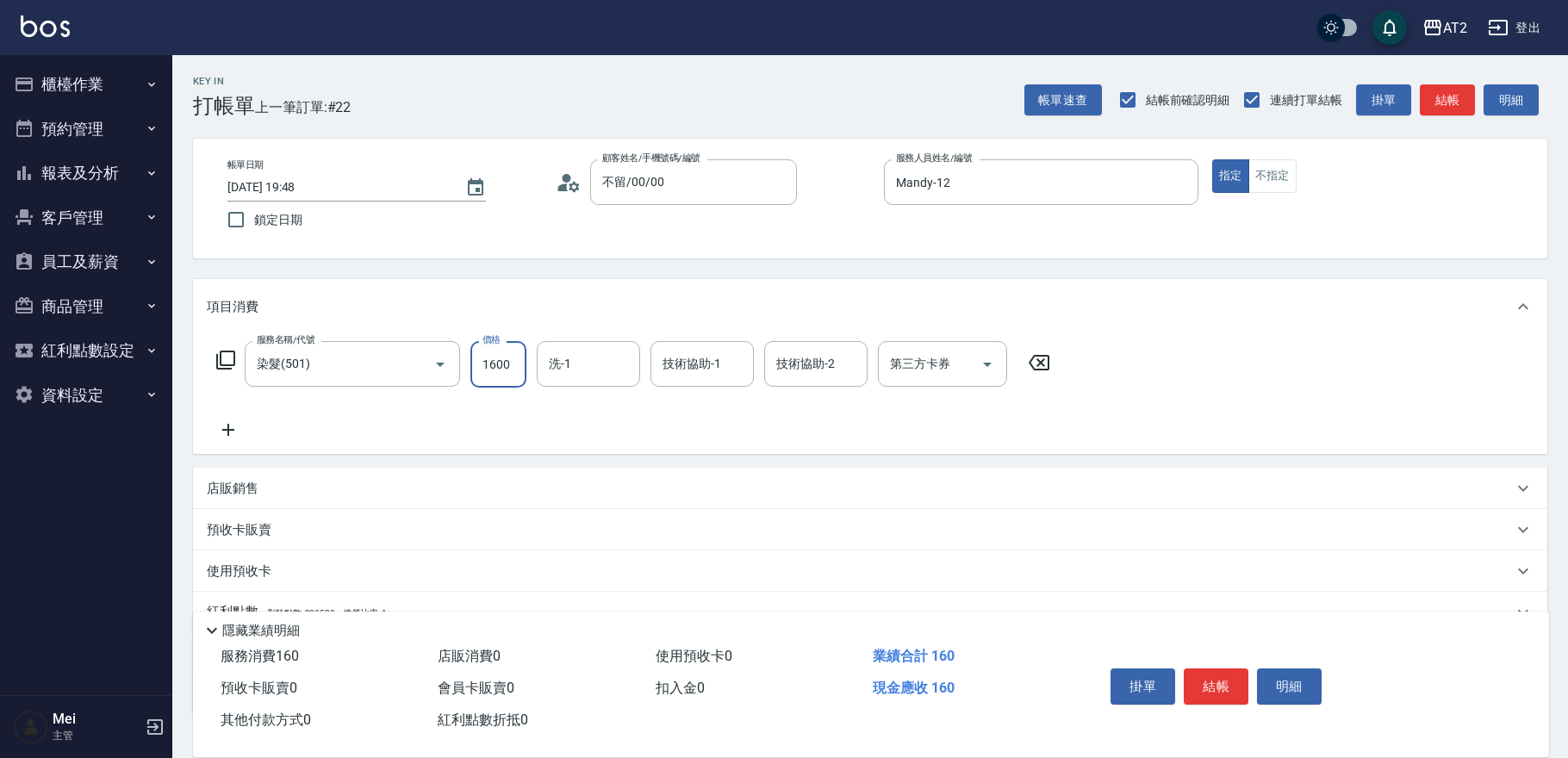
type input "1600"
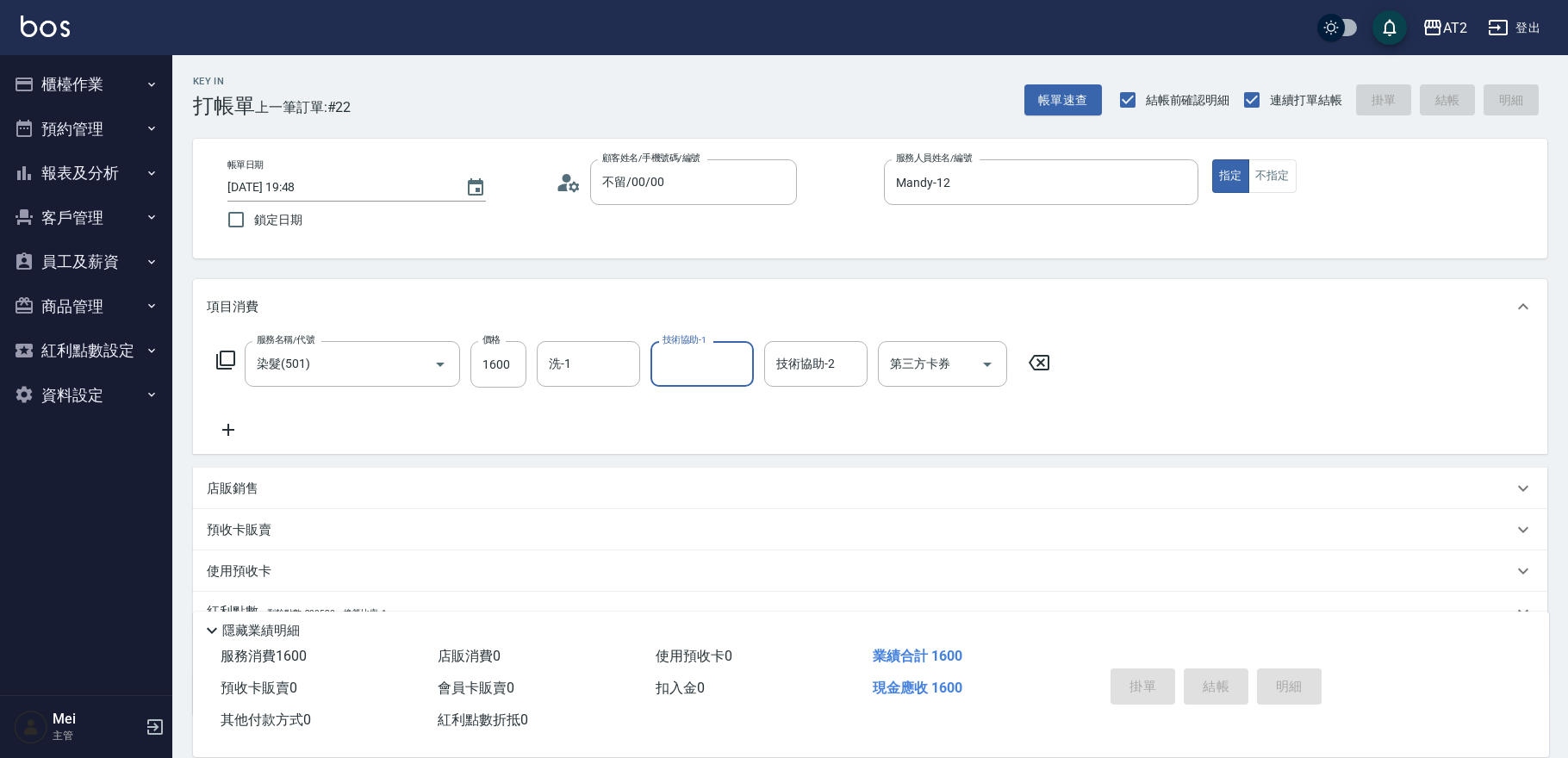
type input "[DATE] 19:49"
type input "0"
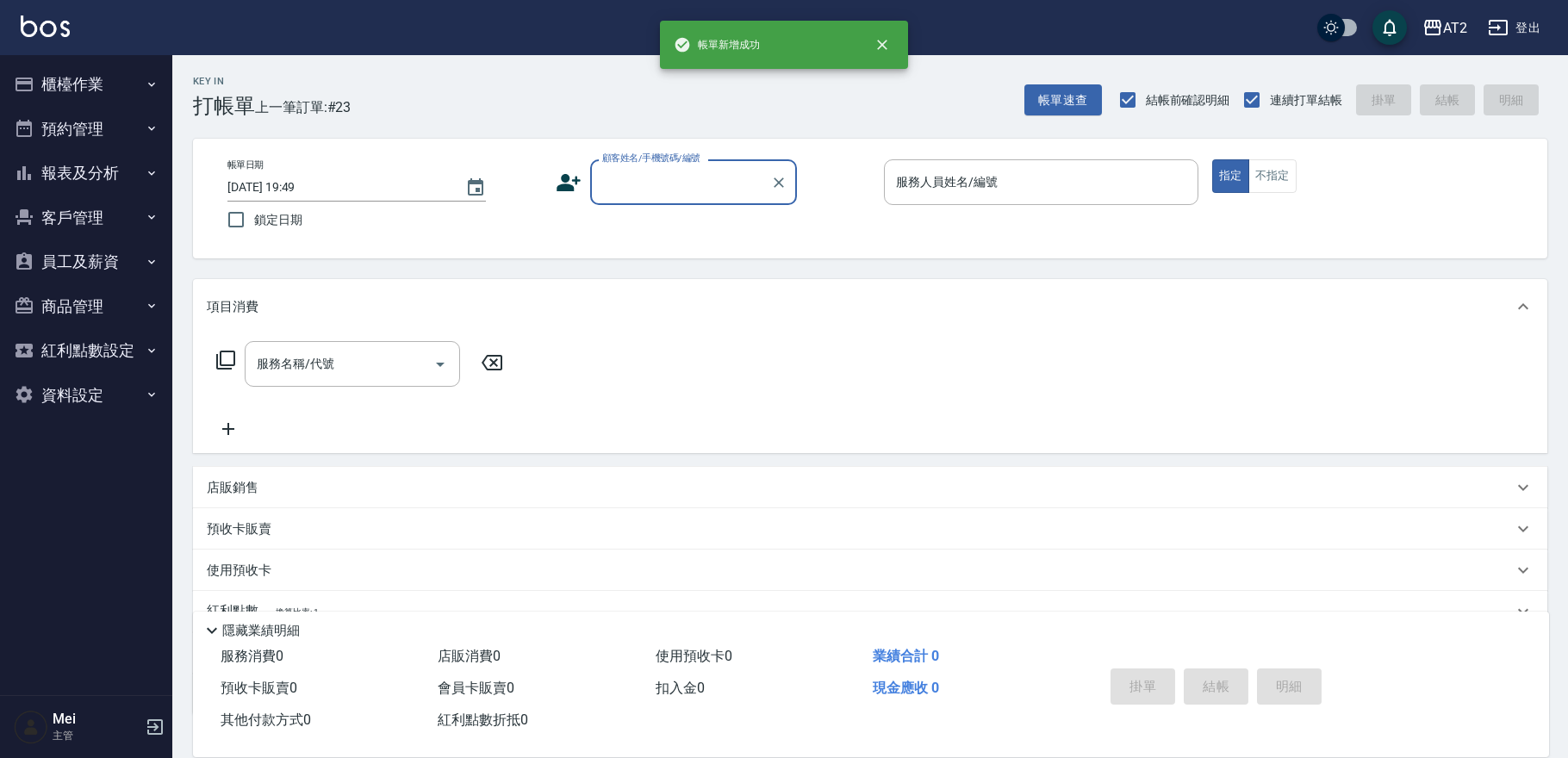
click at [682, 201] on div "顧客姓名/手機號碼/編號" at bounding box center [693, 182] width 206 height 45
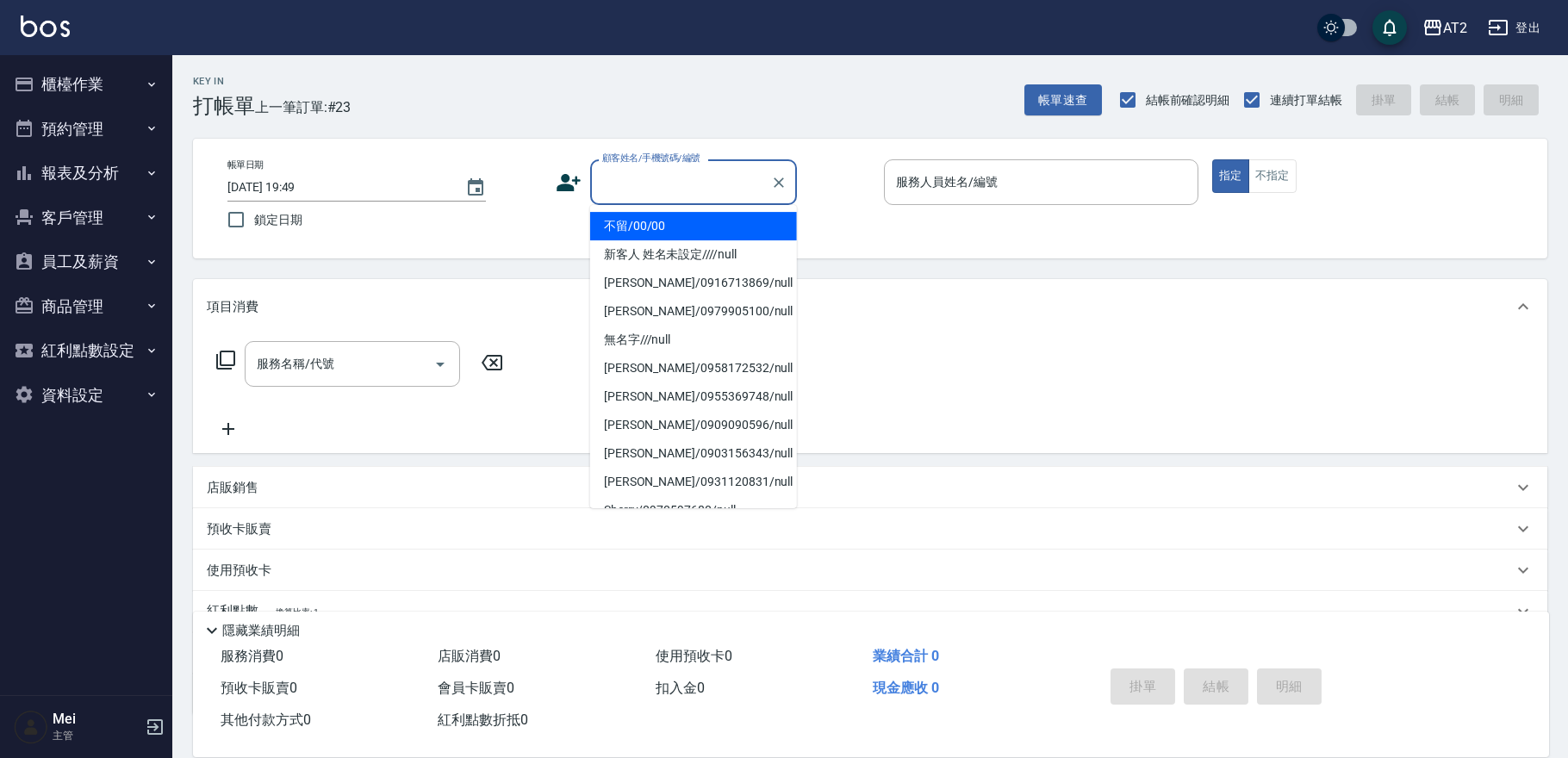
click at [672, 217] on li "不留/00/00" at bounding box center [693, 225] width 206 height 29
type input "不留/00/00"
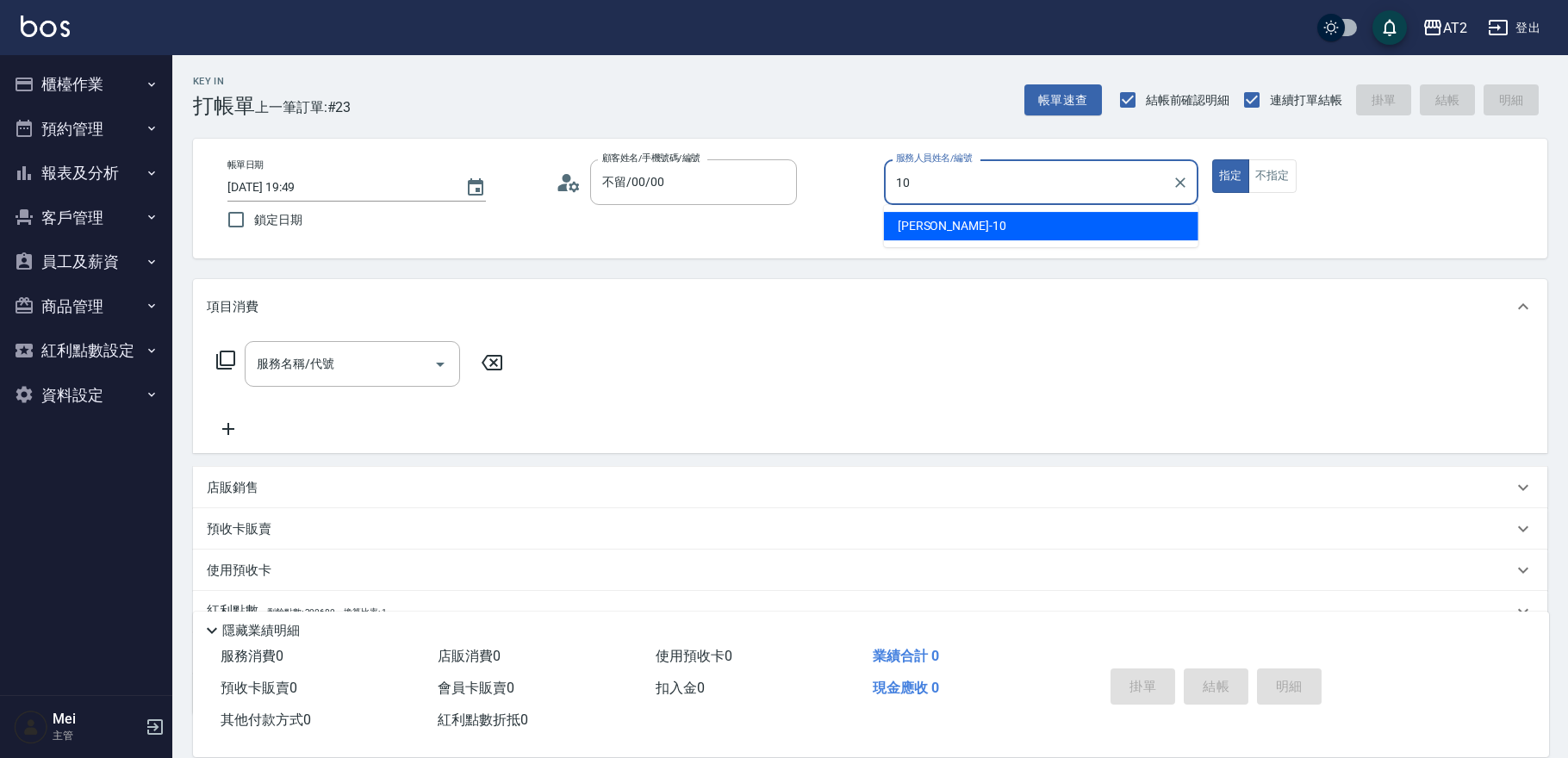
type input "[PERSON_NAME]-10"
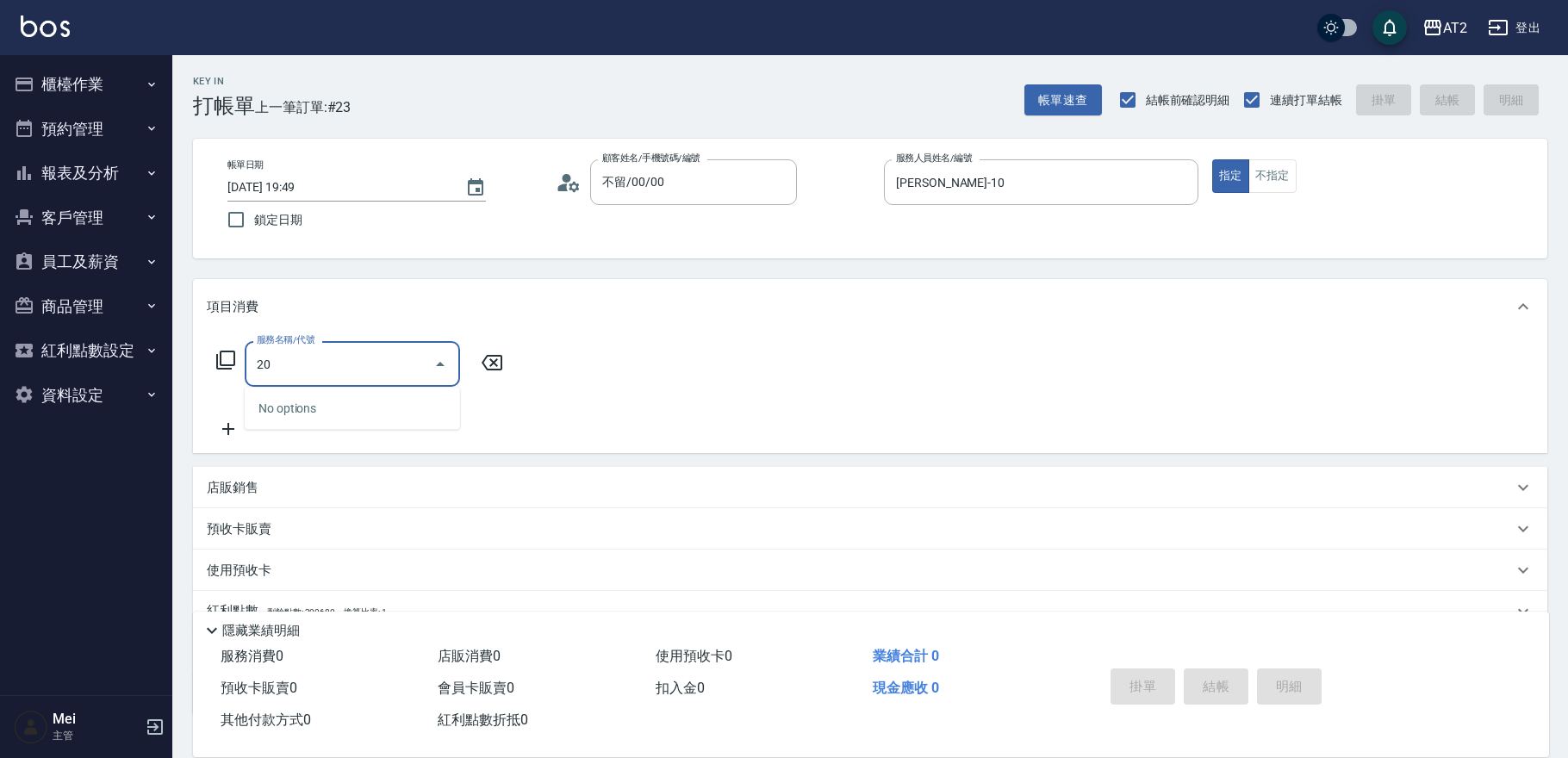
type input "201"
type input "20"
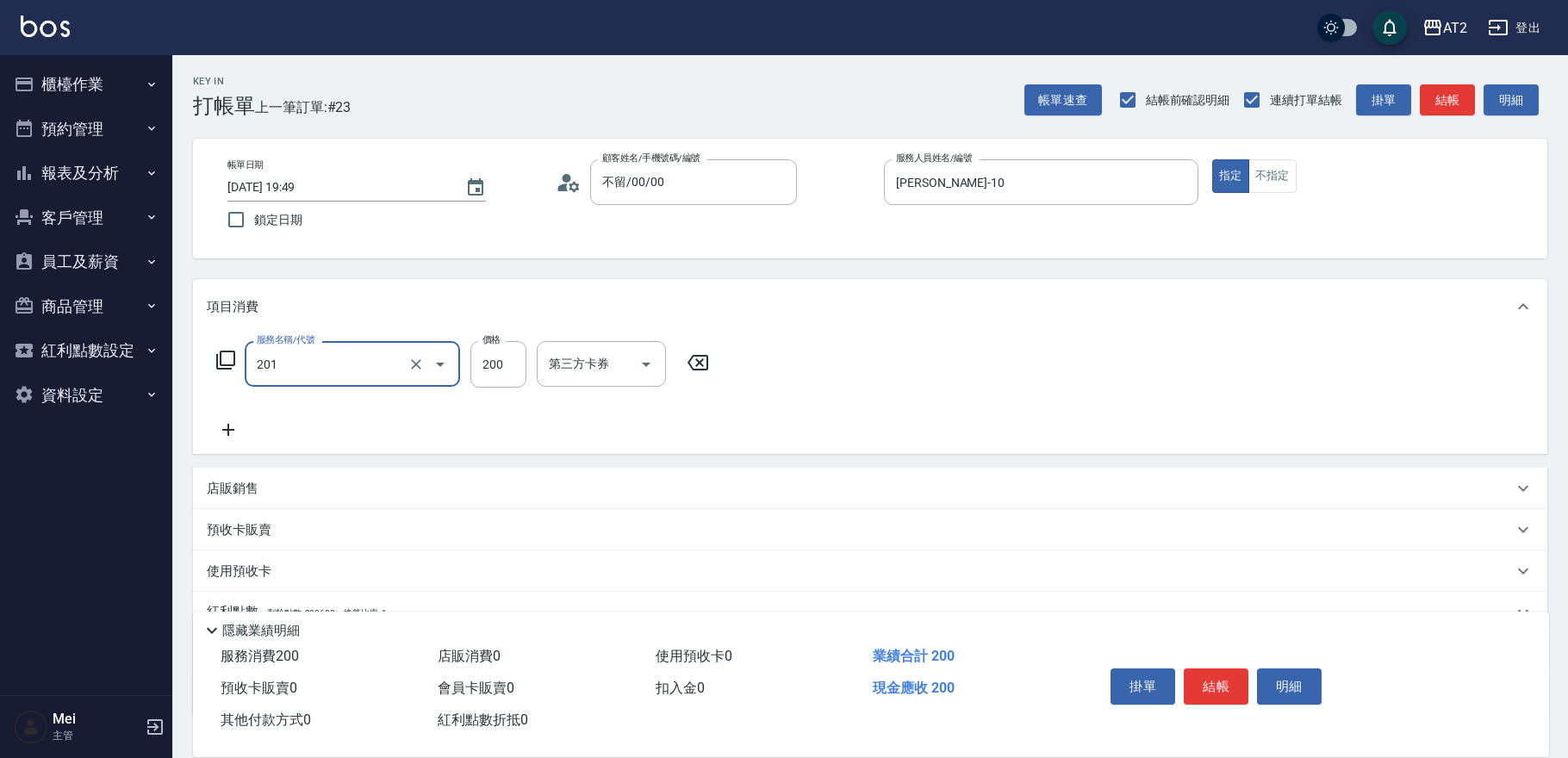
type input "洗髮(201)"
type input "0"
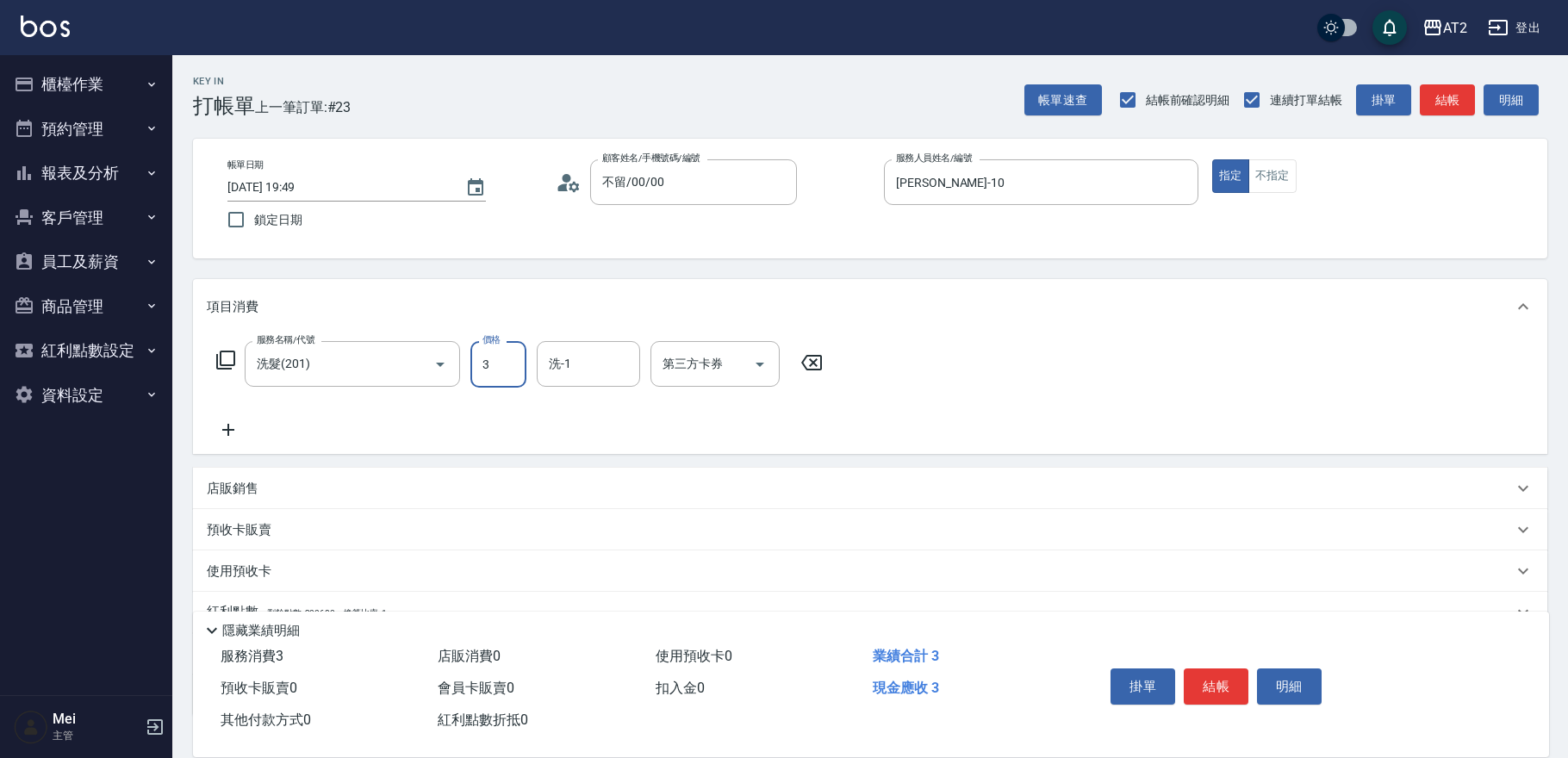
type input "35"
type input "30"
type input "350"
type input "[PERSON_NAME]-31"
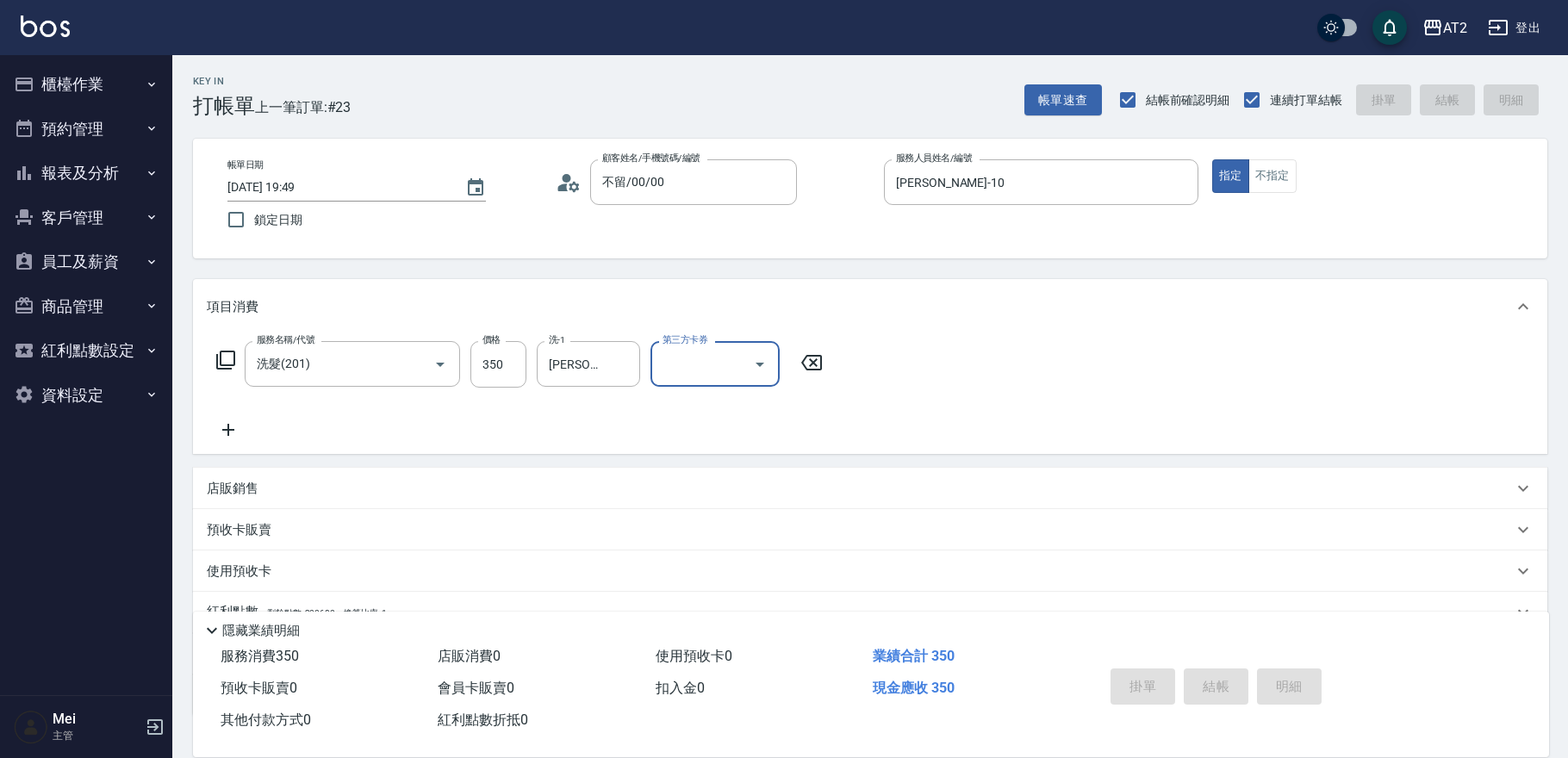
type input "0"
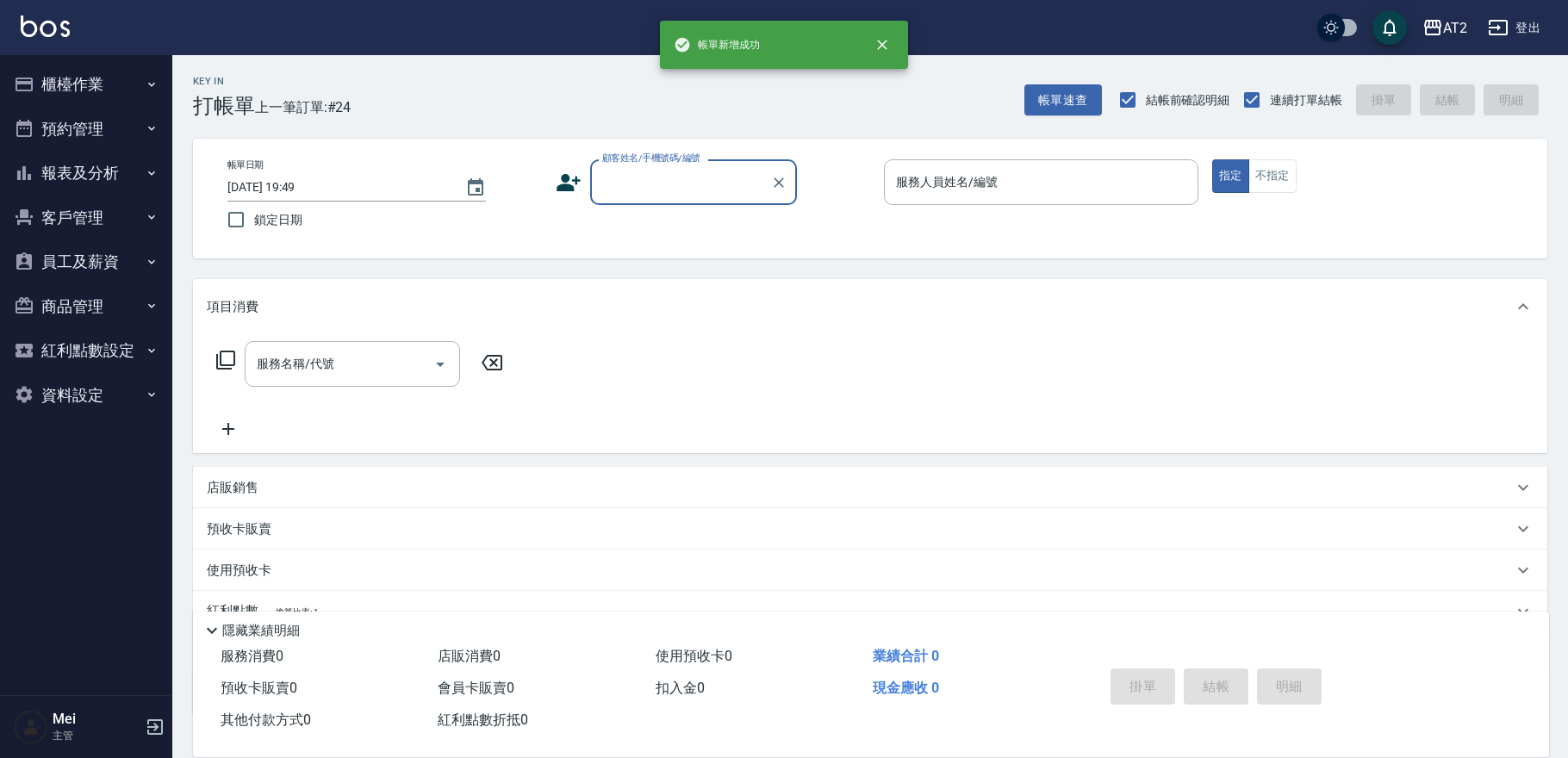
click at [673, 184] on input "顧客姓名/手機號碼/編號" at bounding box center [681, 182] width 165 height 30
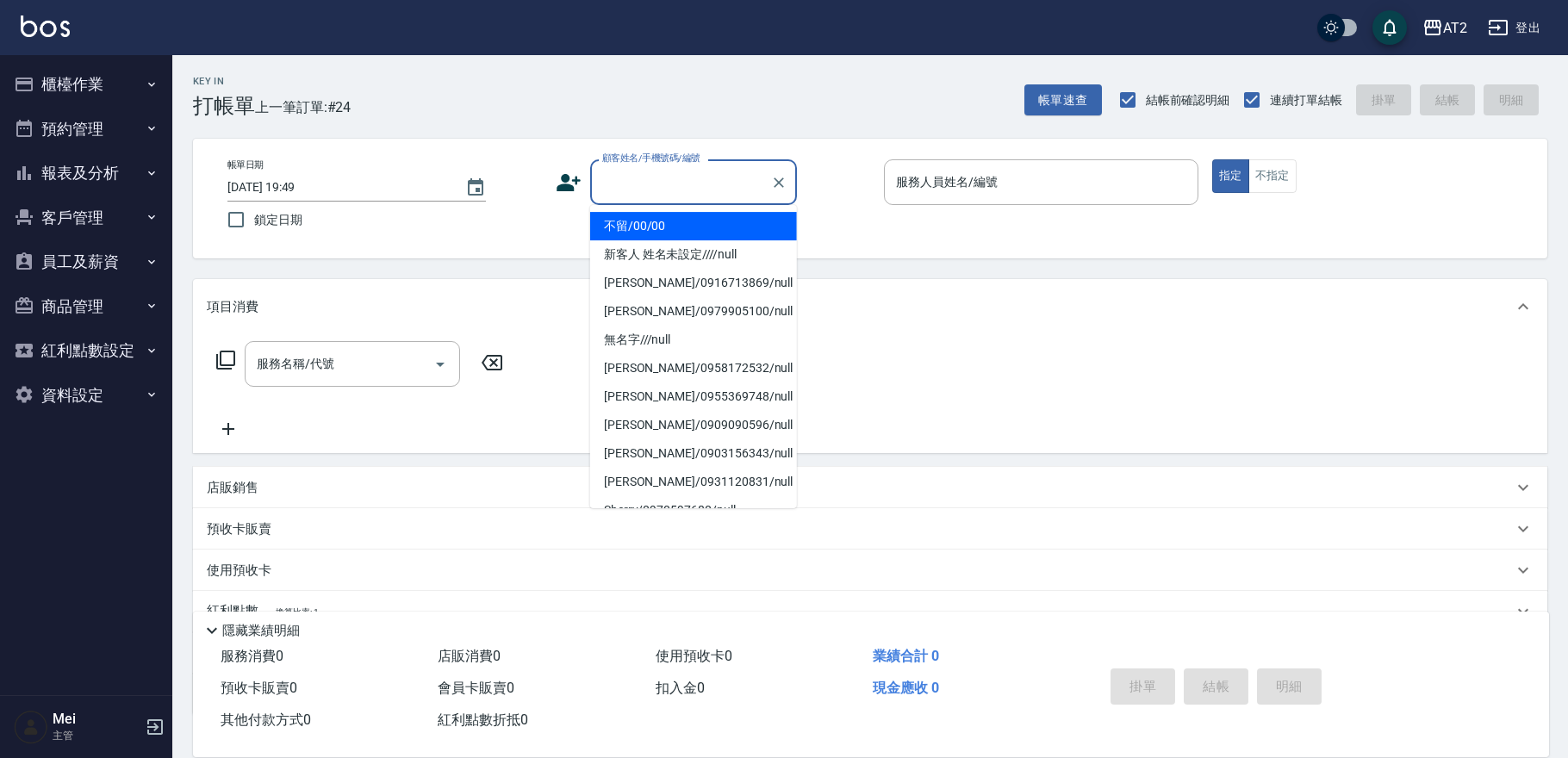
click at [672, 215] on li "不留/00/00" at bounding box center [693, 225] width 206 height 29
type input "不留/00/00"
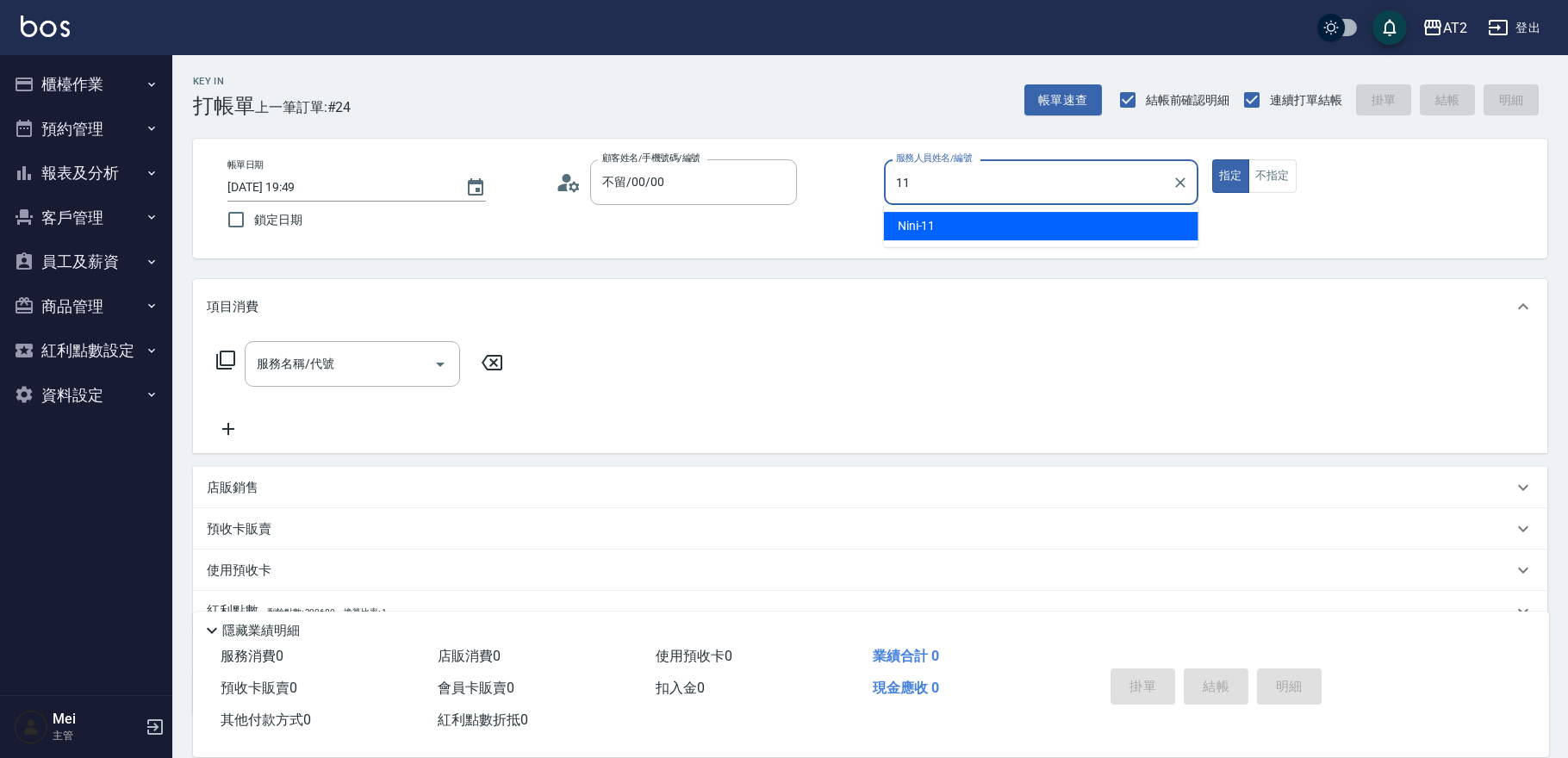
type input "Nini-11"
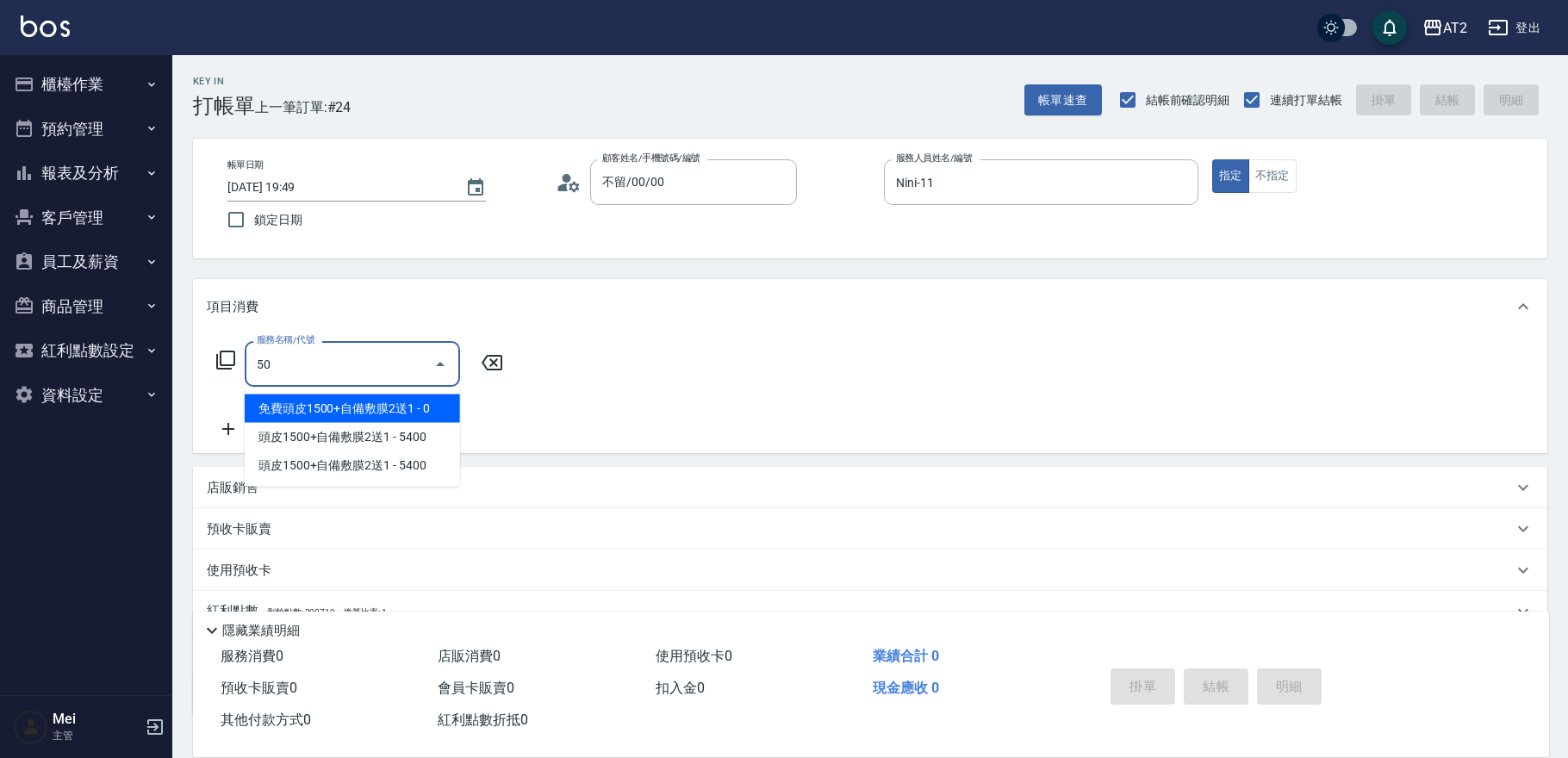
type input "502"
type input "50"
type input "漂髮(502)"
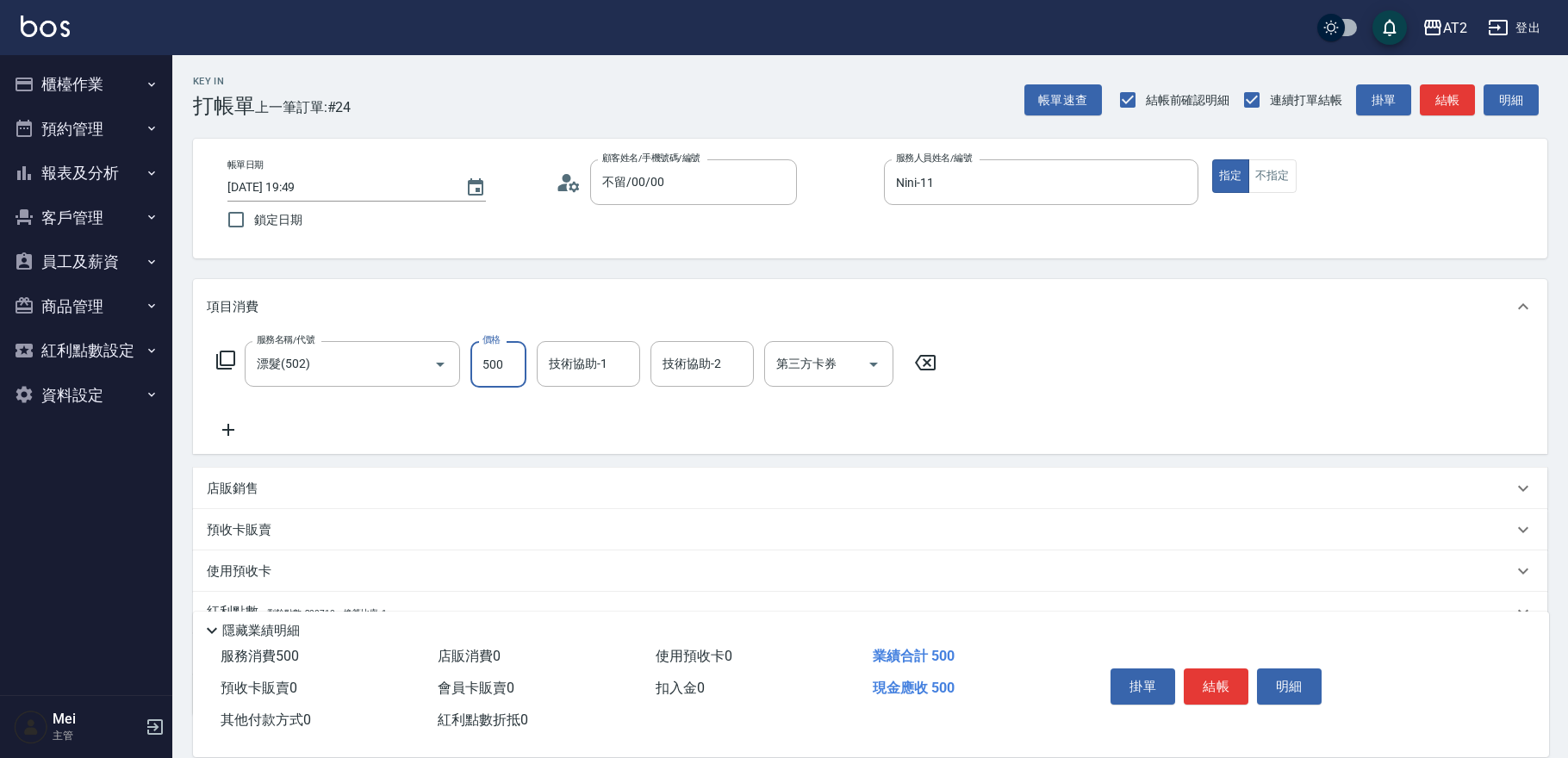
type input "0"
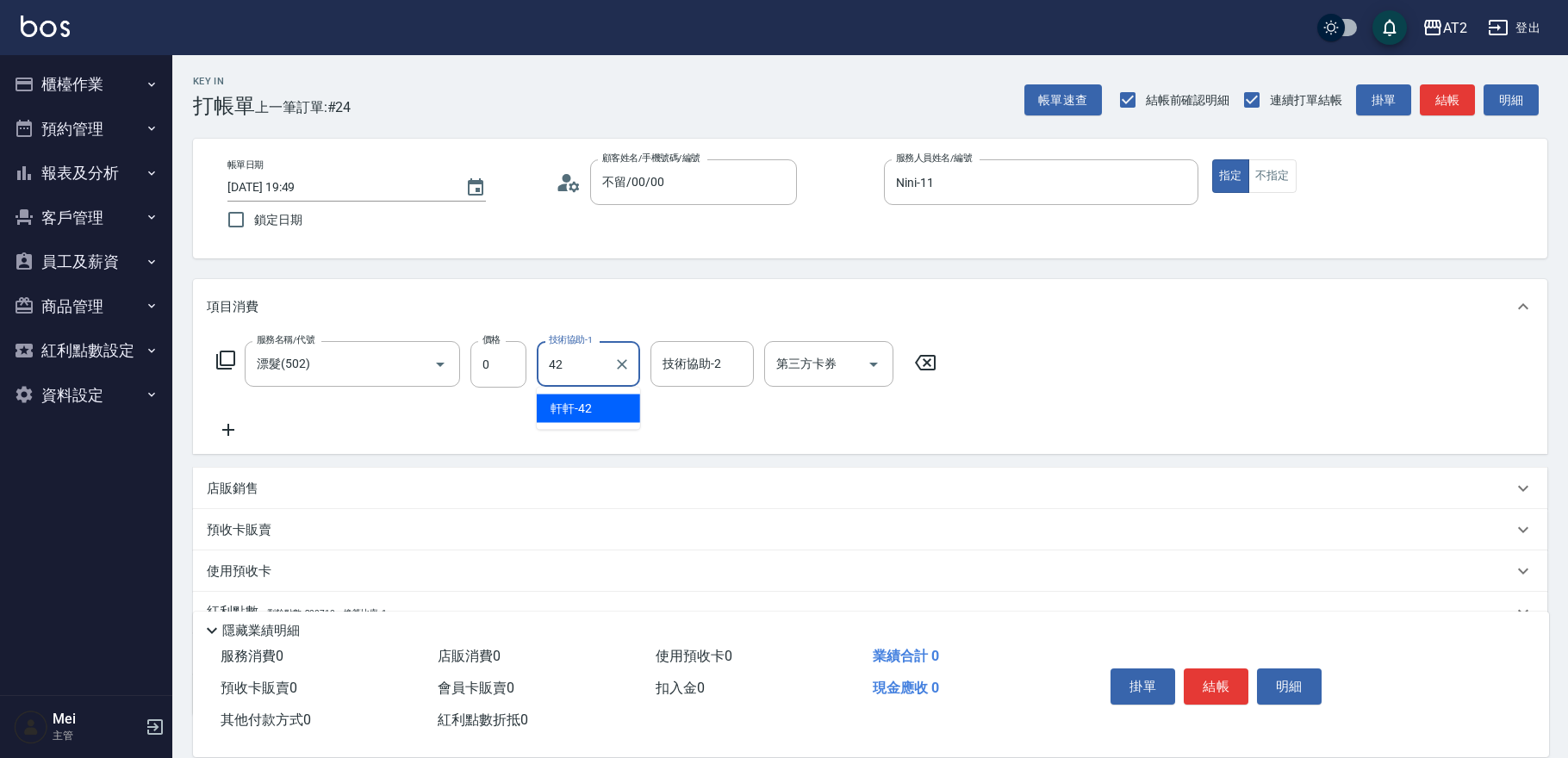
type input "軒軒-42"
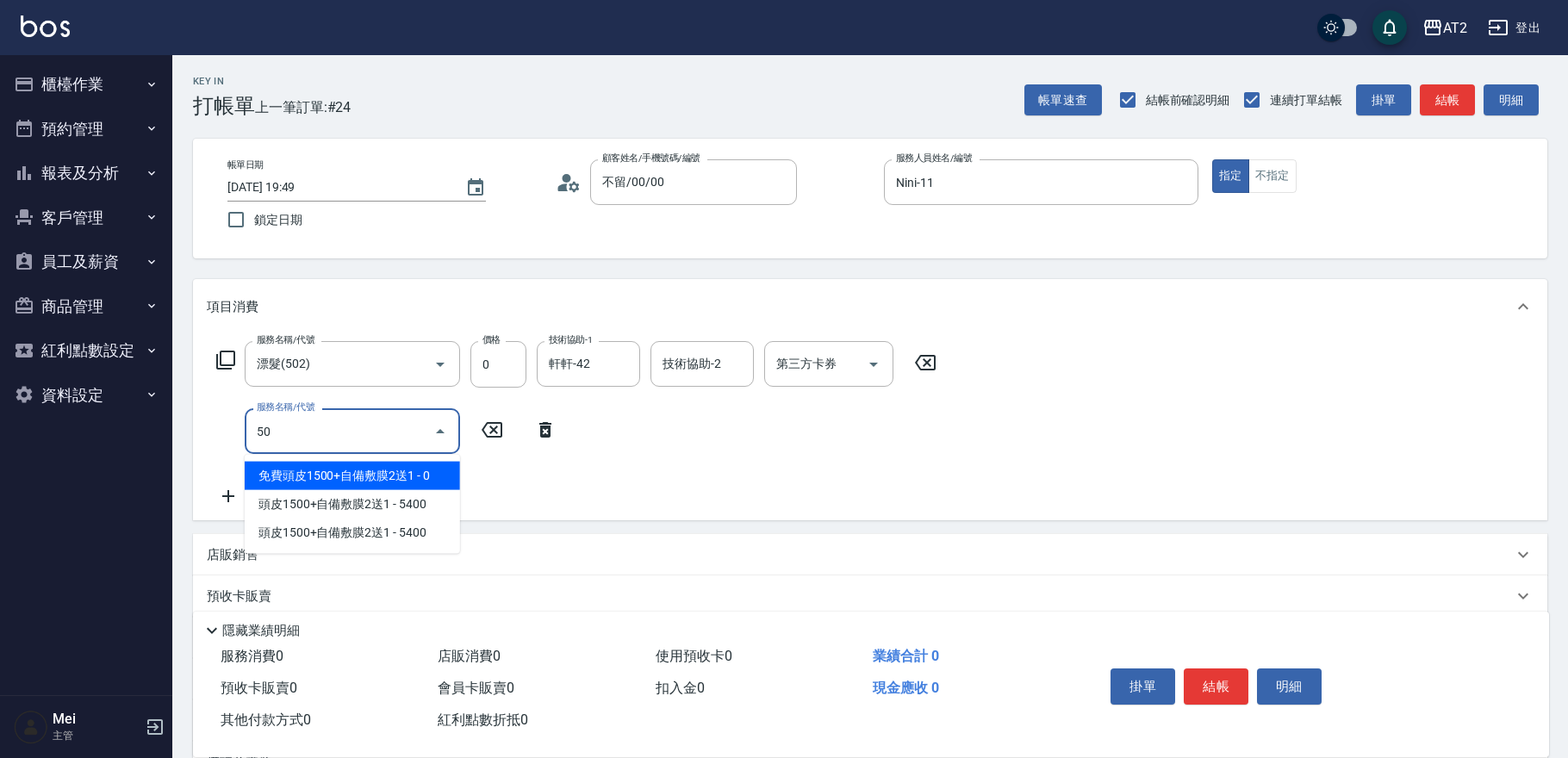
type input "501"
type input "100"
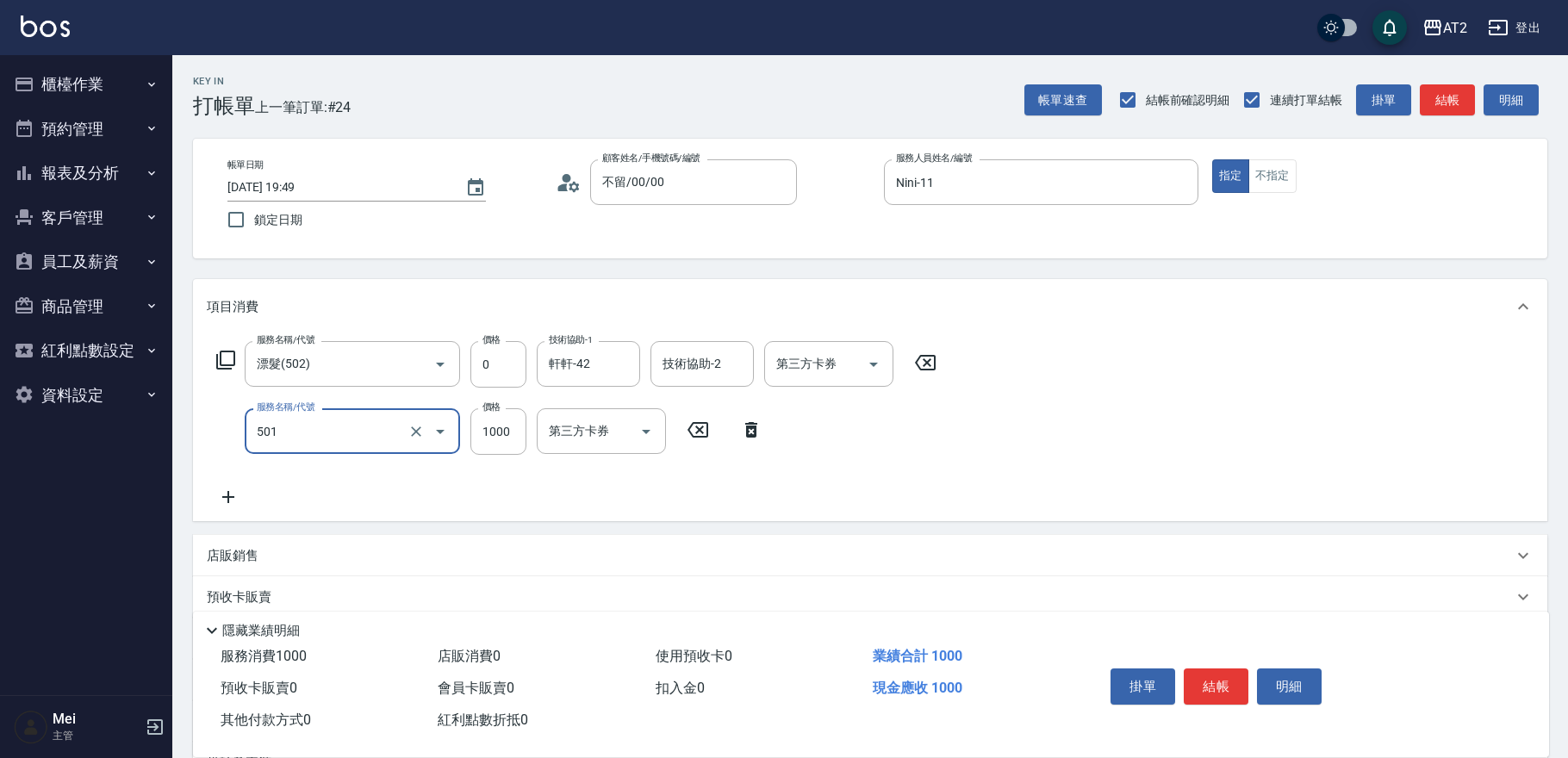
type input "染髮(501)"
type input "2"
type input "0"
type input "20"
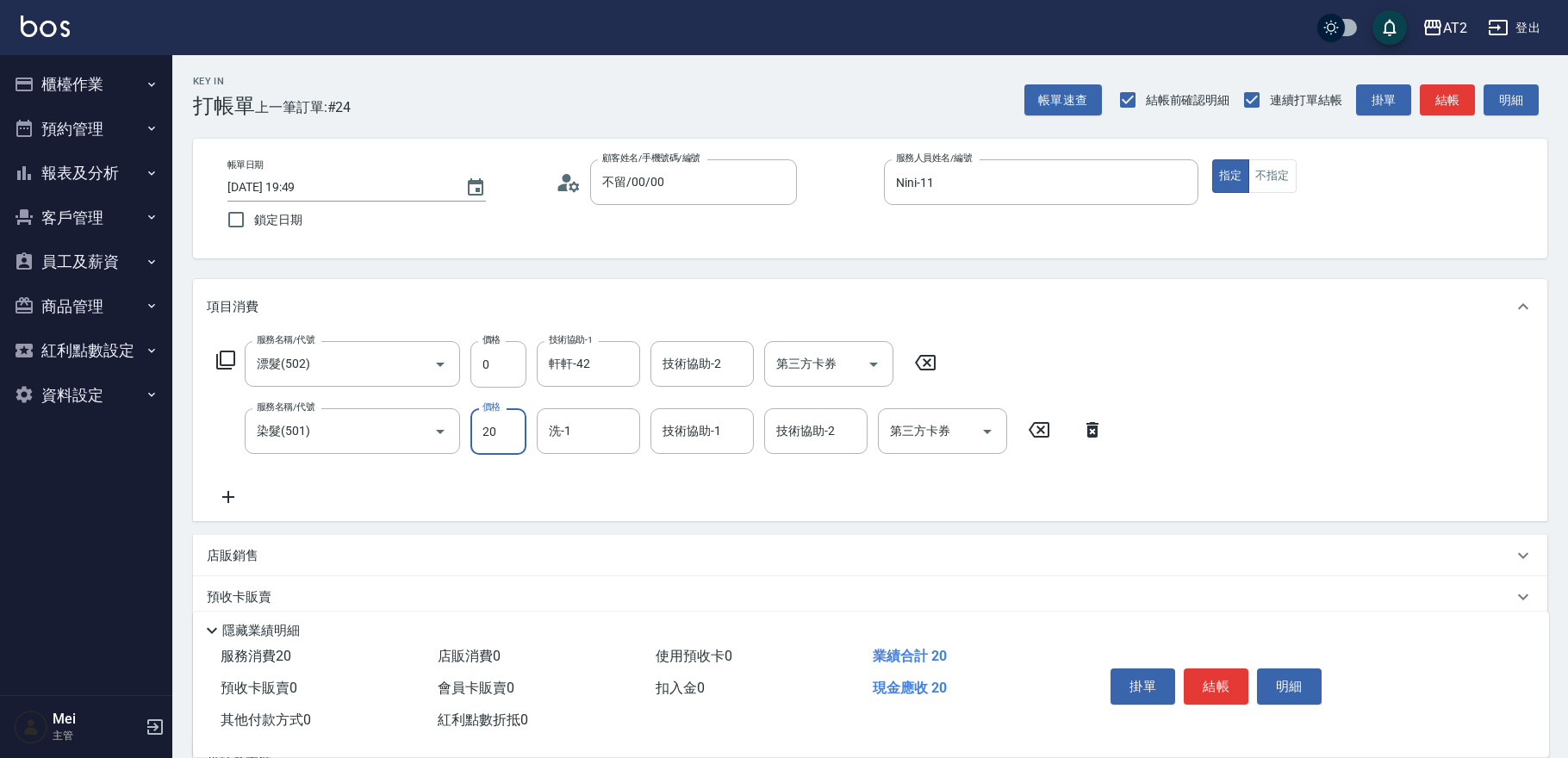
type input "20"
type input "209"
type input "200"
type input "2099"
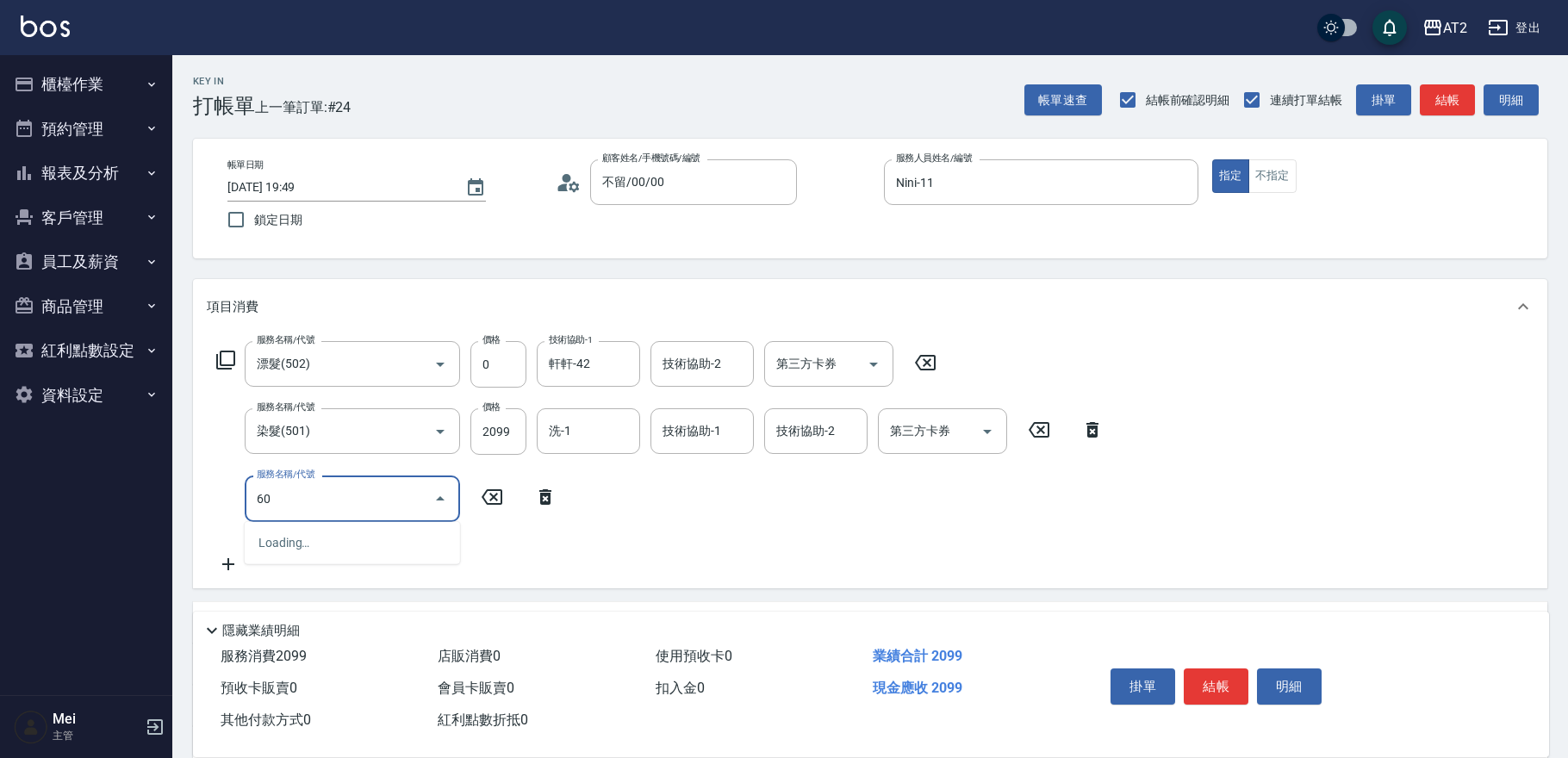
type input "601"
type input "300"
type input "自備護髮(601)"
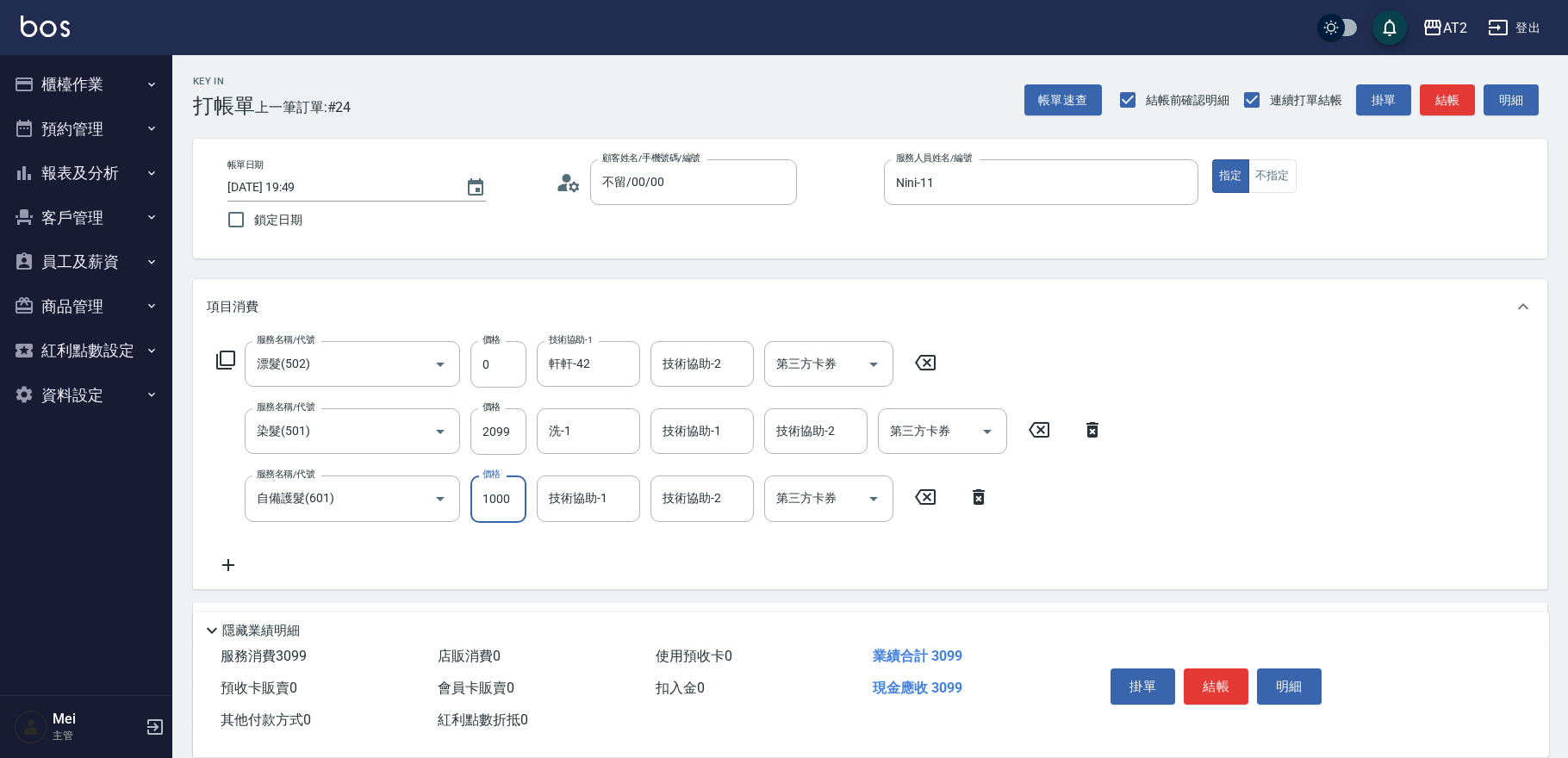
type input "1"
type input "210"
type input "15"
type input "220"
type input "1500"
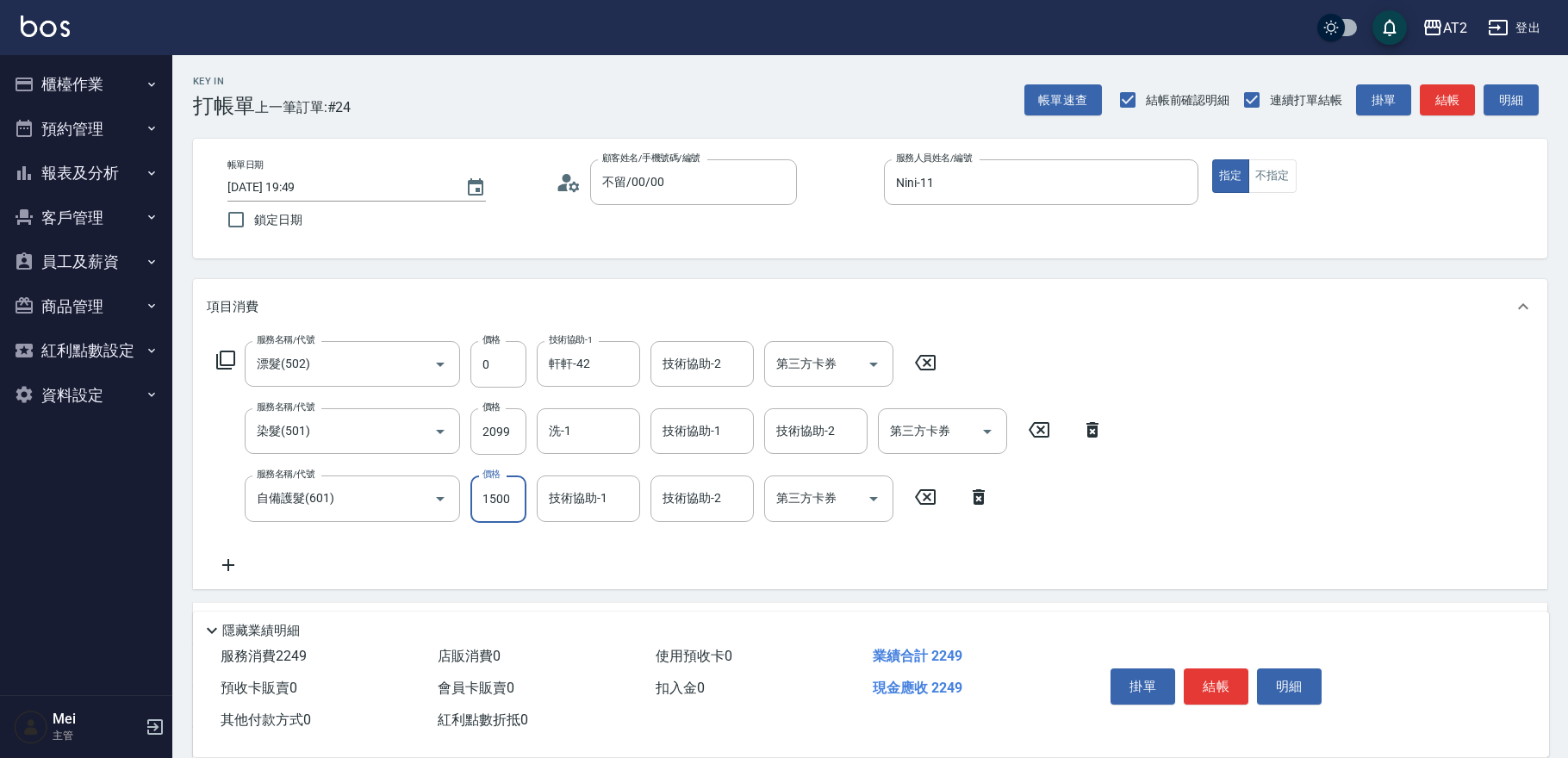
type input "350"
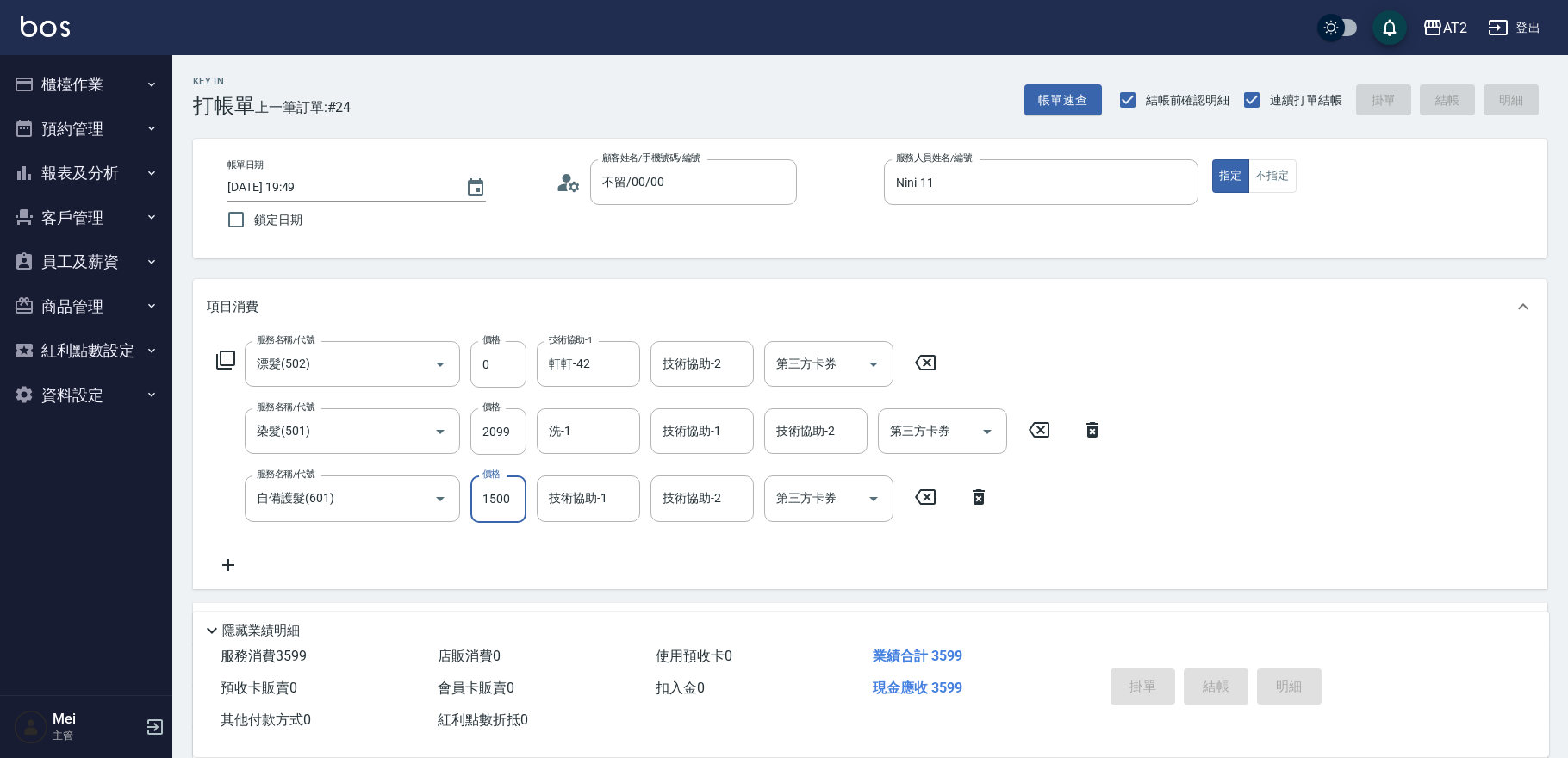
type input "0"
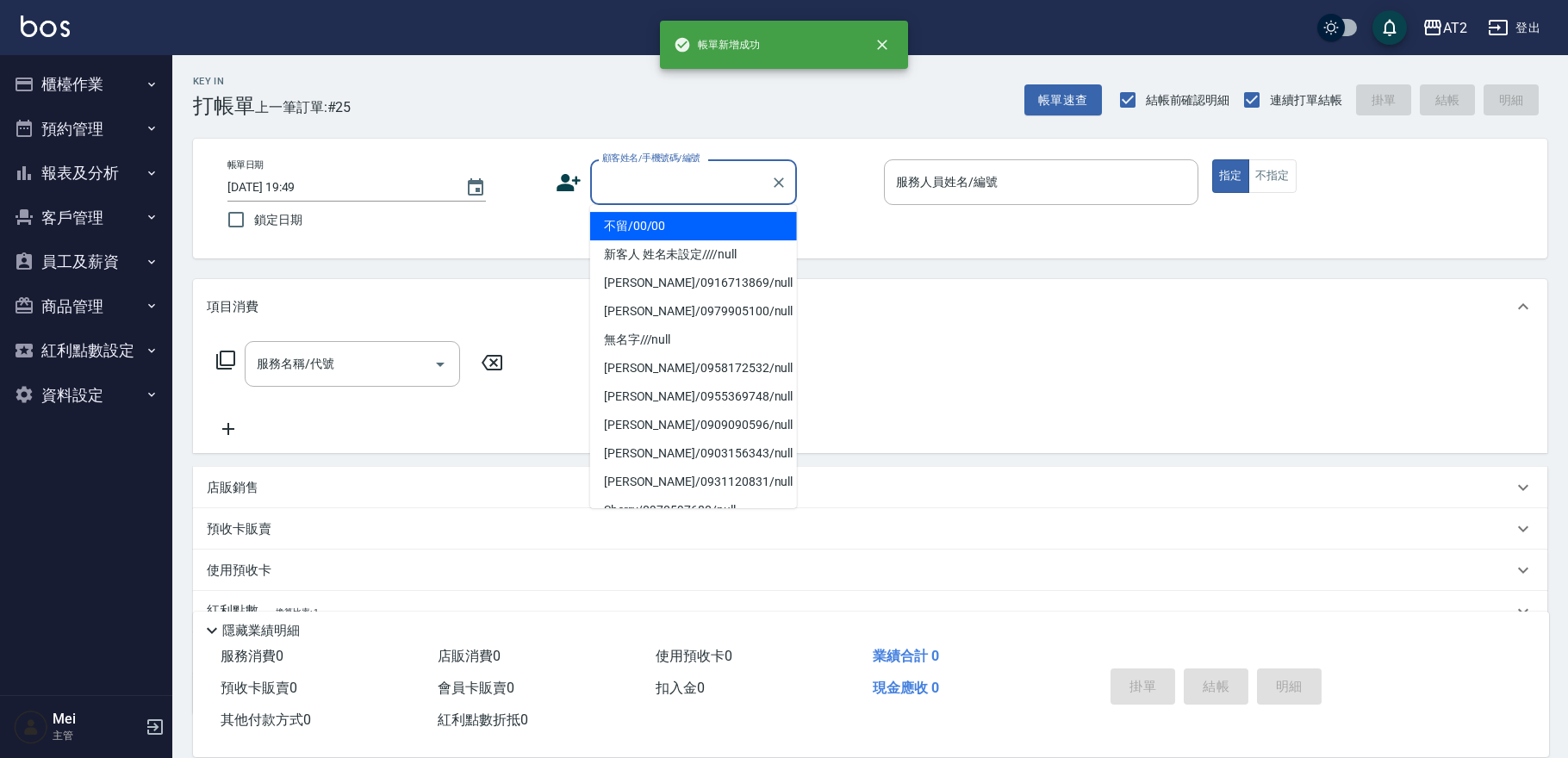
click at [644, 183] on input "顧客姓名/手機號碼/編號" at bounding box center [681, 182] width 165 height 30
click at [639, 223] on li "不留/00/00" at bounding box center [693, 225] width 206 height 29
type input "不留/00/00"
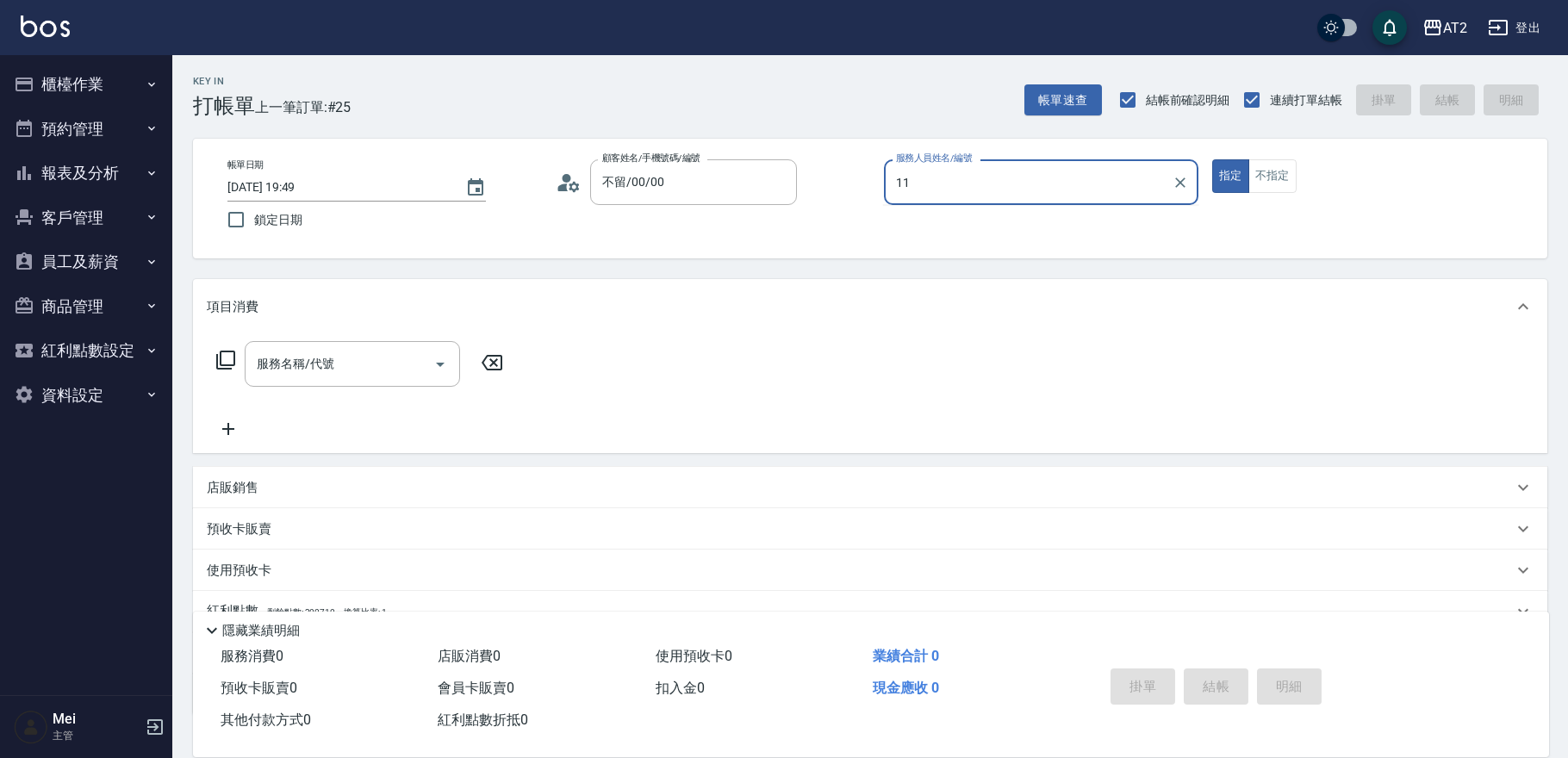
type input "Nini-11"
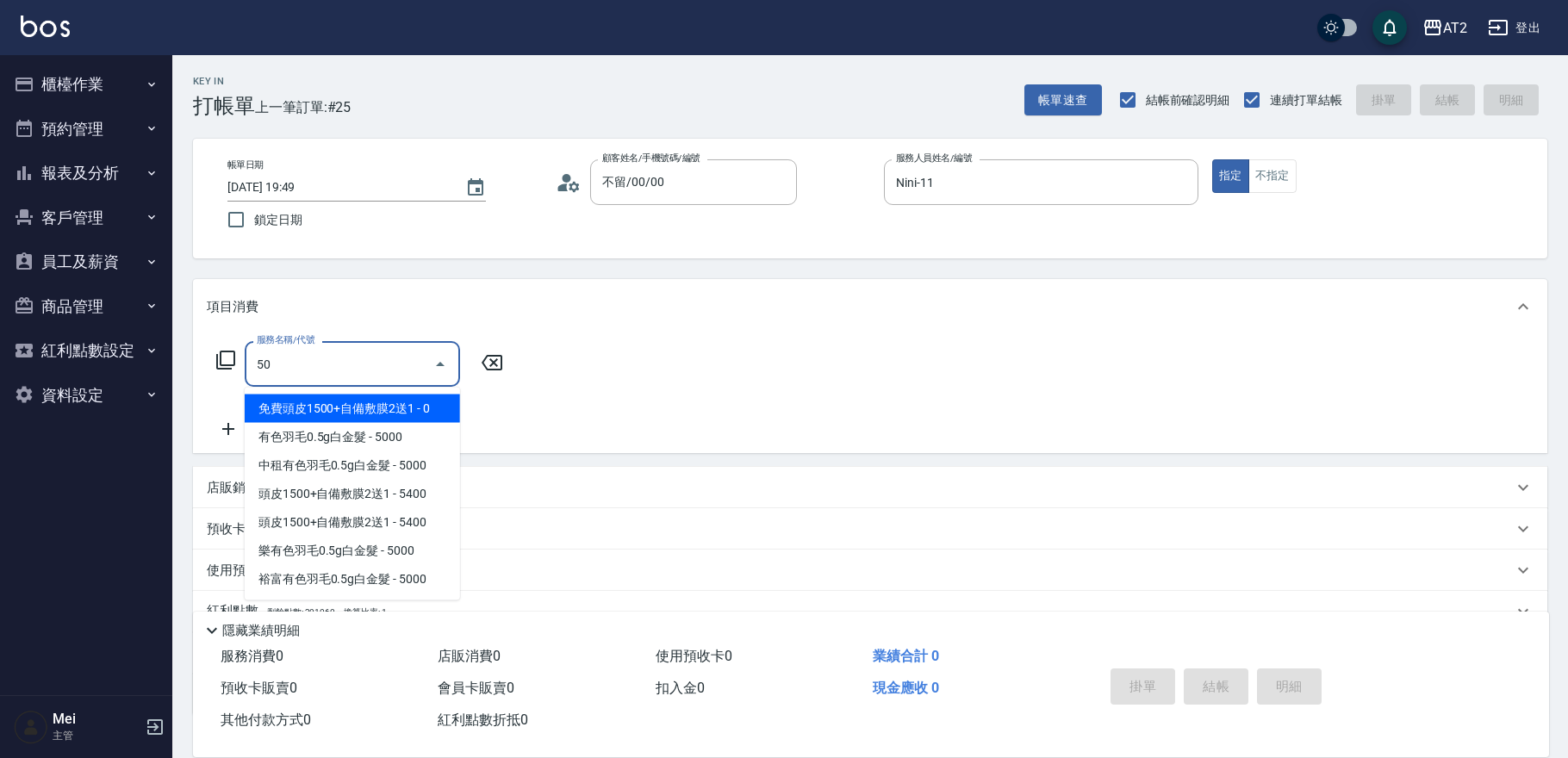
type input "501"
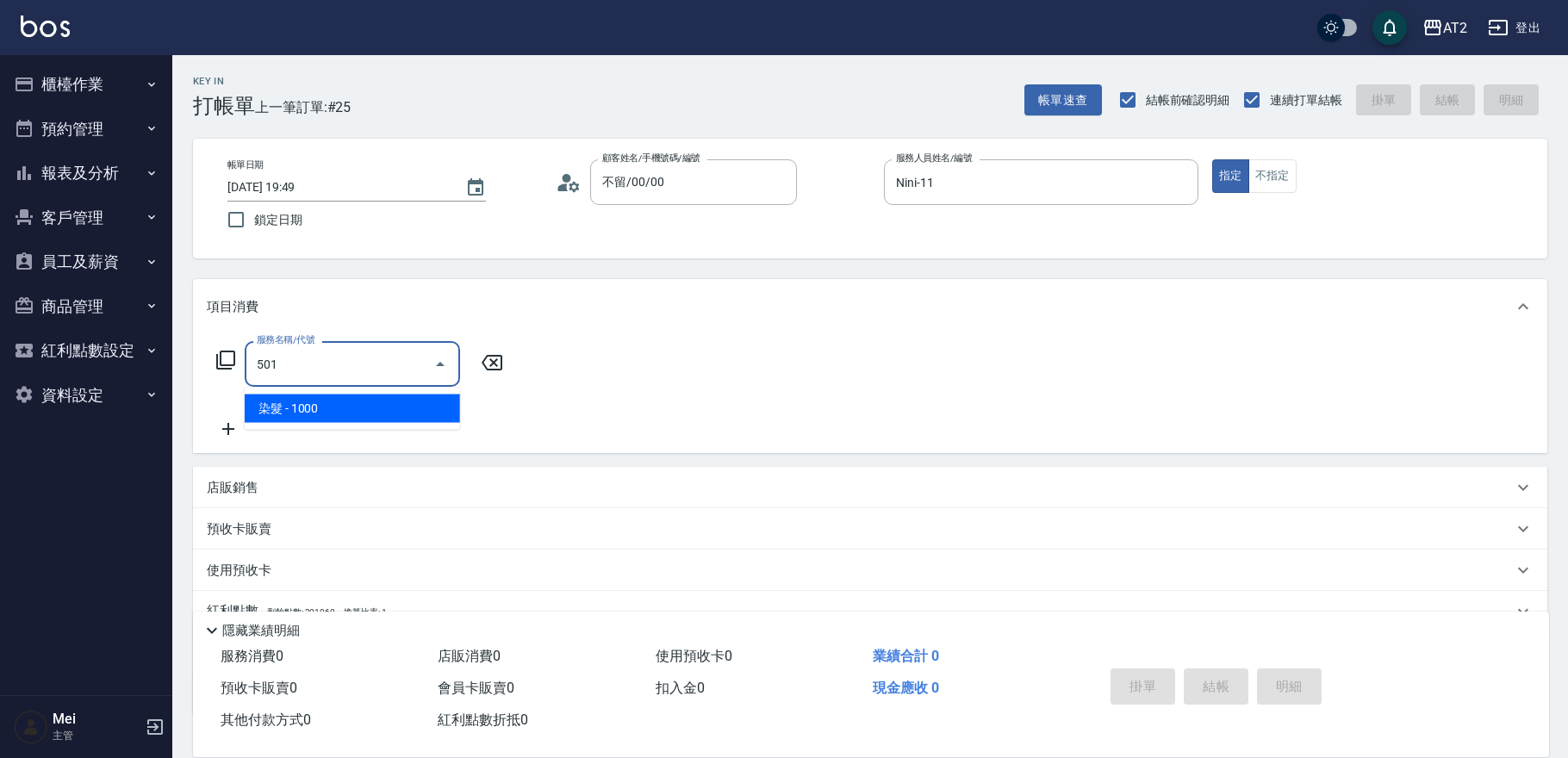
type input "100"
type input "染髮(501)"
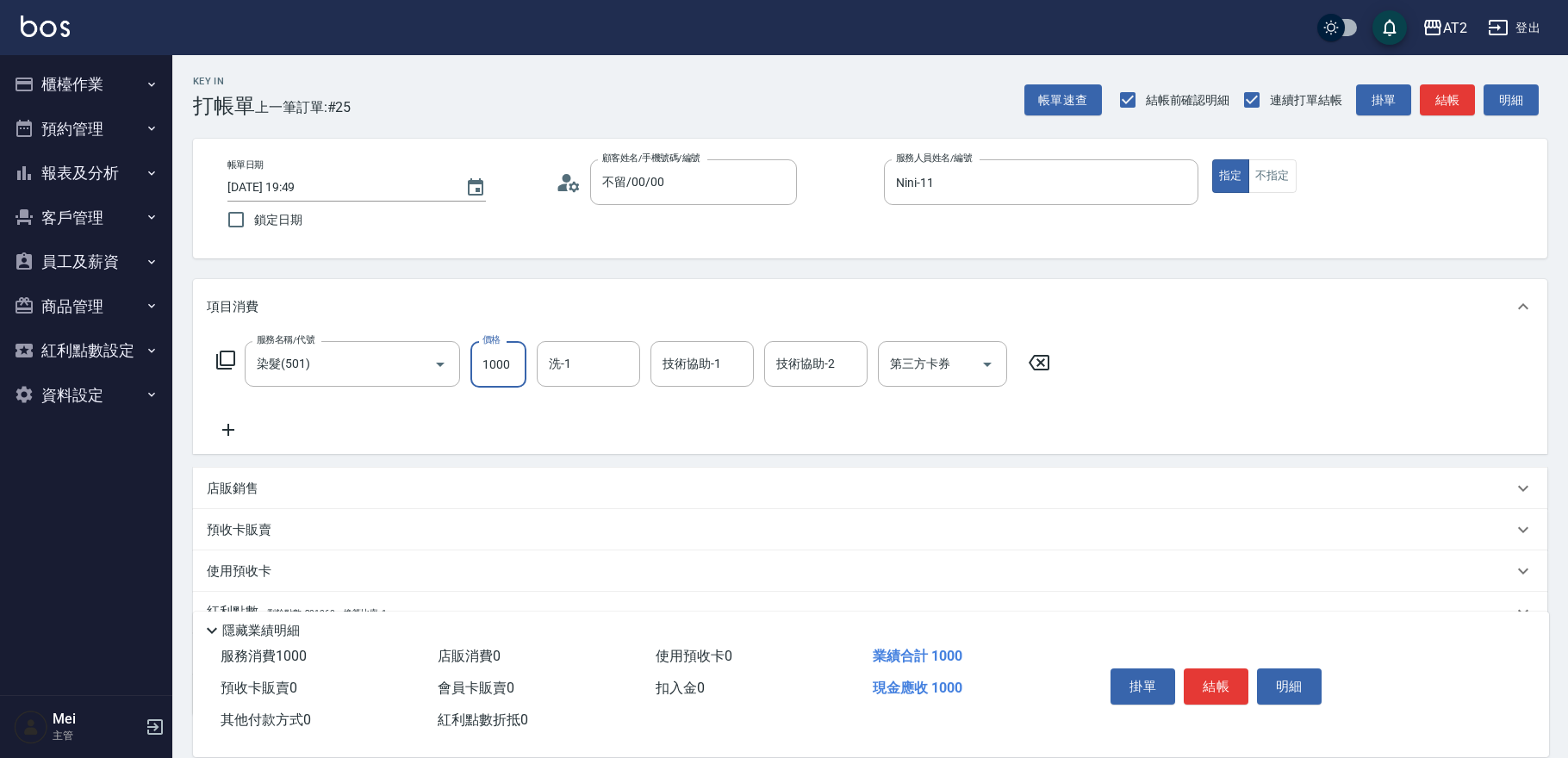
type input "0"
type input "24"
type input "20"
type input "249"
type input "240"
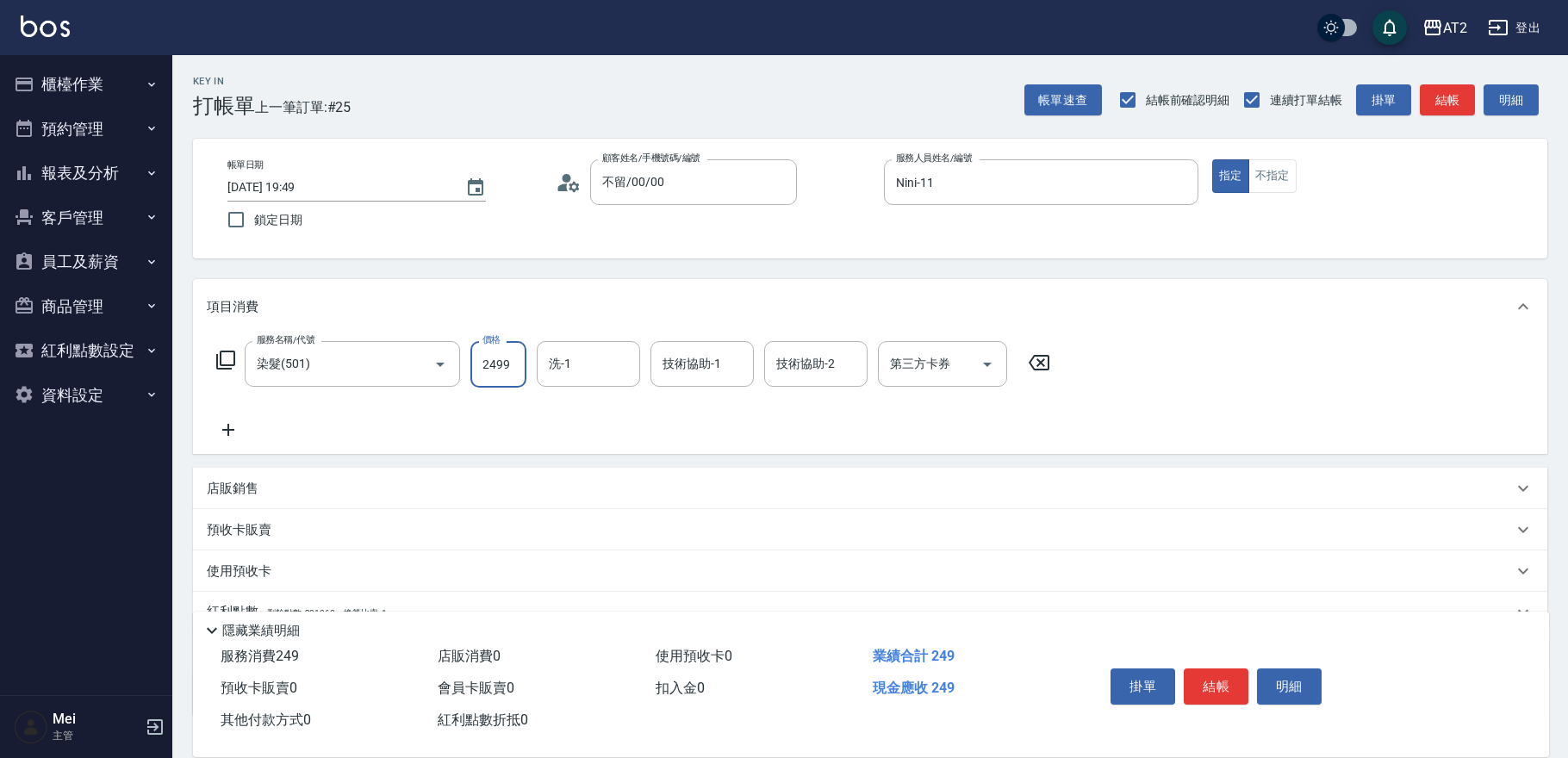
type input "2499"
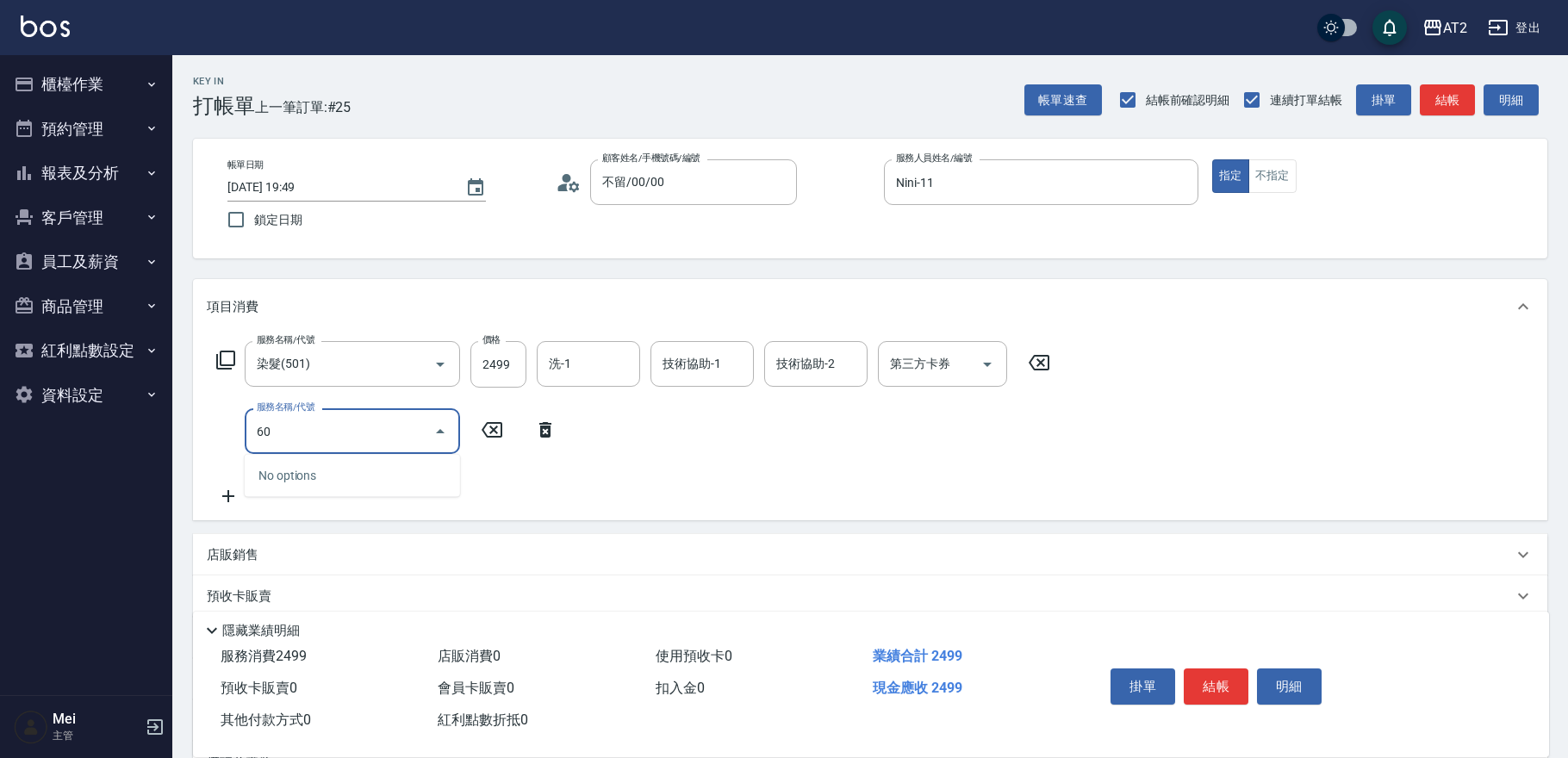
type input "601"
type input "340"
type input "自備護髮(601)"
type input "250"
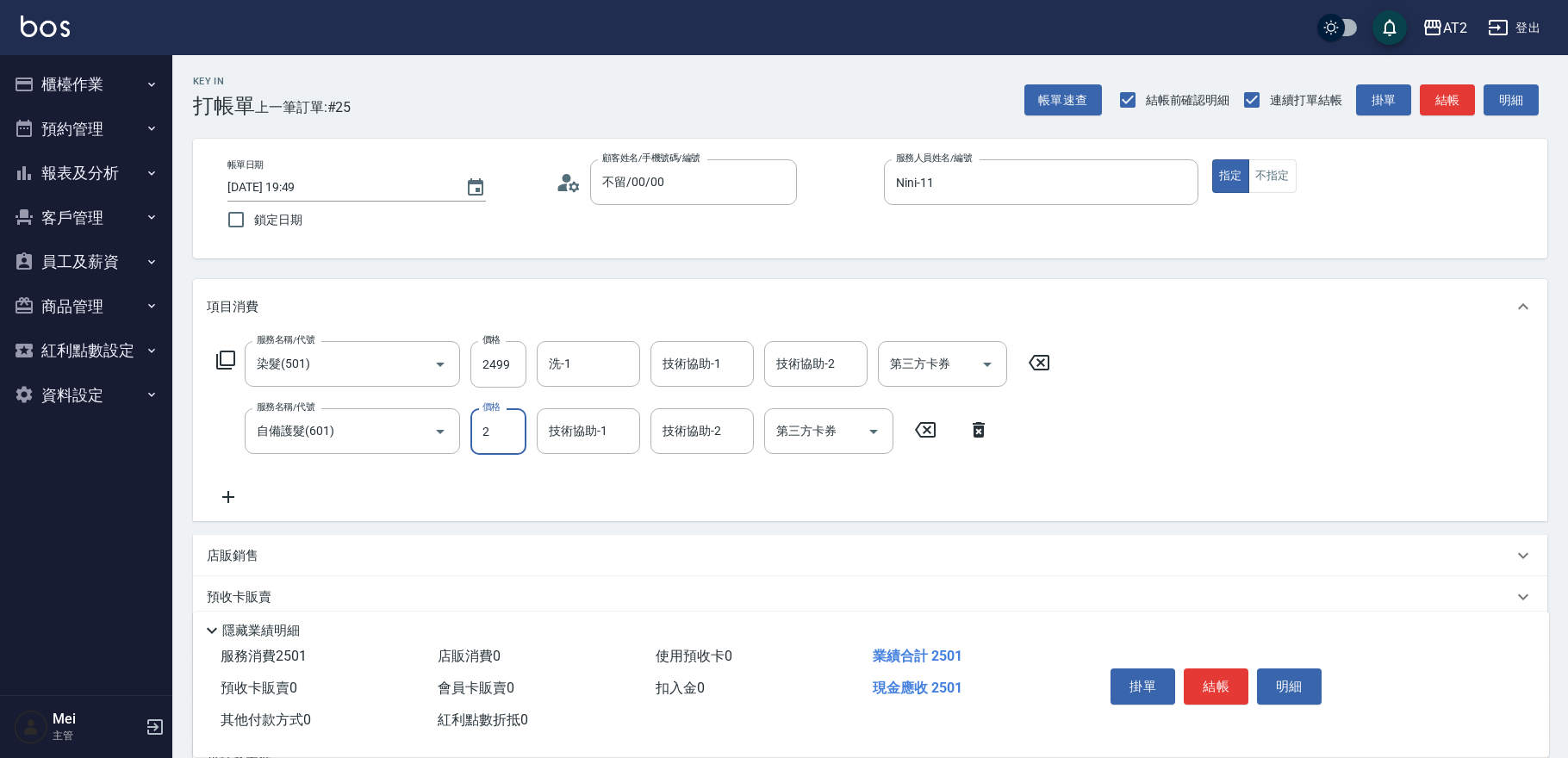
type input "20"
type input "260"
type input "200"
type input "440"
type input "2000"
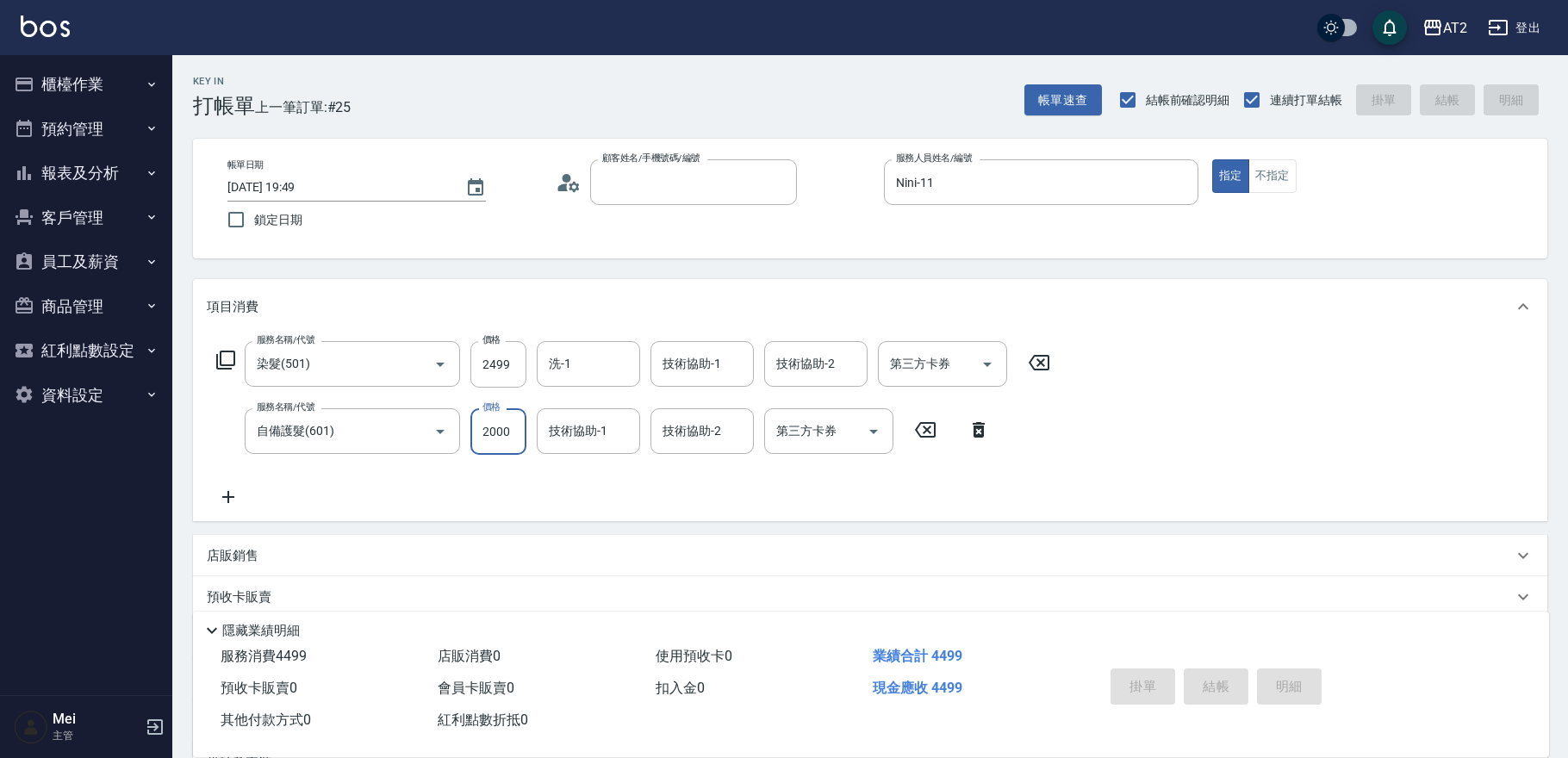
type input "0"
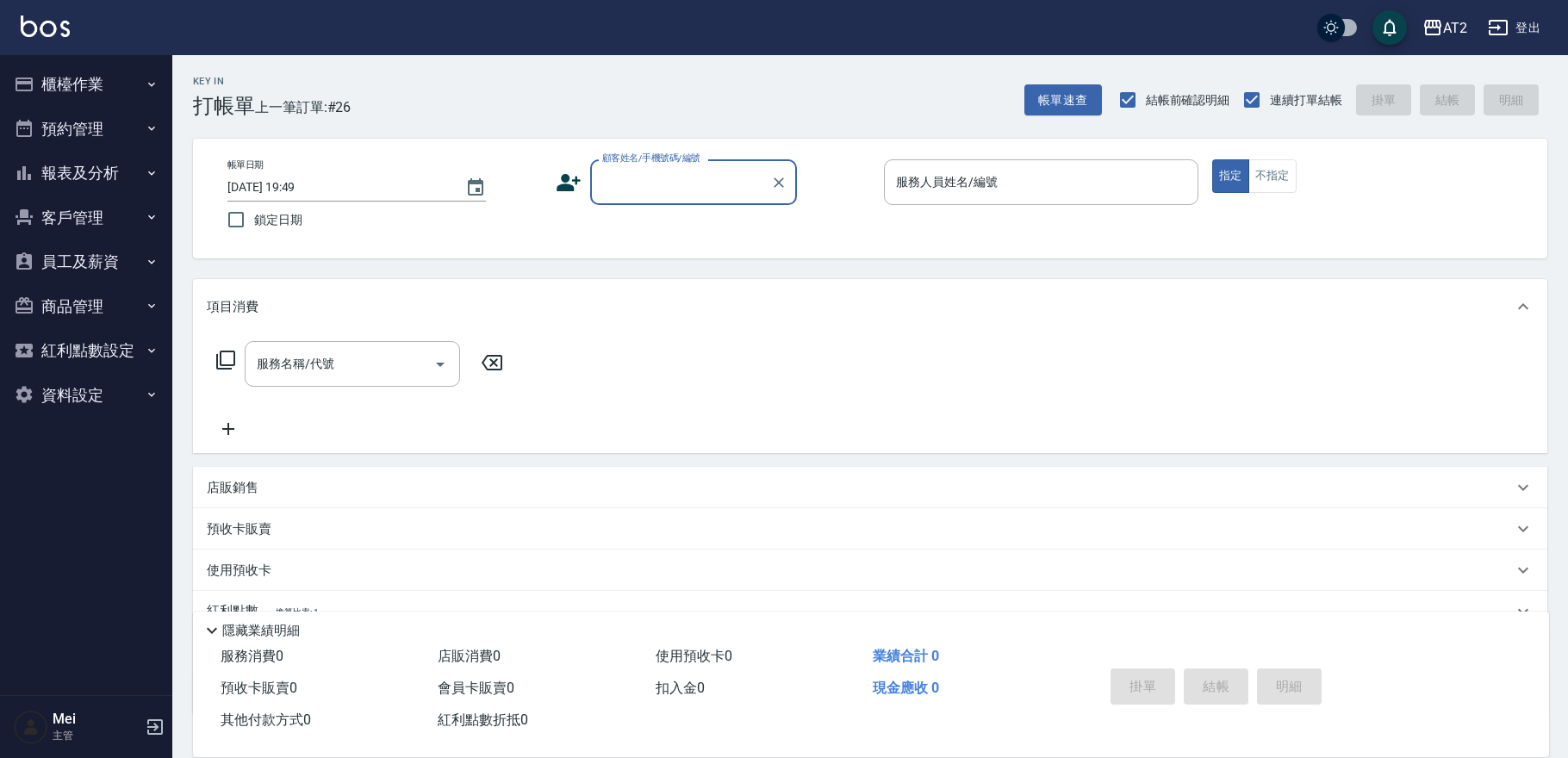
click at [1524, 41] on button "登出" at bounding box center [1514, 28] width 66 height 32
